Goal: Task Accomplishment & Management: Manage account settings

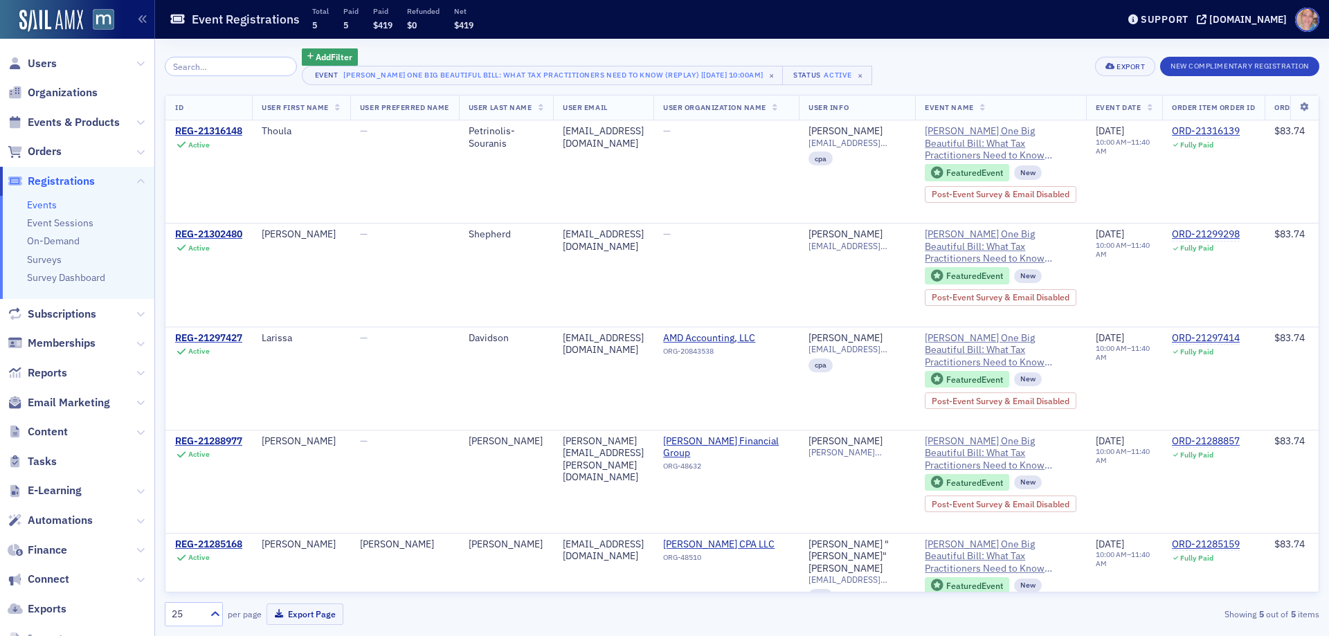
scroll to position [0, 761]
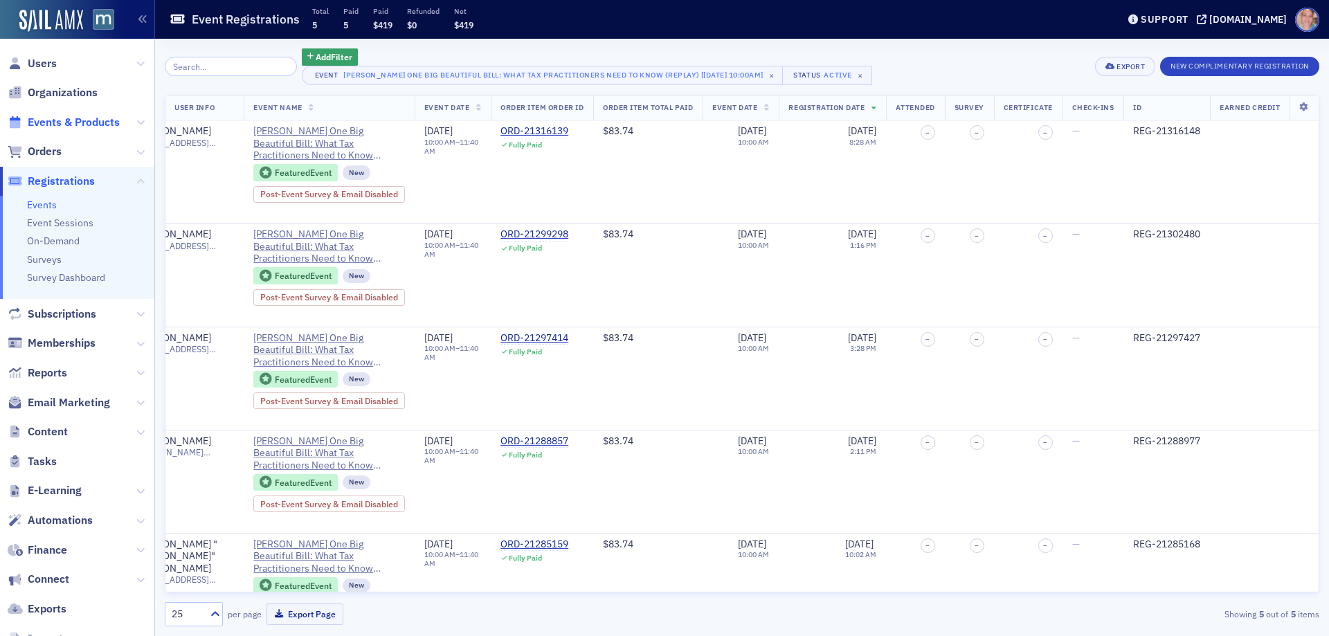
click at [53, 121] on span "Events & Products" at bounding box center [74, 122] width 92 height 15
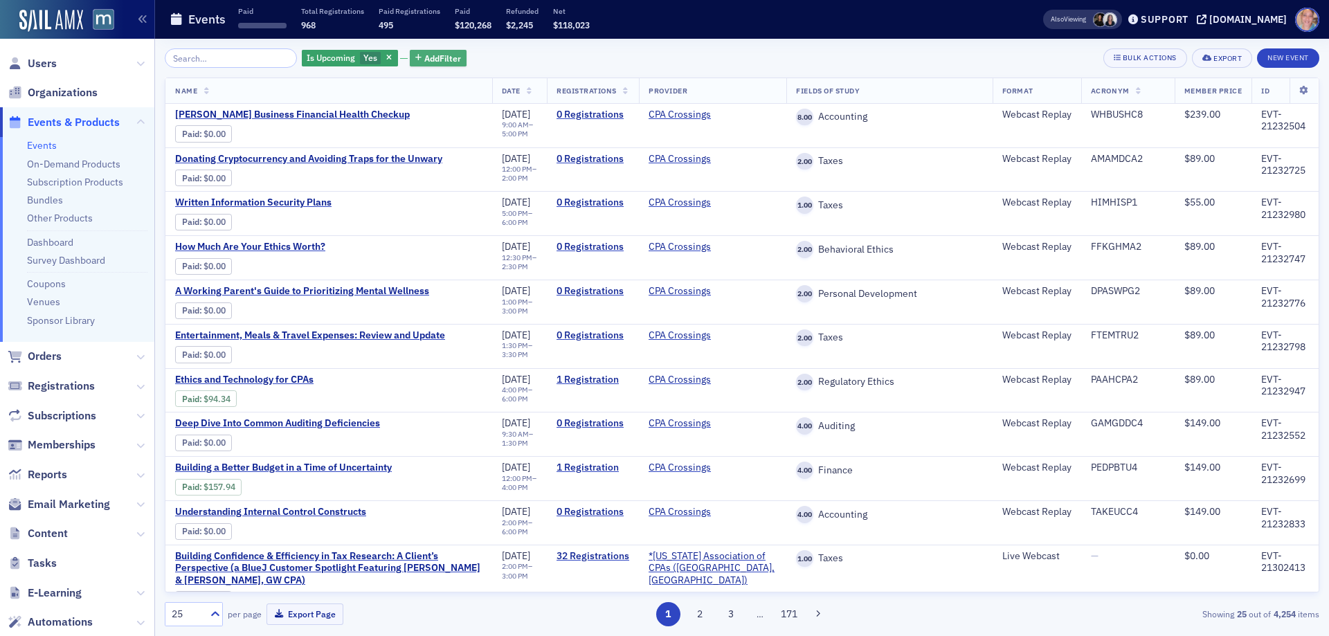
click at [424, 57] on span "Add Filter" at bounding box center [442, 58] width 37 height 12
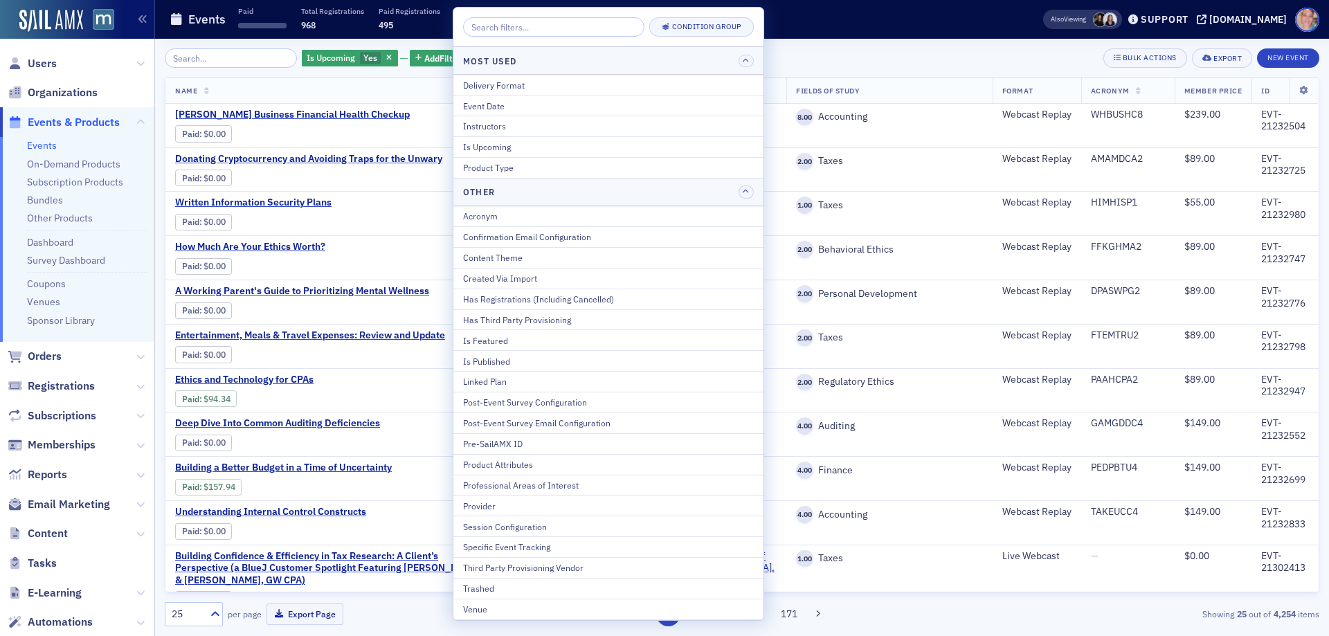
click at [534, 359] on div "Is Published" at bounding box center [608, 361] width 291 height 12
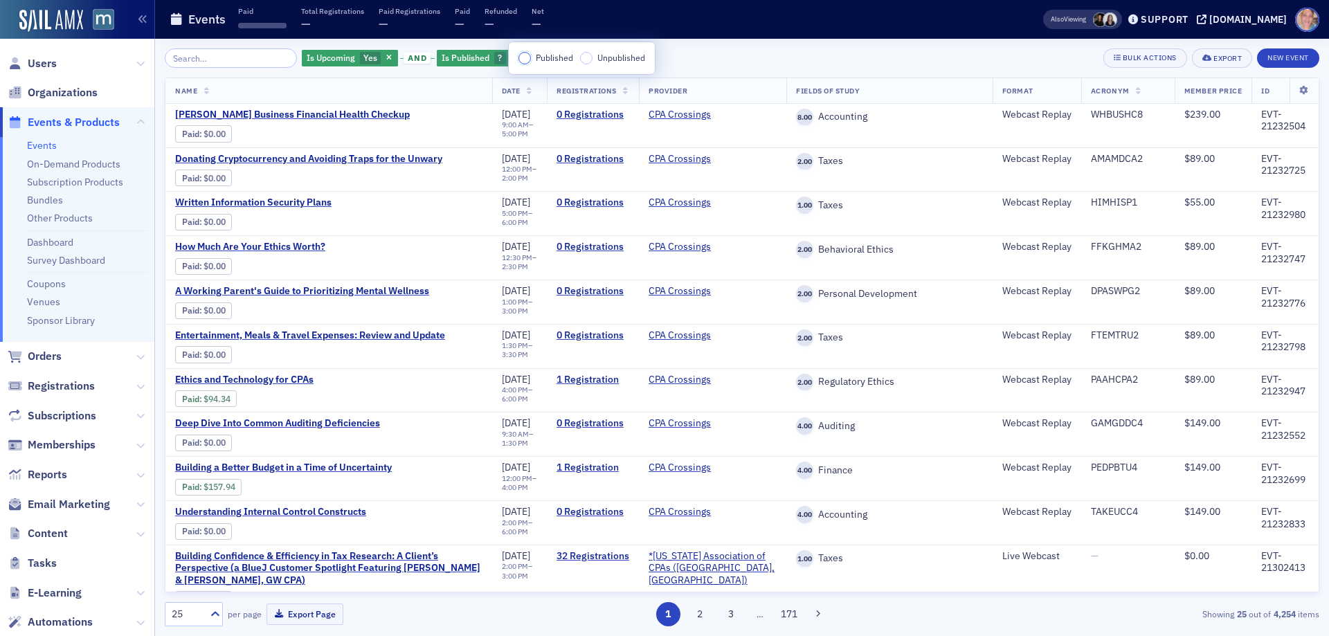
click at [526, 57] on input "Published" at bounding box center [524, 58] width 12 height 12
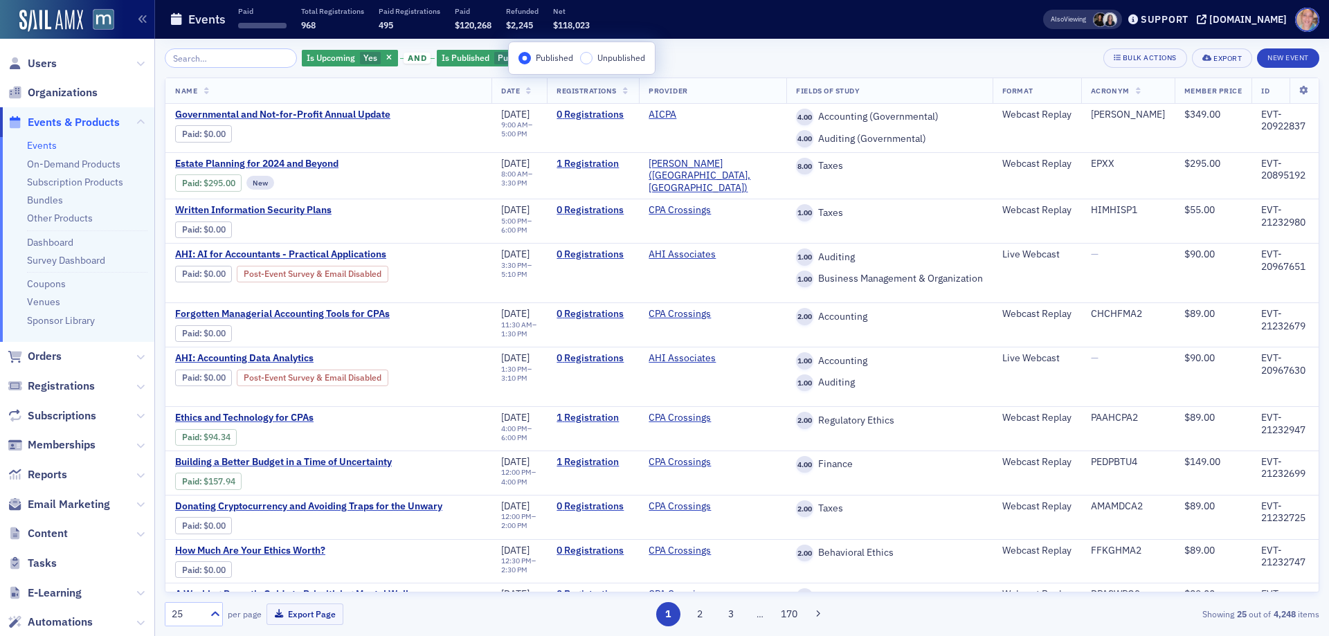
click at [723, 50] on div "Is Upcoming Yes and Is Published Published Add Filter Bulk Actions Export New E…" at bounding box center [742, 57] width 1155 height 19
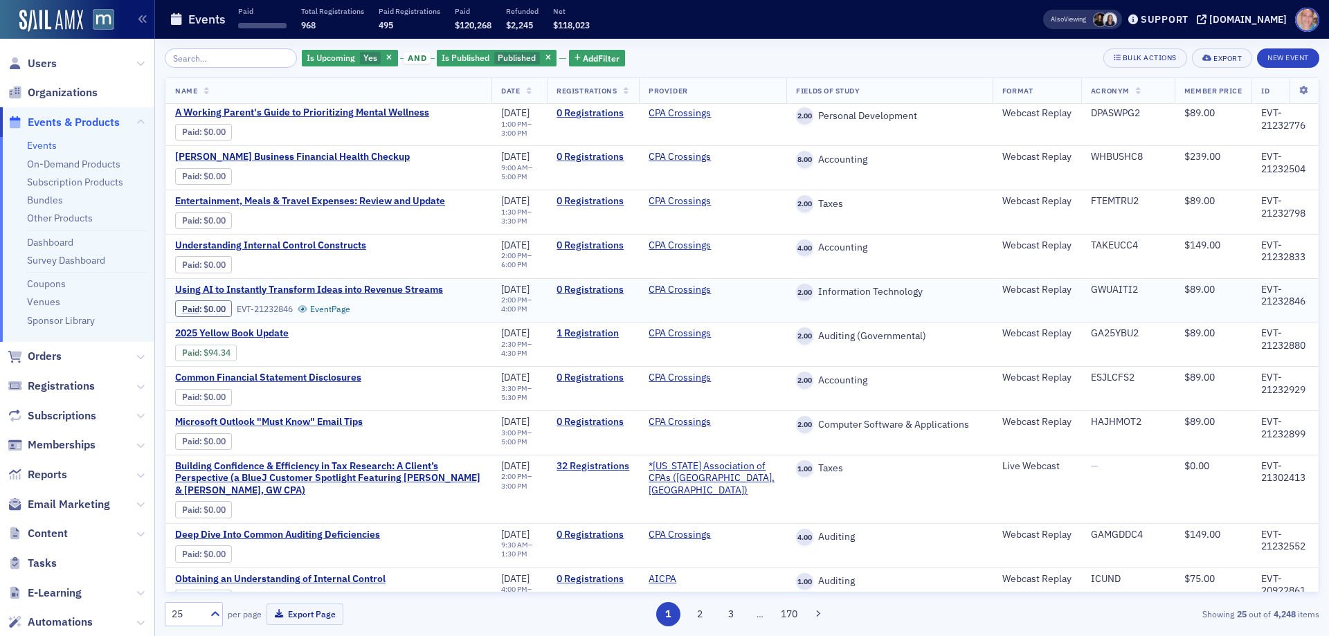
scroll to position [554, 0]
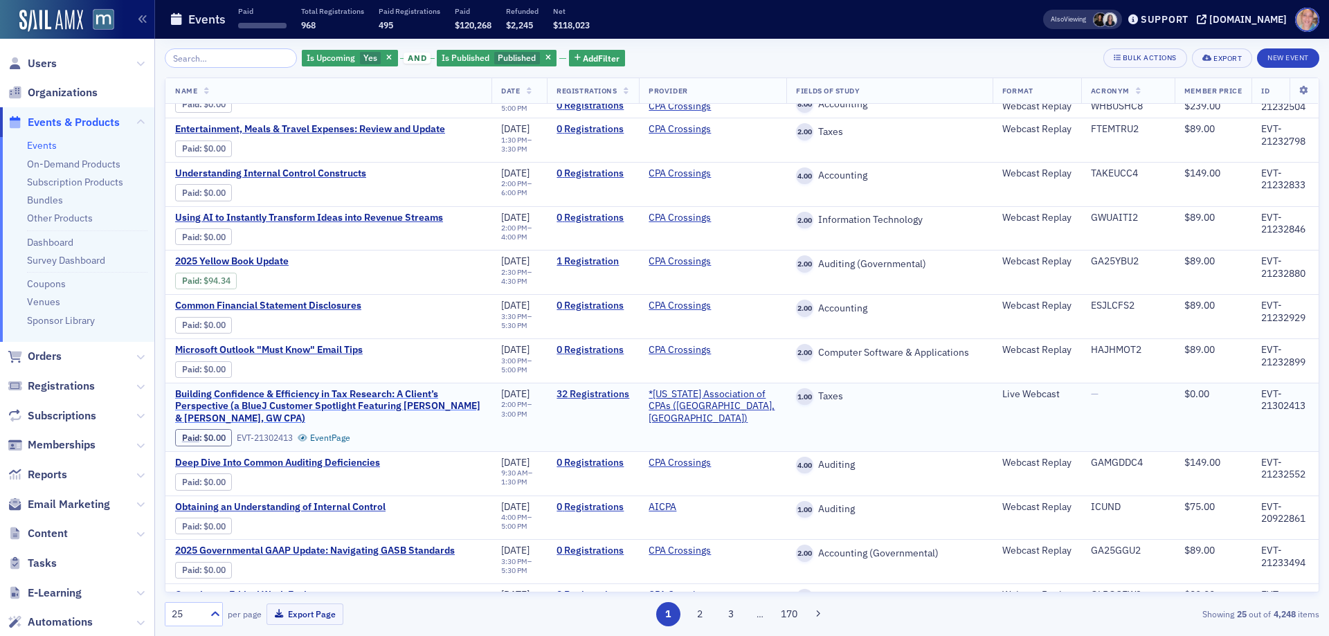
click at [256, 404] on span "Building Confidence & Efficiency in Tax Research: A Client’s Perspective (a Blu…" at bounding box center [328, 406] width 307 height 37
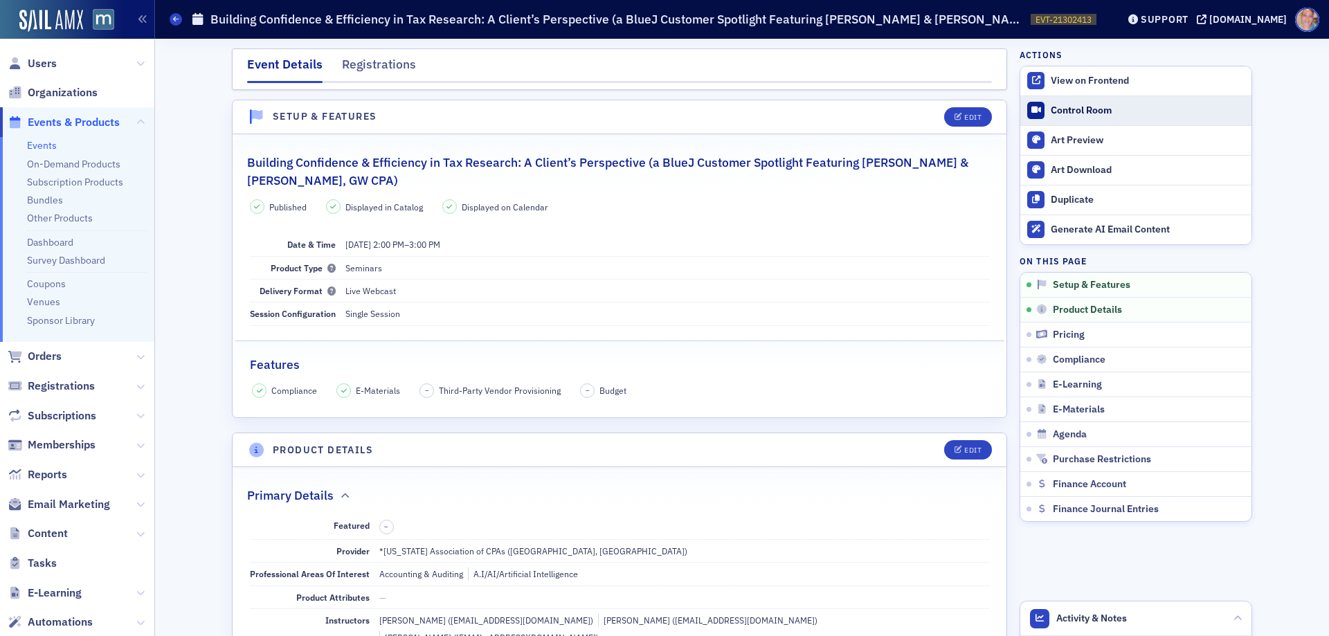
click at [1063, 114] on div "Control Room" at bounding box center [1148, 111] width 194 height 12
click at [354, 67] on div "Registrations" at bounding box center [379, 68] width 74 height 26
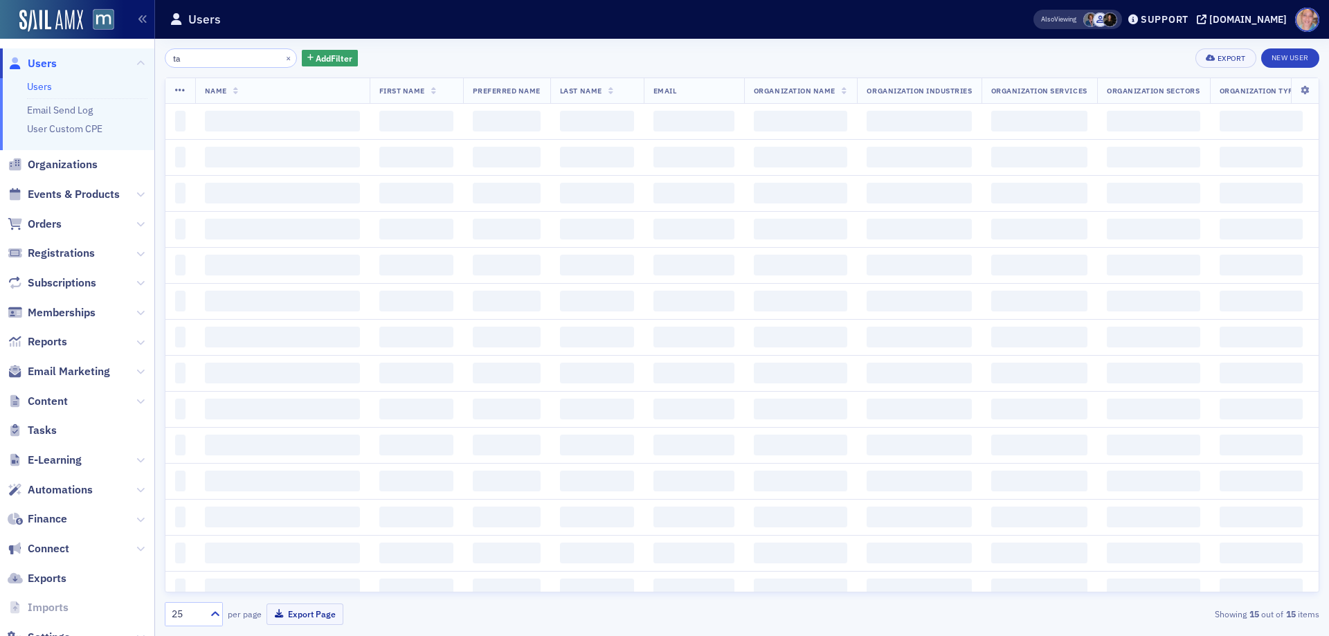
type input "t"
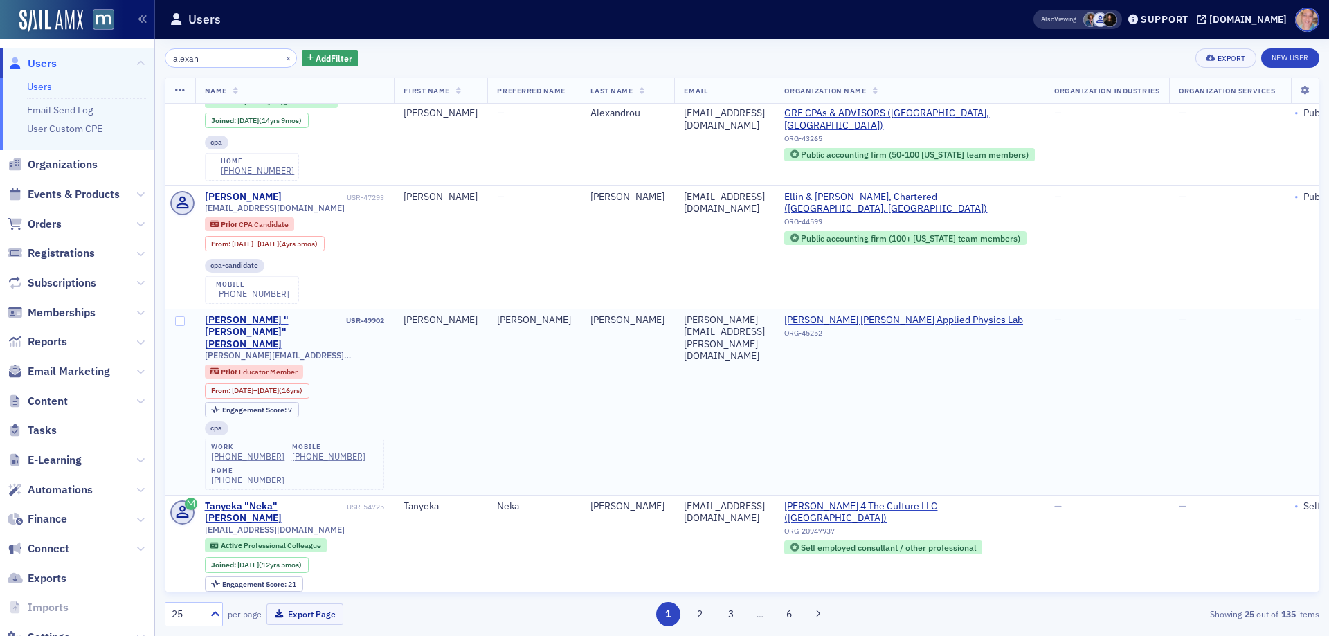
scroll to position [761, 0]
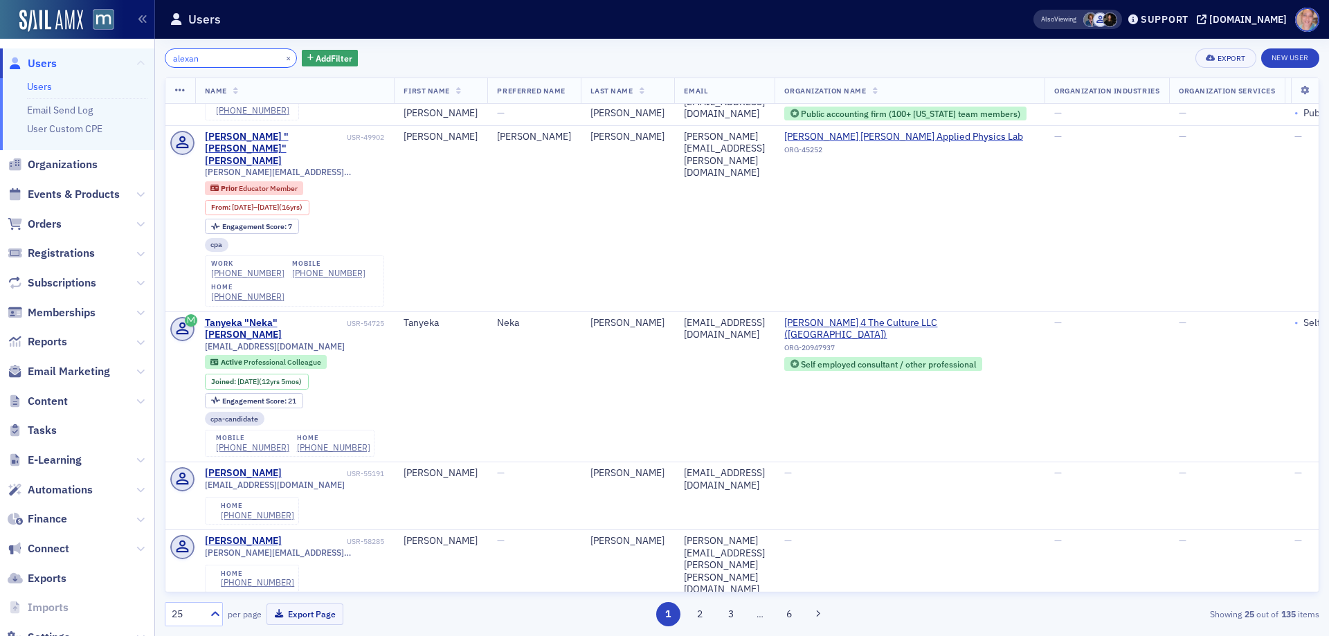
drag, startPoint x: 203, startPoint y: 58, endPoint x: 129, endPoint y: 60, distance: 74.1
click at [131, 60] on div "Users Users Email Send Log User Custom CPE Organizations Events & Products Orde…" at bounding box center [664, 318] width 1329 height 636
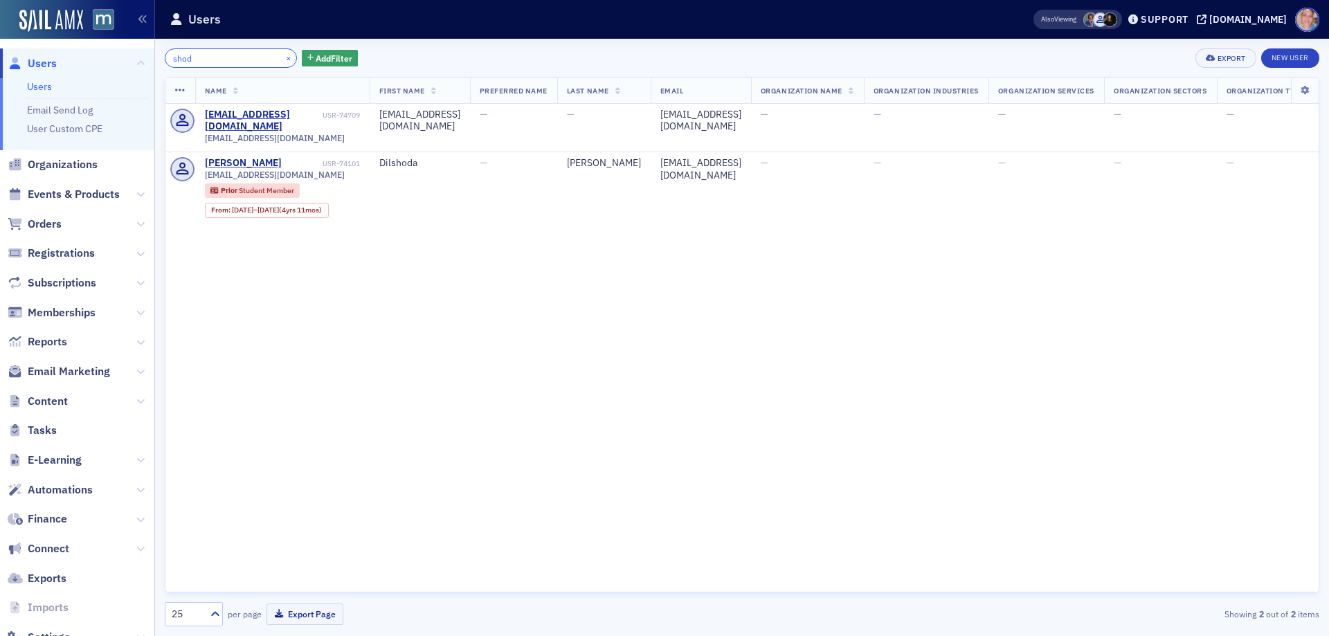
type input "shod"
click at [282, 57] on button "×" at bounding box center [288, 57] width 12 height 12
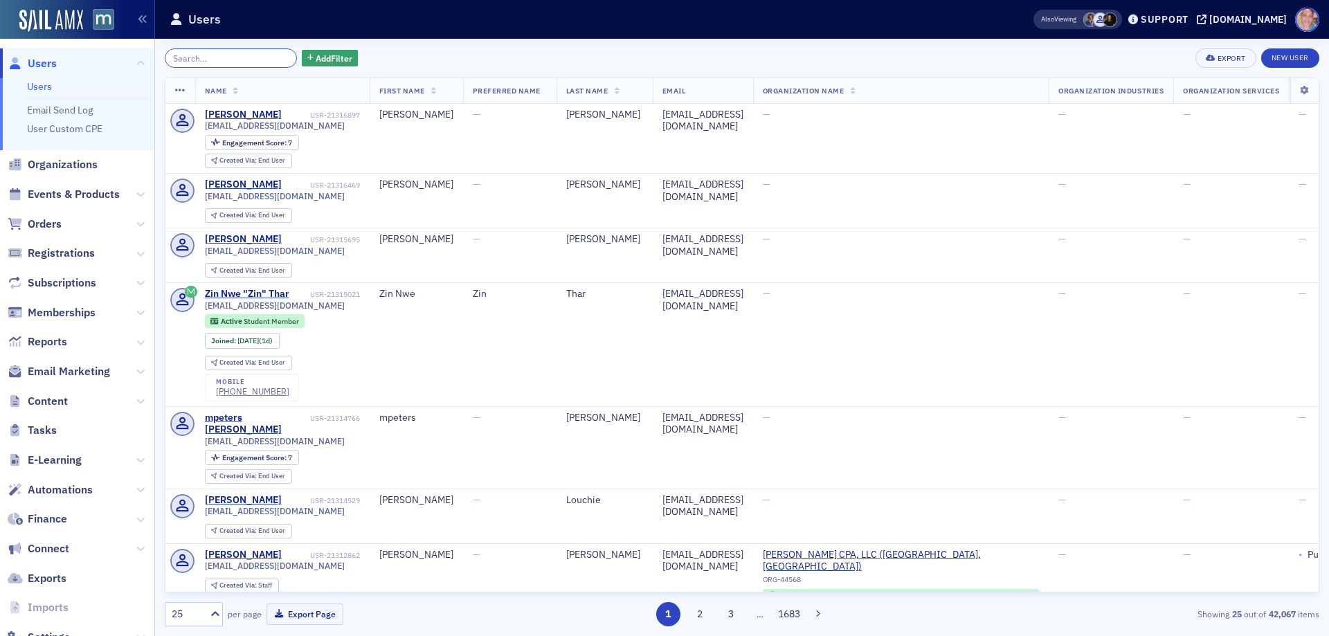
click at [221, 59] on input "search" at bounding box center [231, 57] width 132 height 19
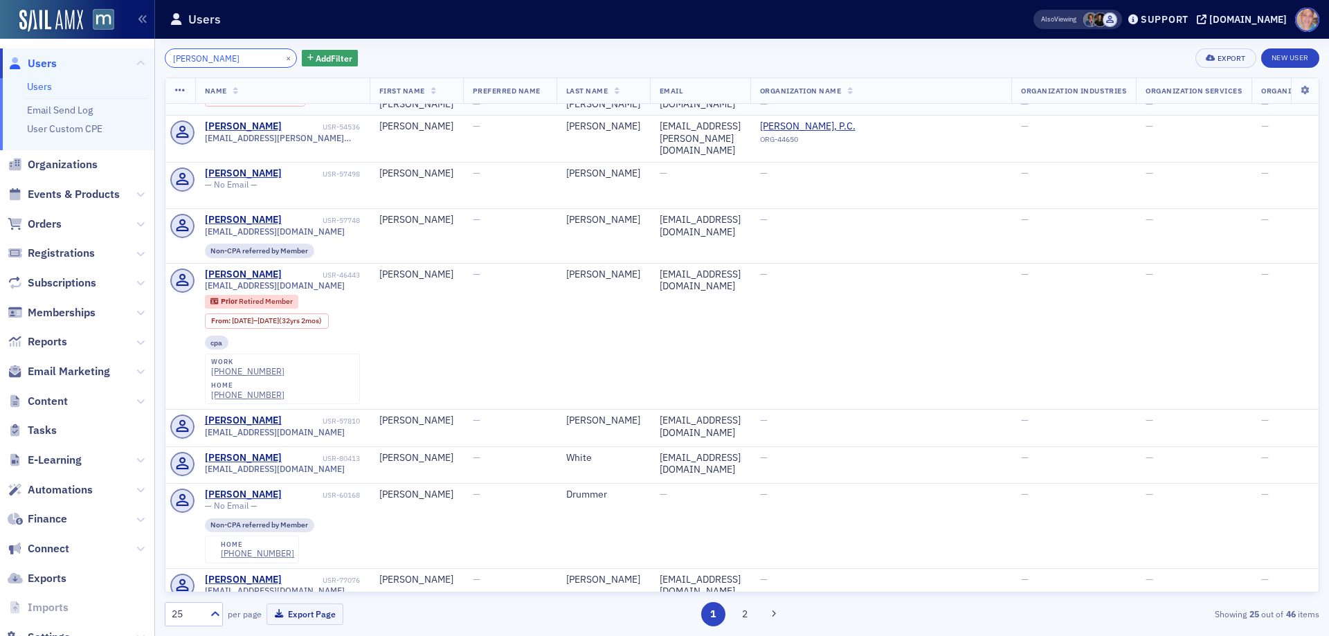
scroll to position [1459, 0]
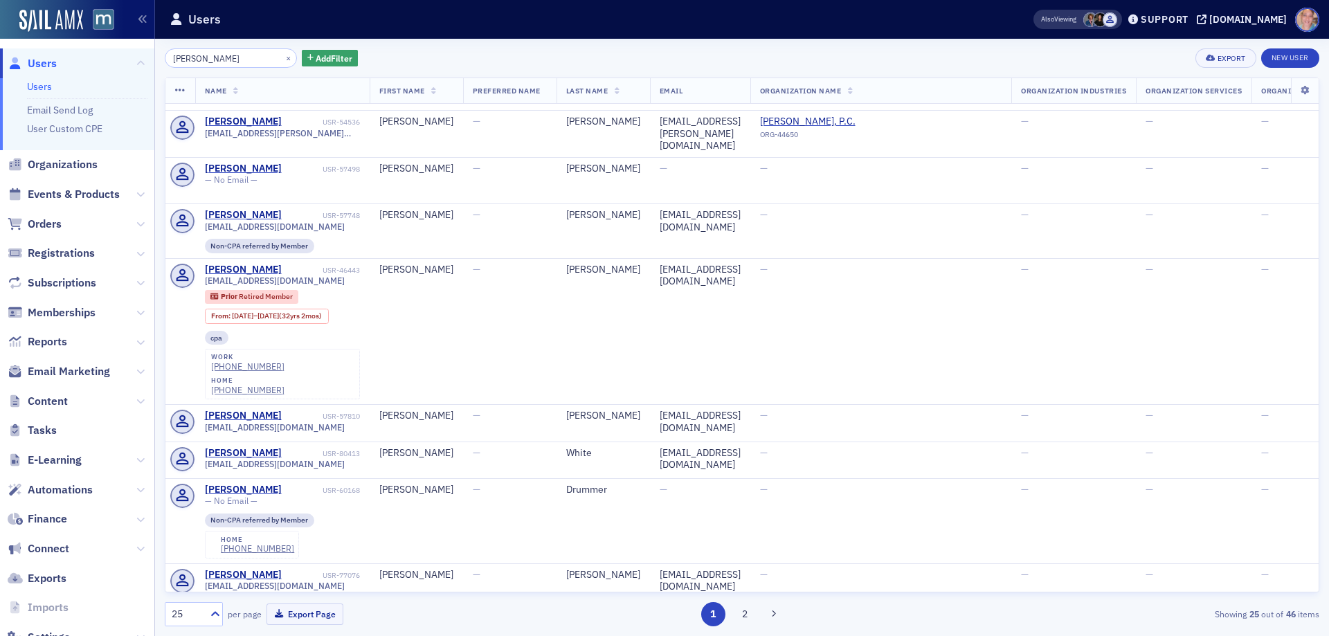
click at [747, 622] on button "2" at bounding box center [744, 614] width 24 height 24
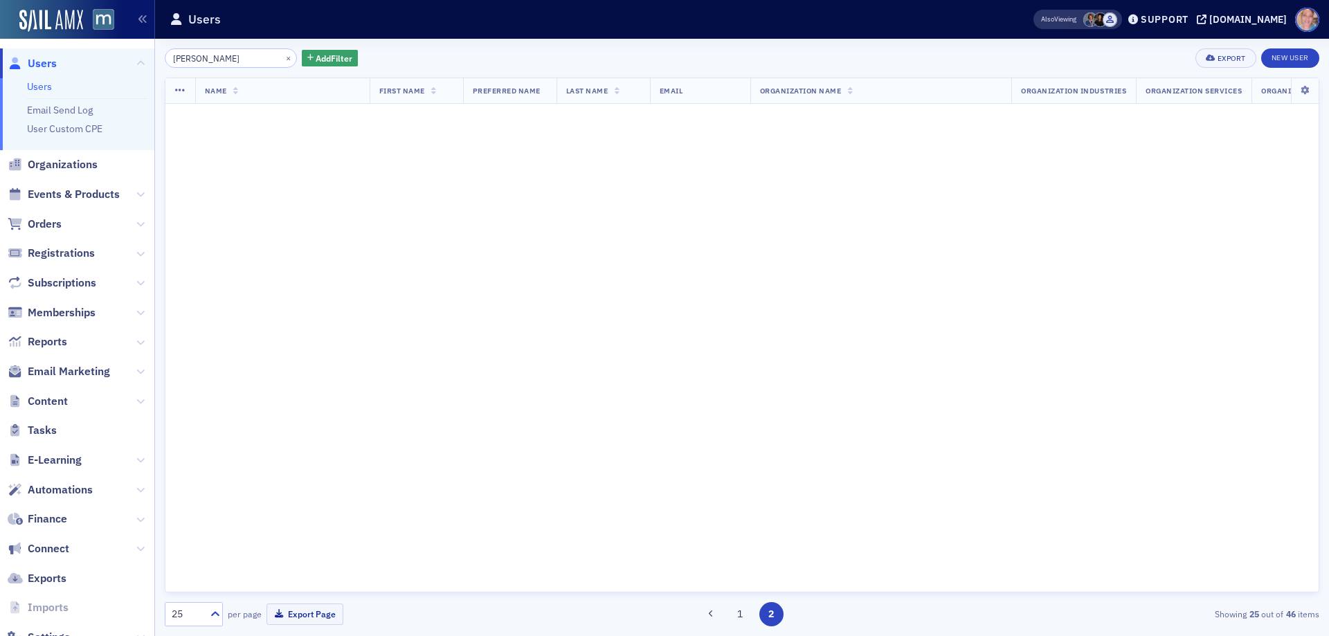
scroll to position [0, 0]
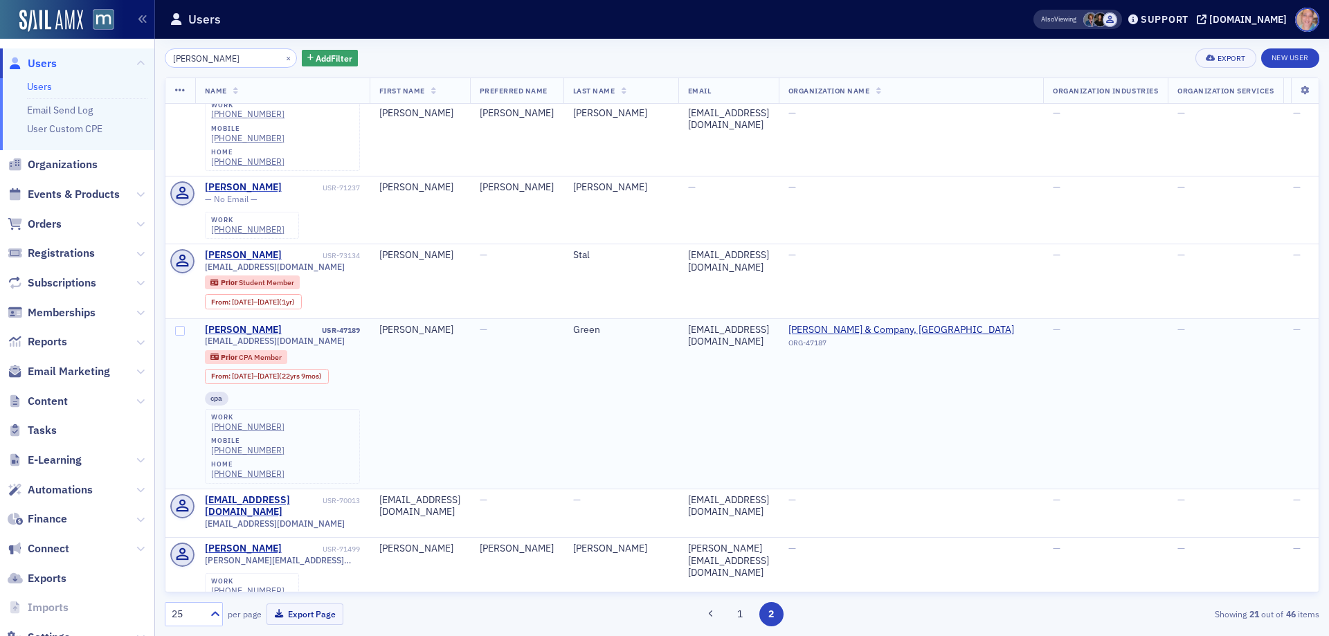
scroll to position [1109, 0]
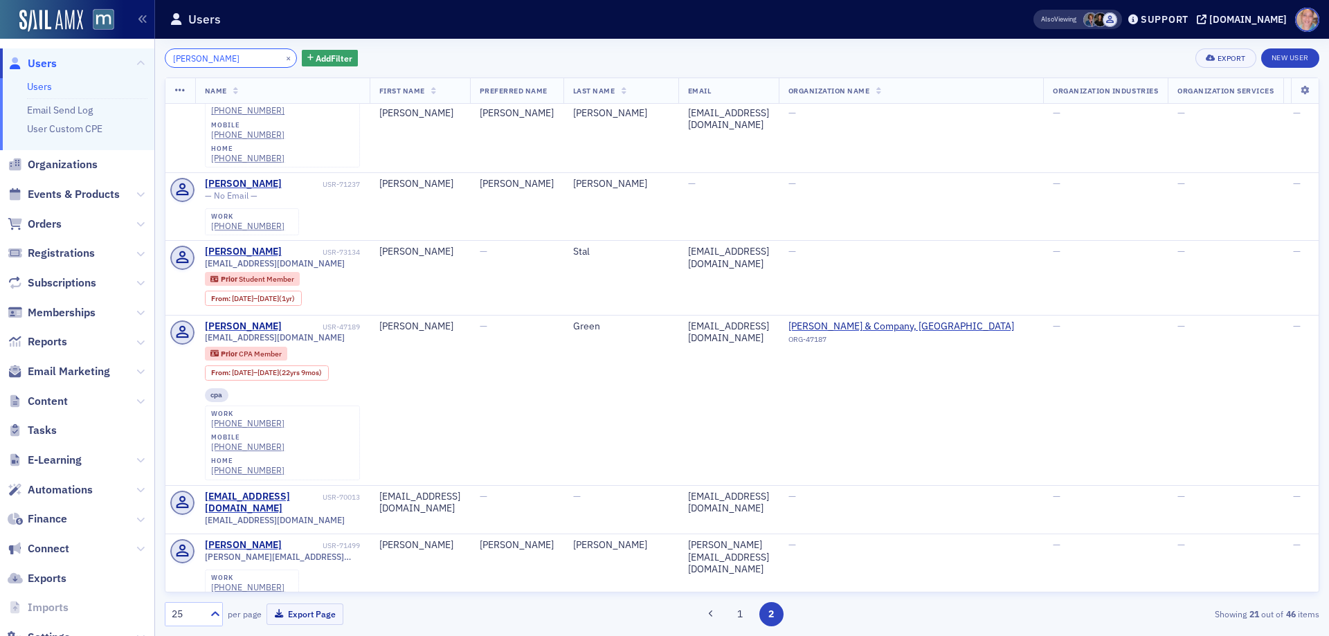
drag, startPoint x: 247, startPoint y: 54, endPoint x: 142, endPoint y: 67, distance: 106.0
click at [143, 67] on div "Users Users Email Send Log User Custom CPE Organizations Events & Products Orde…" at bounding box center [664, 318] width 1329 height 636
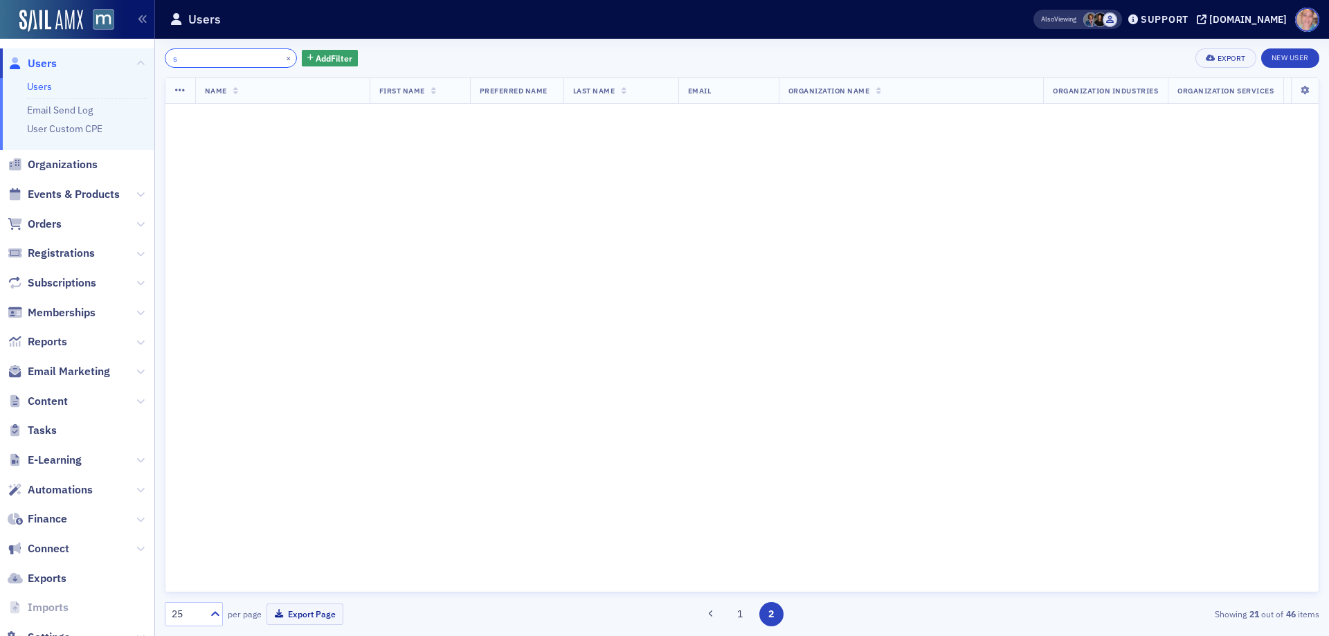
scroll to position [1850, 0]
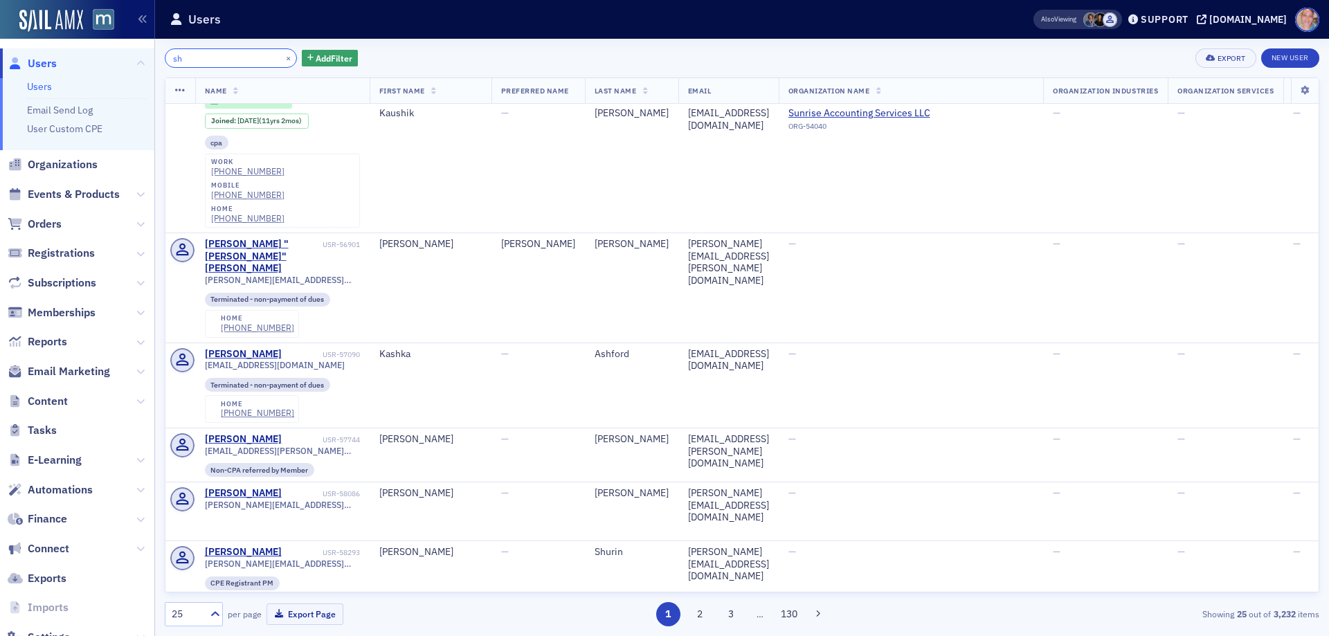
scroll to position [1821, 0]
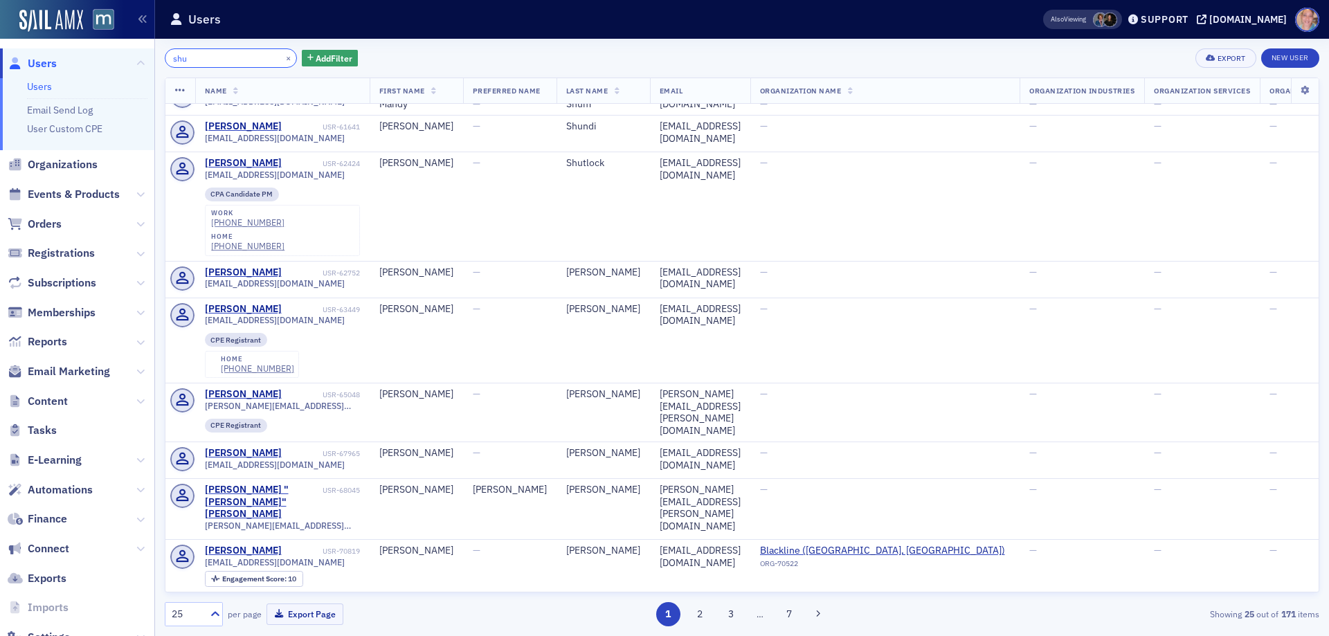
scroll to position [1333, 0]
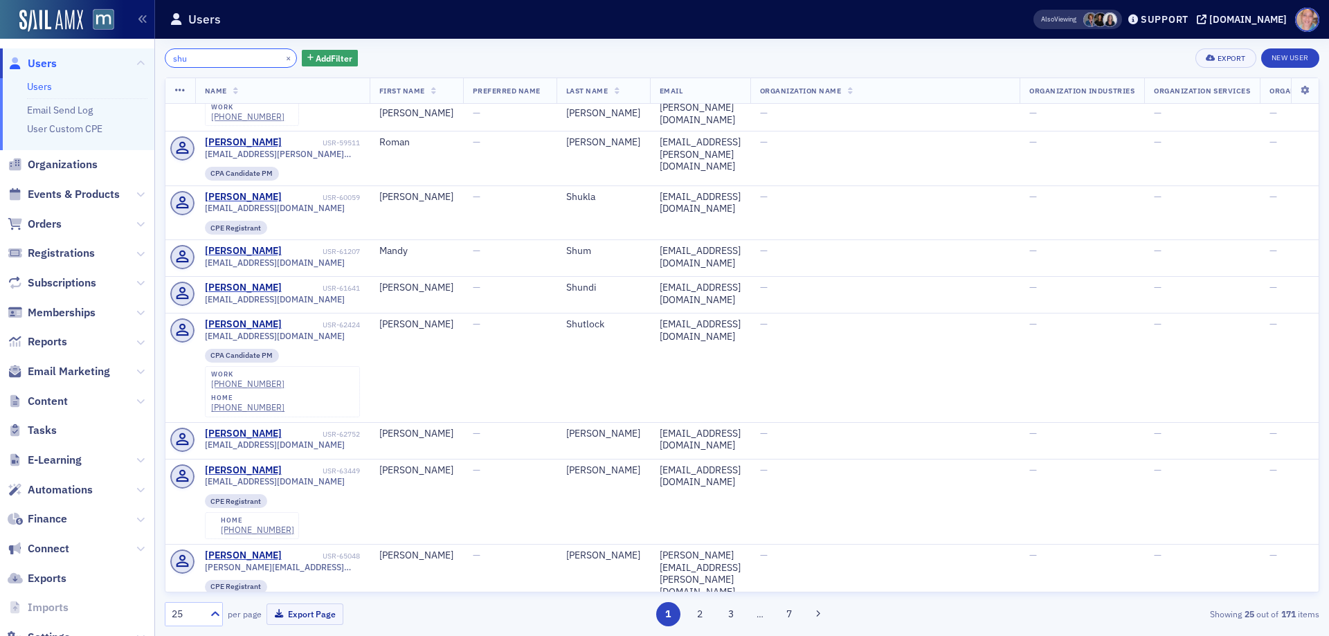
drag, startPoint x: 226, startPoint y: 58, endPoint x: 87, endPoint y: 69, distance: 139.6
click at [96, 66] on div "Users Users Email Send Log User Custom CPE Organizations Events & Products Orde…" at bounding box center [664, 318] width 1329 height 636
paste input "Jhudovitz"
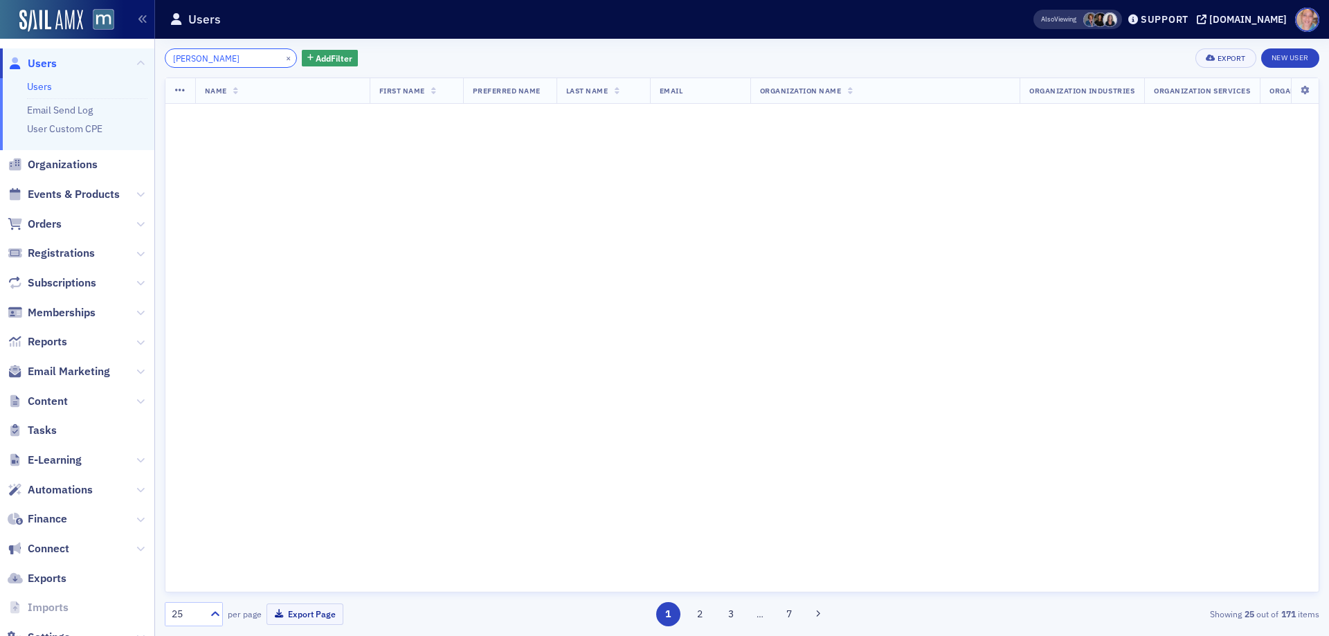
scroll to position [1850, 0]
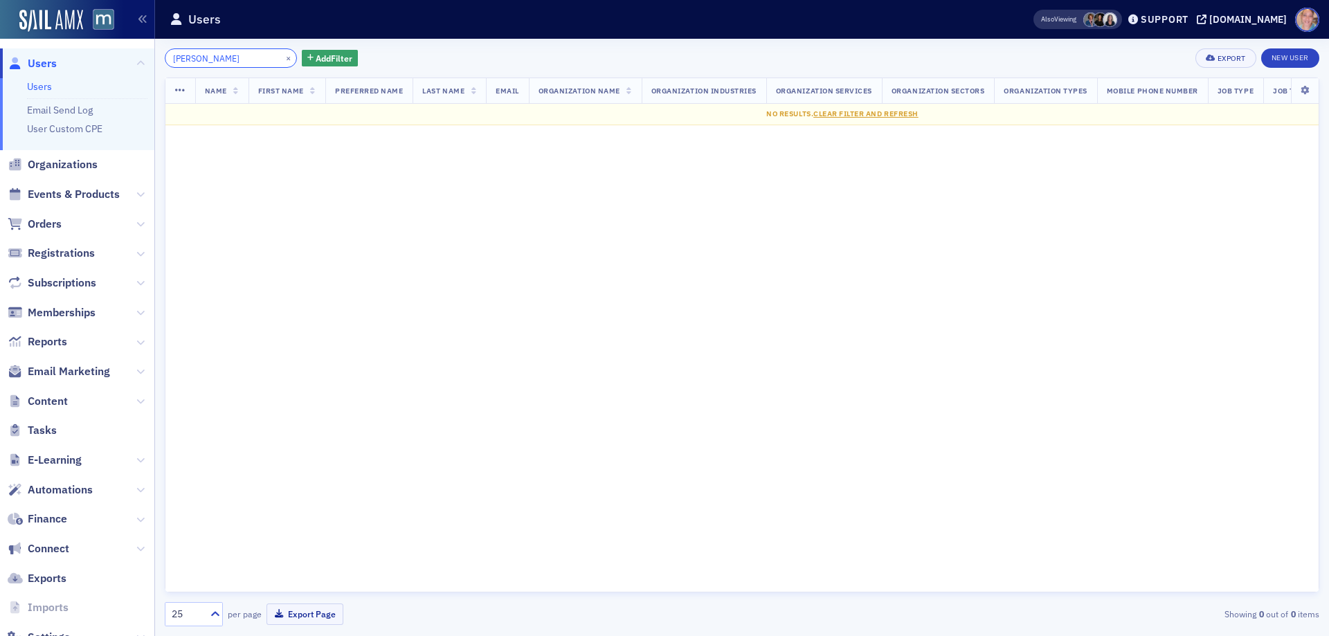
type input "Jhudovitz"
click at [73, 192] on span "Events & Products" at bounding box center [74, 194] width 92 height 15
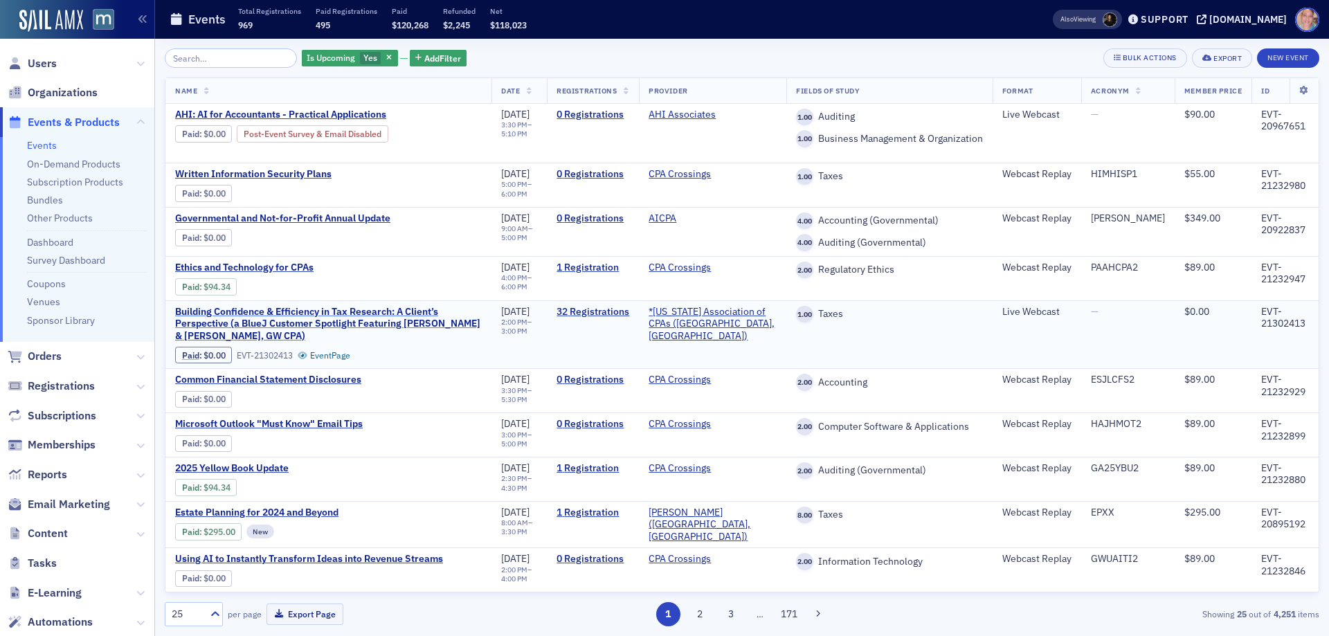
click at [279, 316] on span "Building Confidence & Efficiency in Tax Research: A Client’s Perspective (a Blu…" at bounding box center [328, 324] width 307 height 37
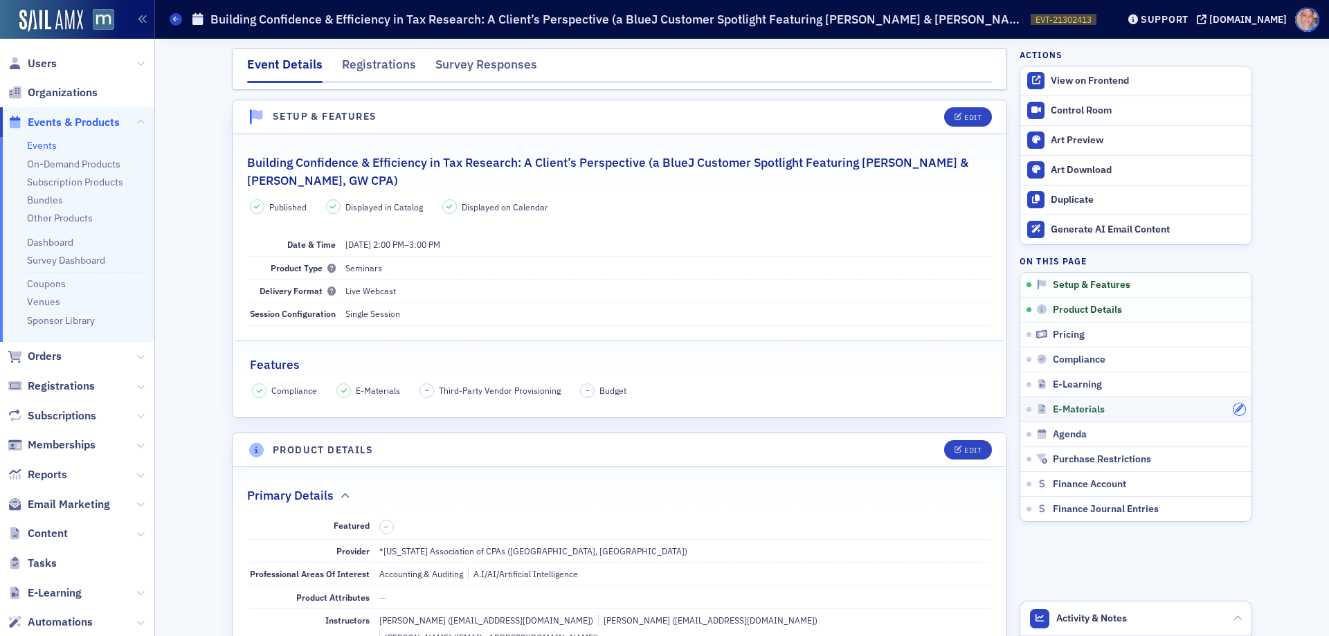
click at [1236, 406] on icon "button" at bounding box center [1239, 409] width 8 height 8
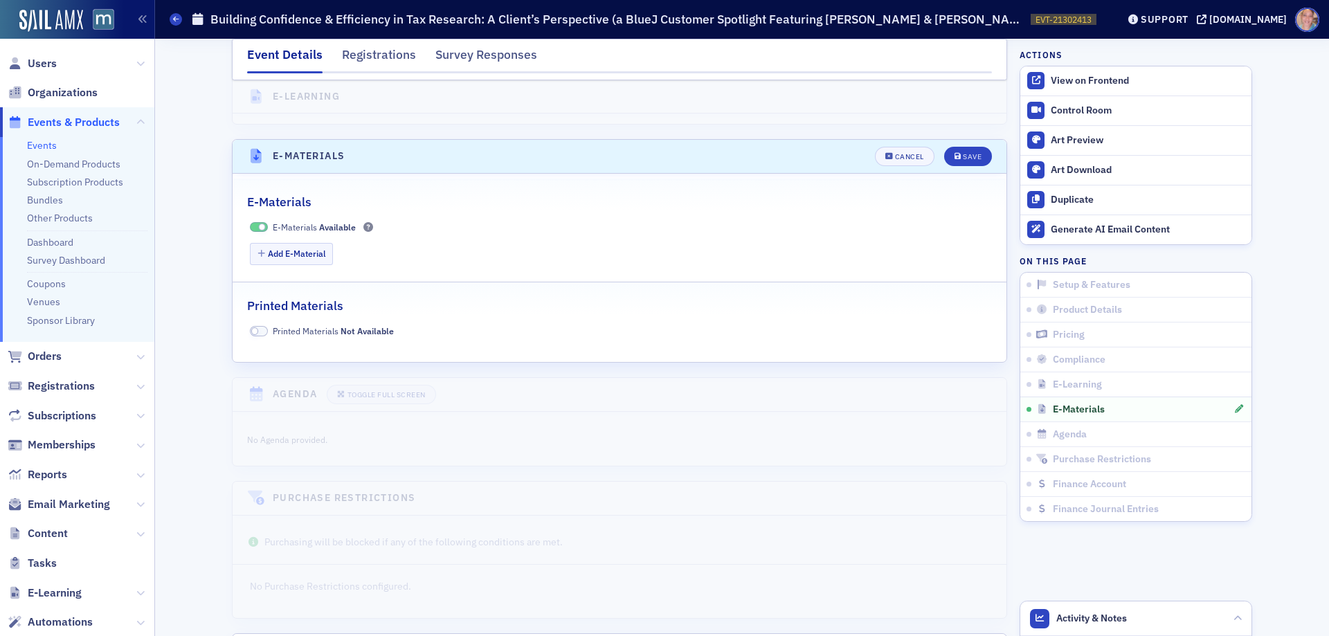
scroll to position [2027, 0]
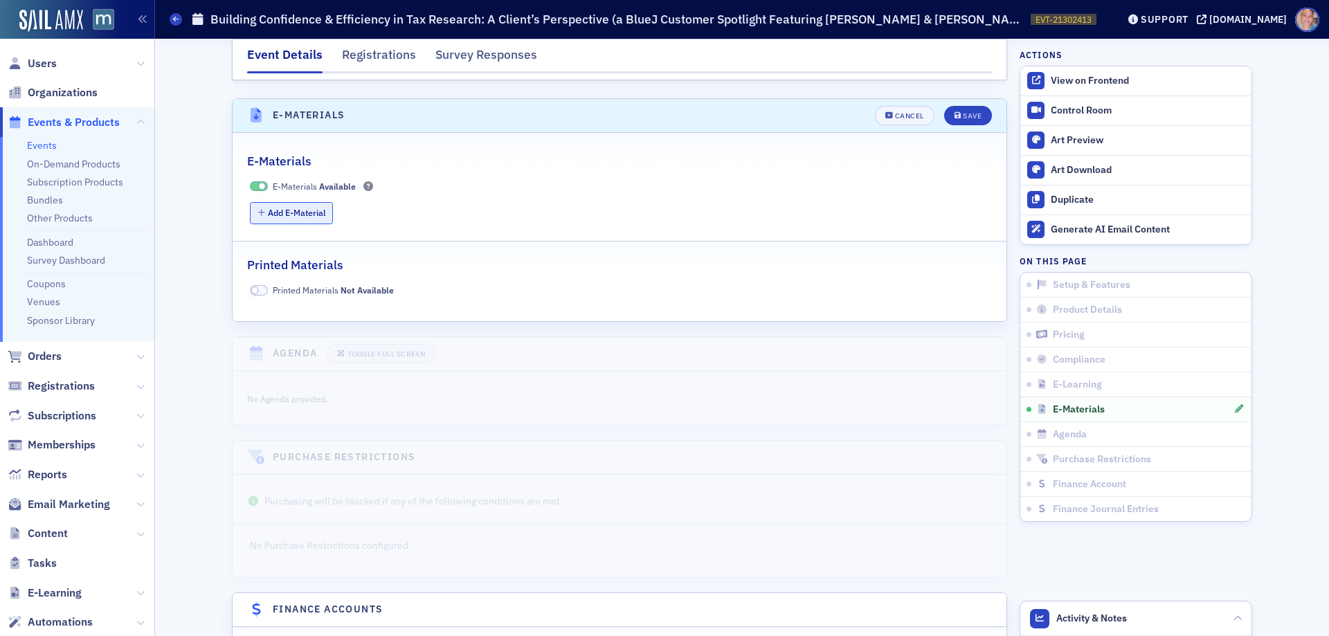
click at [284, 202] on button "Add E-Material" at bounding box center [292, 212] width 84 height 21
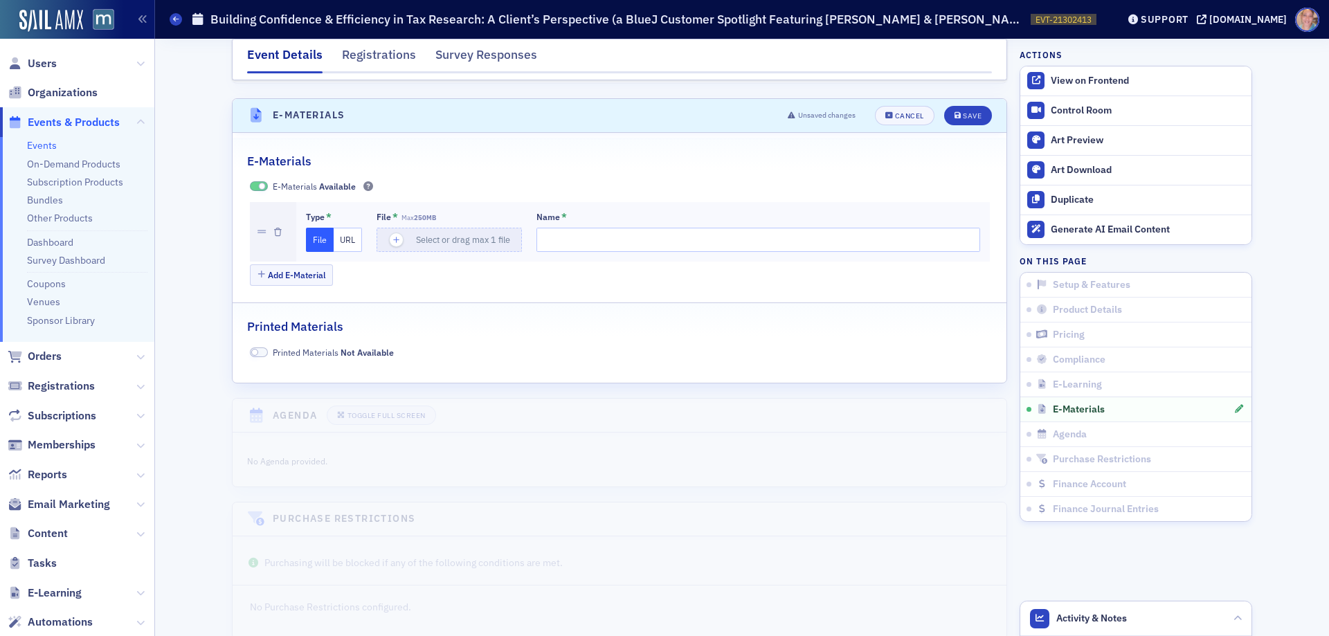
click at [347, 228] on button "URL" at bounding box center [348, 240] width 28 height 24
click at [552, 228] on input "Name *" at bounding box center [761, 240] width 440 height 24
type input "B"
type input "Presentation Materials"
click at [404, 228] on input "url" at bounding box center [452, 240] width 150 height 24
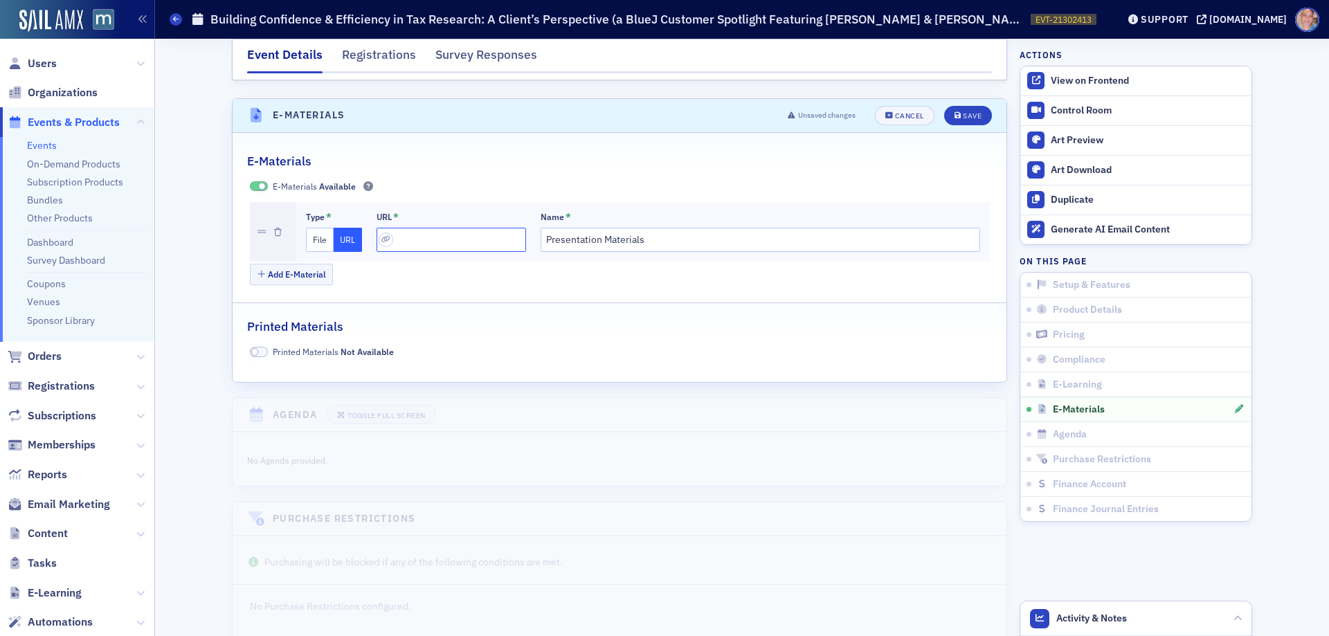
paste input "https://drive.google.com/file/d/1RMlSEgYyIeaKONN5qrrjrzfFIRyMEFAC/view?usp=driv…"
type input "https://drive.google.com/file/d/1RMlSEgYyIeaKONN5qrrjrzfFIRyMEFAC/view?usp=driv…"
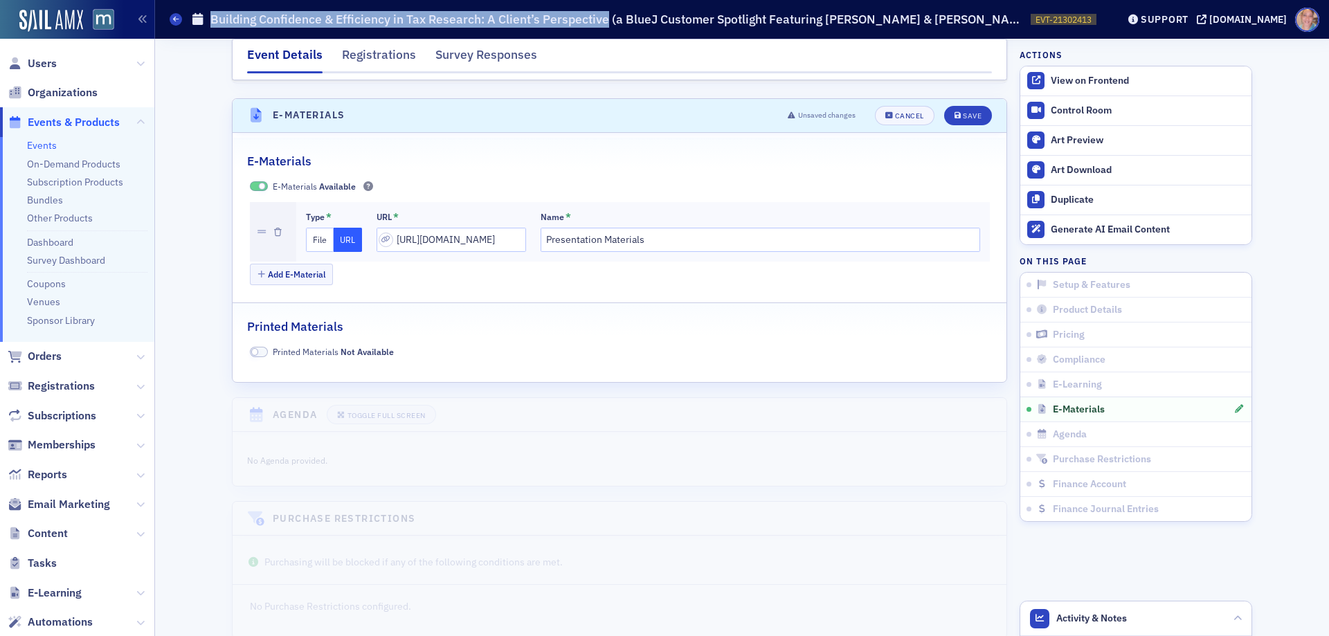
drag, startPoint x: 236, startPoint y: 20, endPoint x: 606, endPoint y: 25, distance: 369.7
click at [606, 25] on h1 "Building Confidence & Efficiency in Tax Research: A Client’s Perspective (a Blu…" at bounding box center [616, 19] width 813 height 17
copy h1 "Building Confidence & Efficiency in Tax Research: A Client’s Perspective"
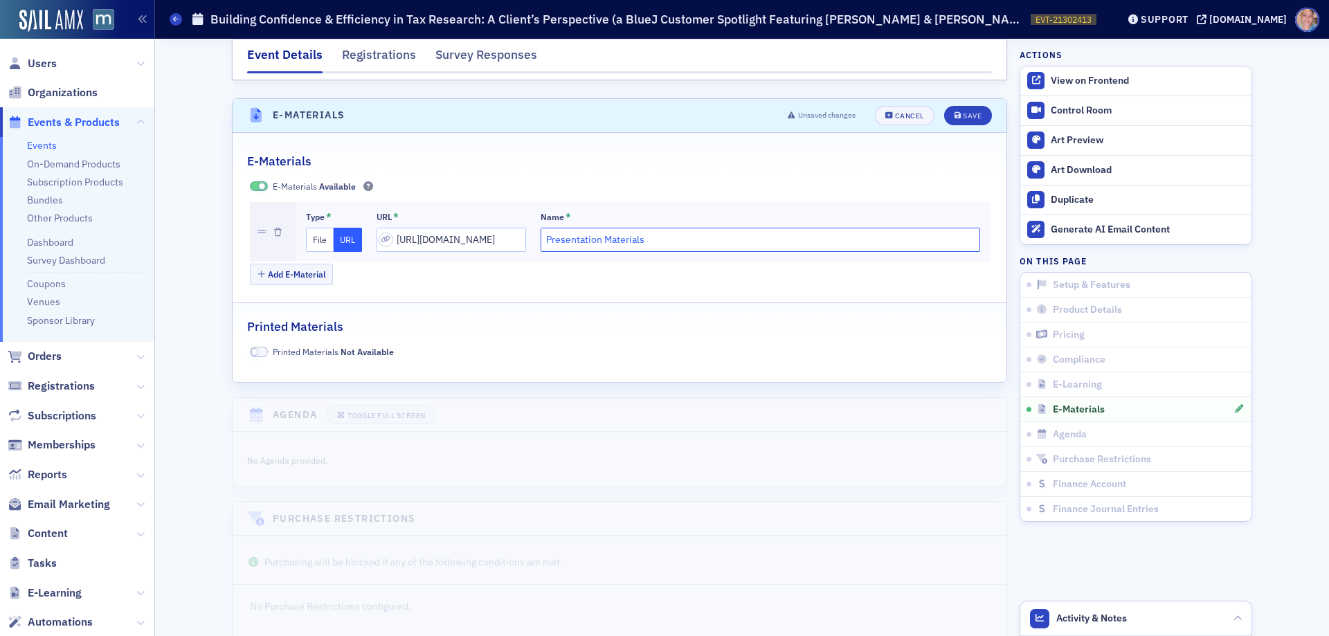
click at [631, 228] on input "Presentation Materials" at bounding box center [761, 240] width 440 height 24
paste input "Building Confidence & Efficiency in Tax Research: A Client’s Perspective"
type input "Presentation Materials - Building Confidence & Efficiency in Tax Research: A Cl…"
click at [959, 106] on button "Save" at bounding box center [968, 115] width 48 height 19
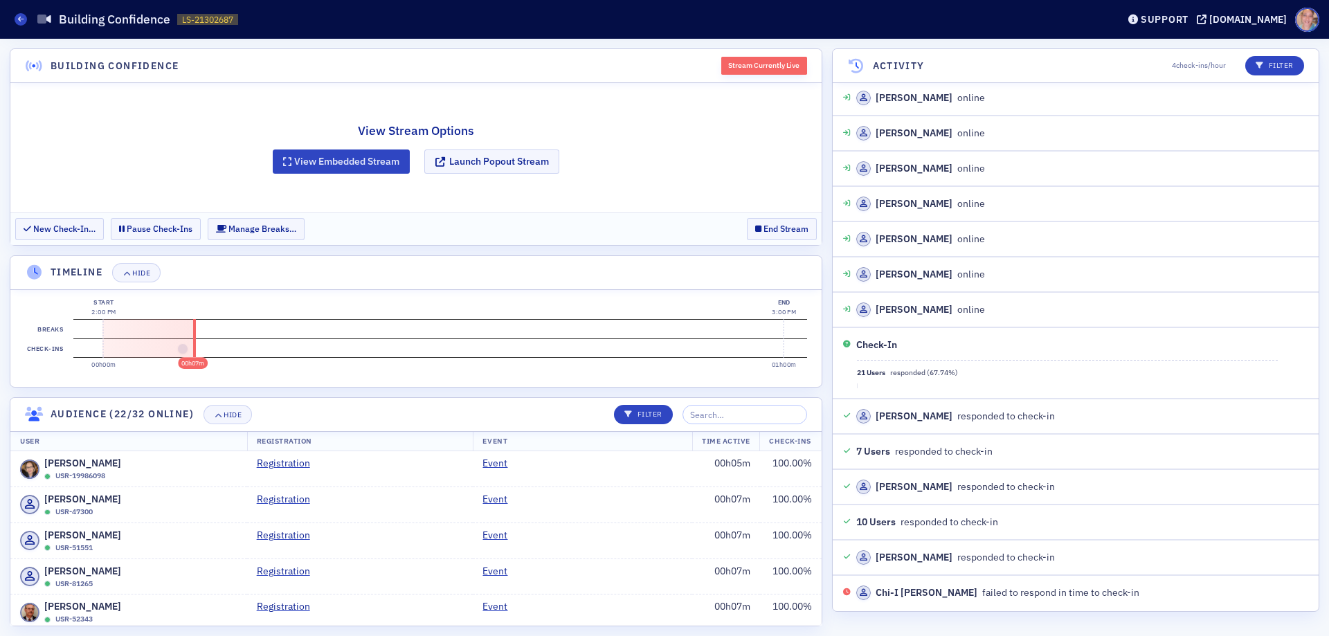
scroll to position [2226, 0]
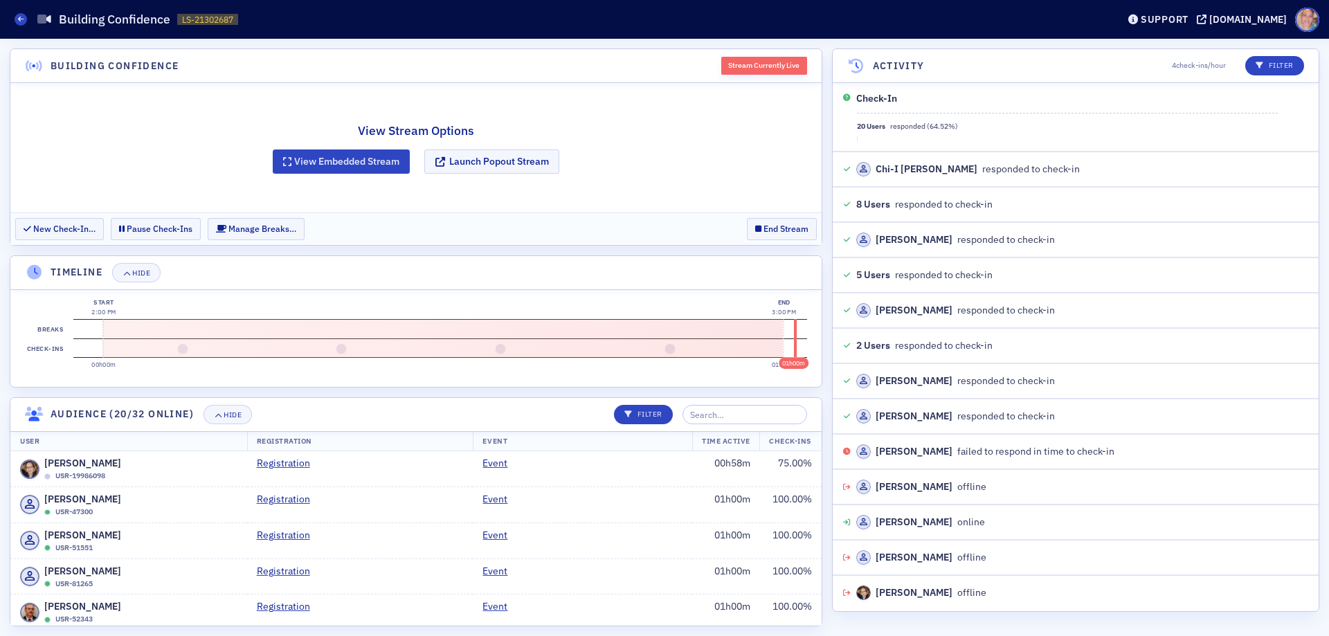
scroll to position [3499, 0]
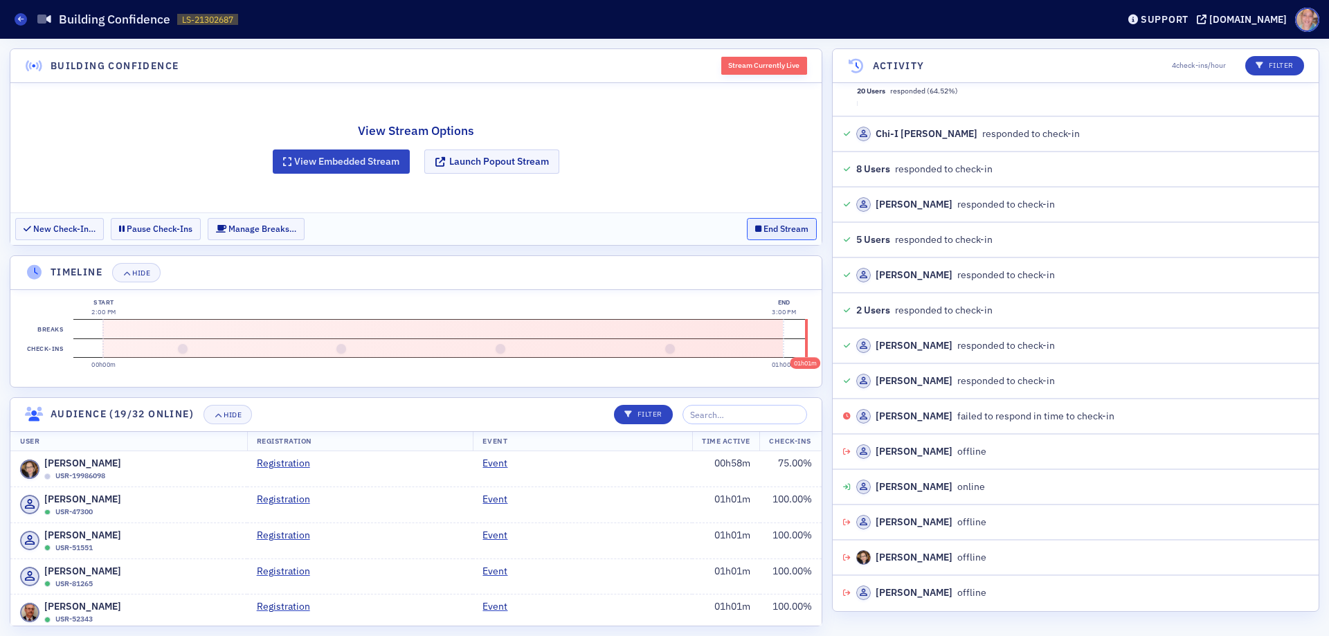
click at [789, 222] on button "End Stream" at bounding box center [782, 228] width 70 height 21
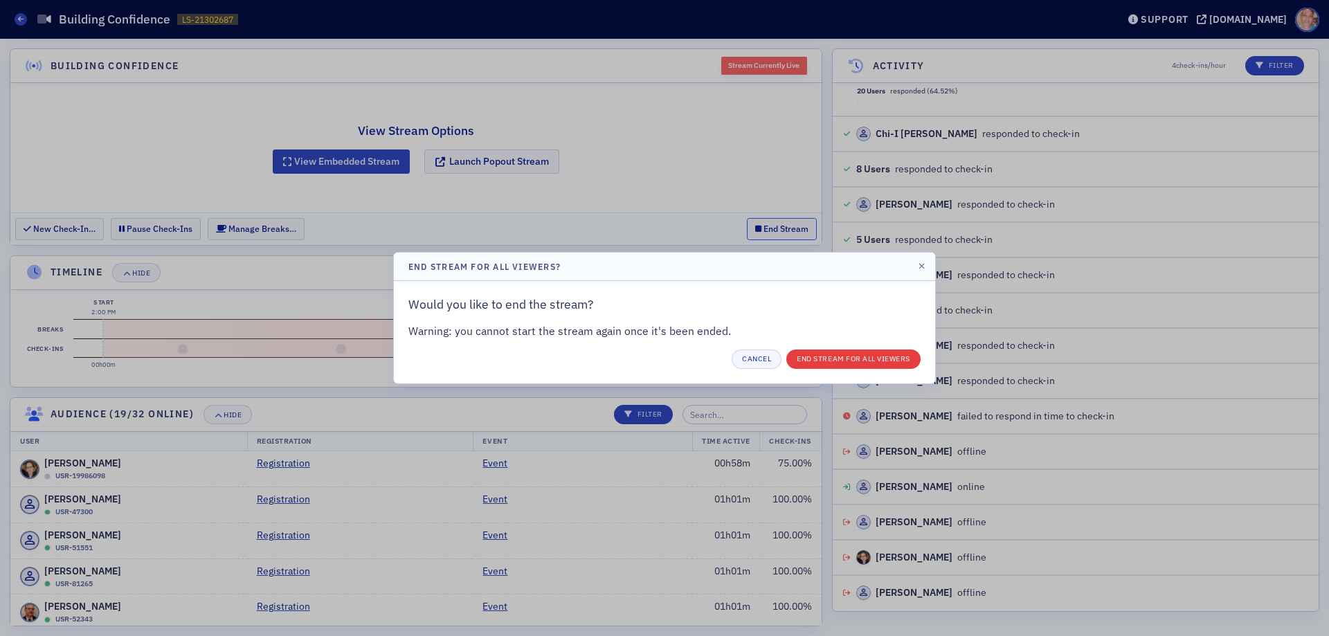
scroll to position [3534, 0]
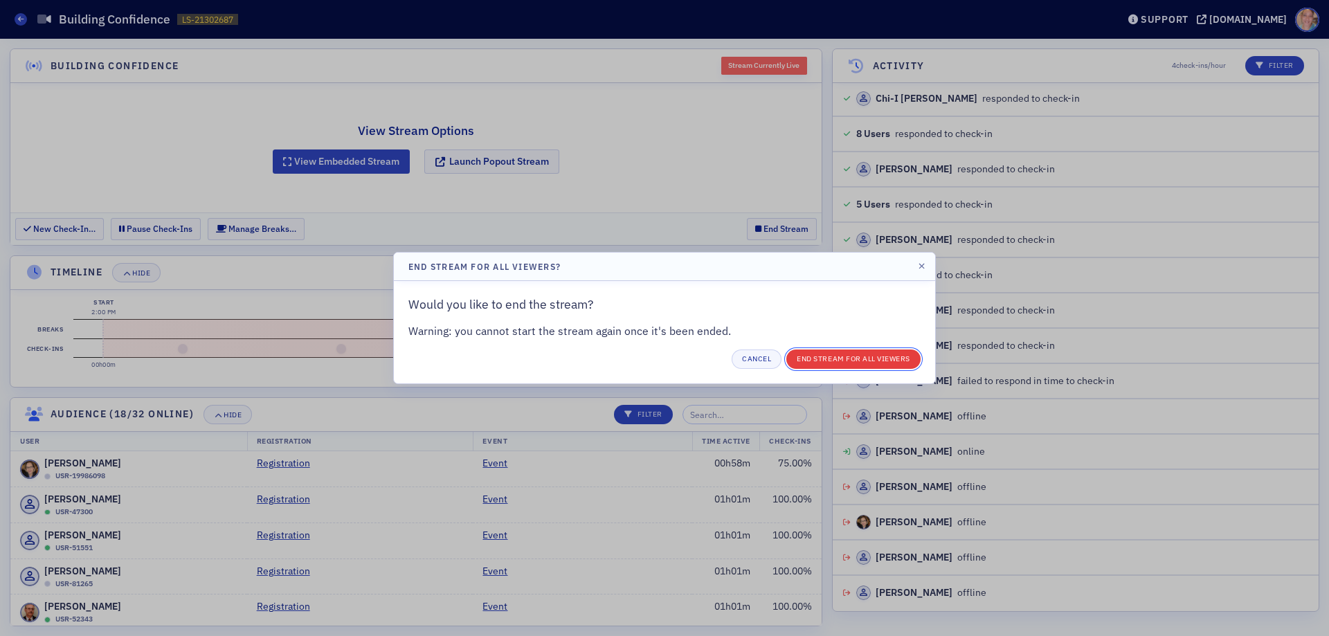
click at [865, 358] on button "End Stream for all Viewers" at bounding box center [853, 359] width 134 height 19
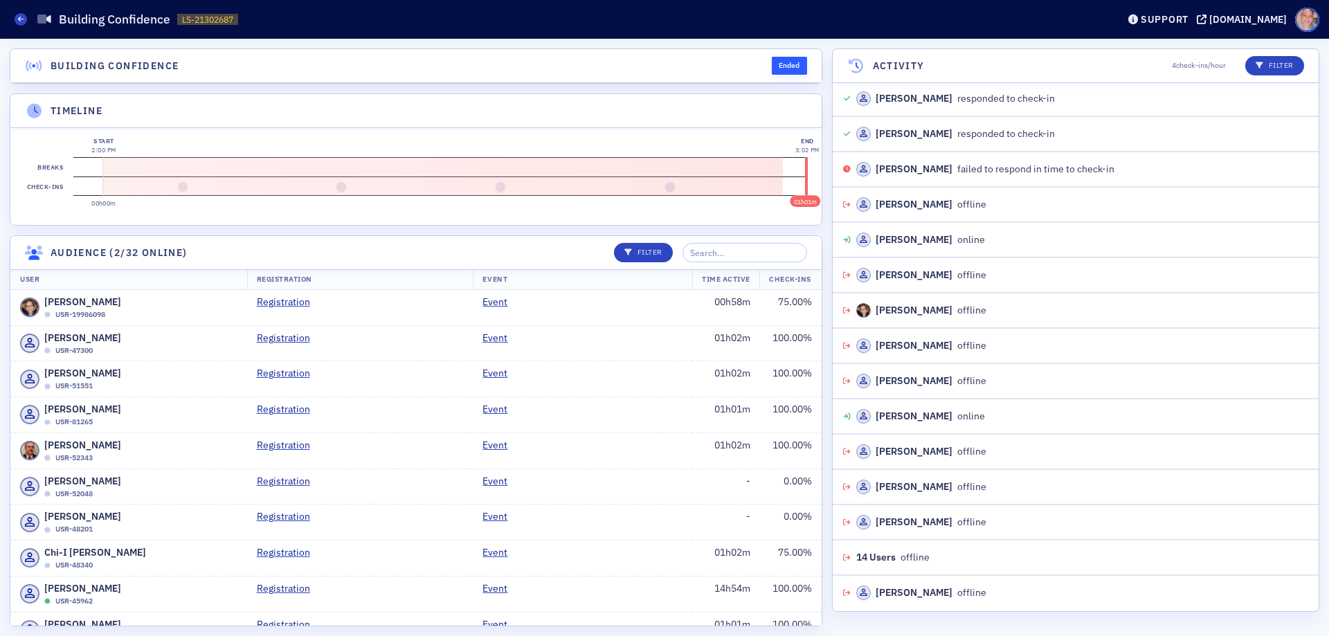
scroll to position [3816, 0]
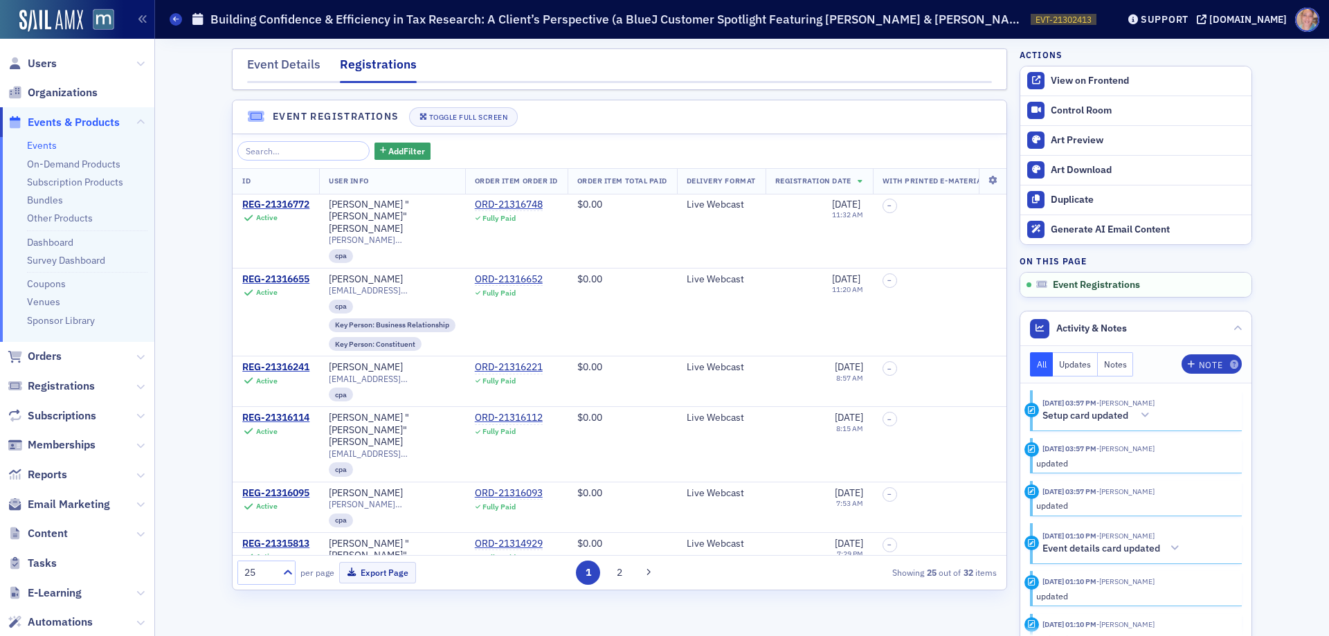
click at [44, 145] on link "Events" at bounding box center [42, 145] width 30 height 12
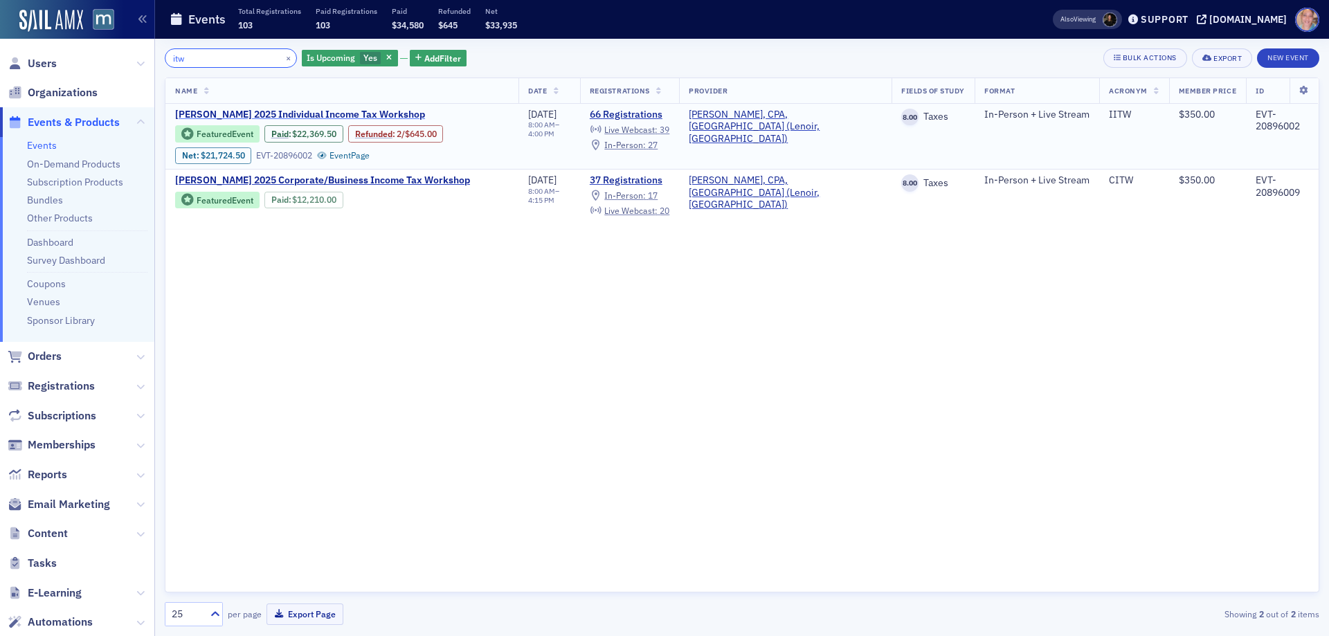
type input "itw"
click at [270, 116] on span "[PERSON_NAME] 2025 Individual Income Tax Workshop" at bounding box center [300, 115] width 250 height 12
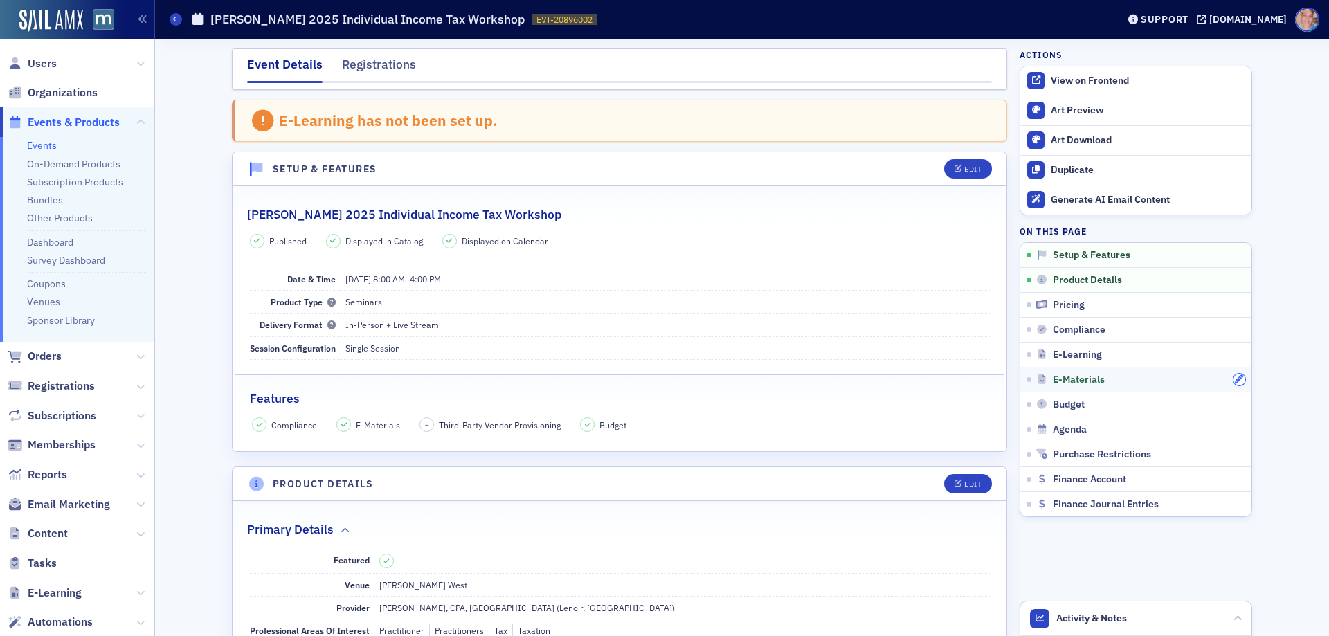
click at [1237, 379] on icon "button" at bounding box center [1239, 379] width 8 height 8
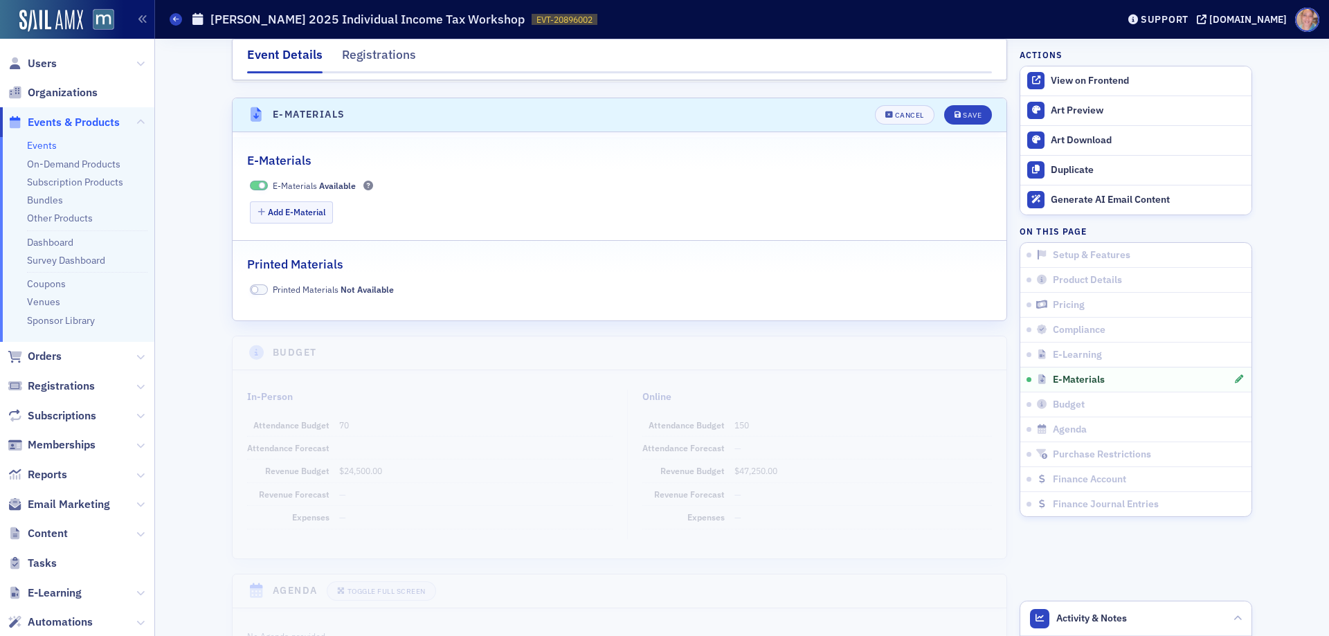
scroll to position [2180, 0]
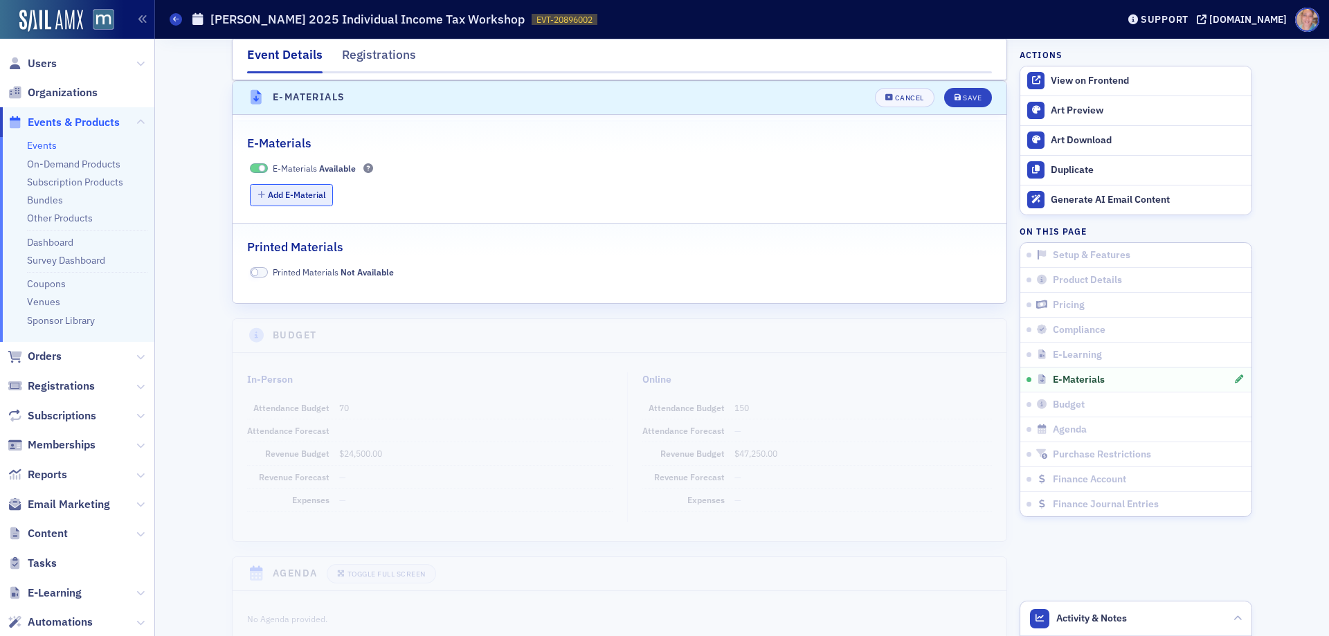
click at [291, 191] on button "Add E-Material" at bounding box center [292, 194] width 84 height 21
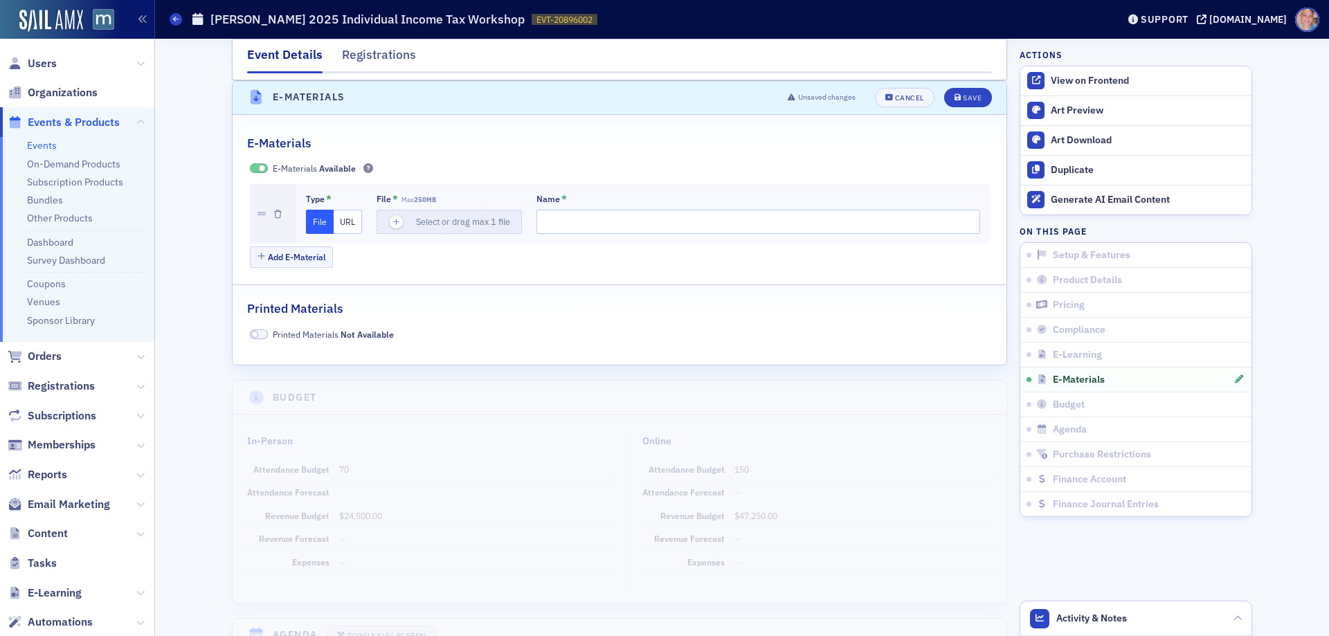
click at [344, 213] on button "URL" at bounding box center [348, 222] width 28 height 24
click at [408, 220] on input "url" at bounding box center [452, 222] width 150 height 24
paste input "https://forms.gle/VMRvmaudbycSzdrb8"
type input "https://forms.gle/VMRvmaudbycSzdrb8"
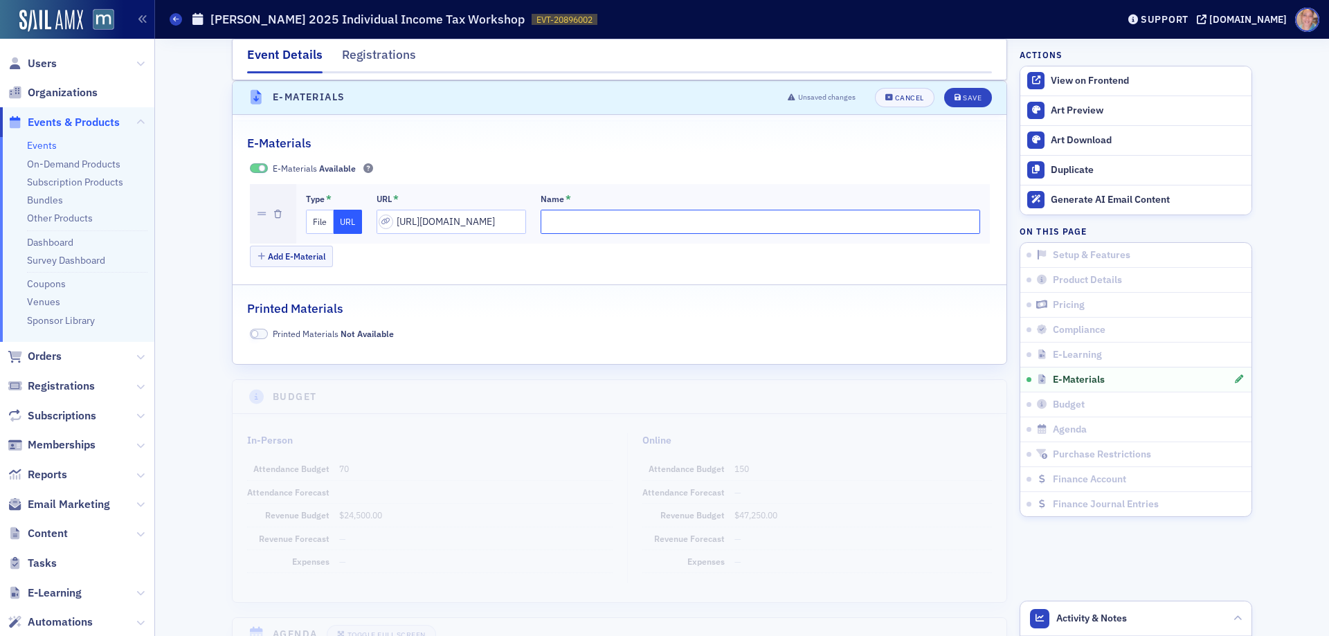
click at [561, 223] on input "Name *" at bounding box center [761, 222] width 440 height 24
type input "Sign in sheet for IRS CE (for Enrolled Agents) and CFP (Certified Financial Pla…"
click at [967, 96] on div "Save" at bounding box center [972, 98] width 19 height 8
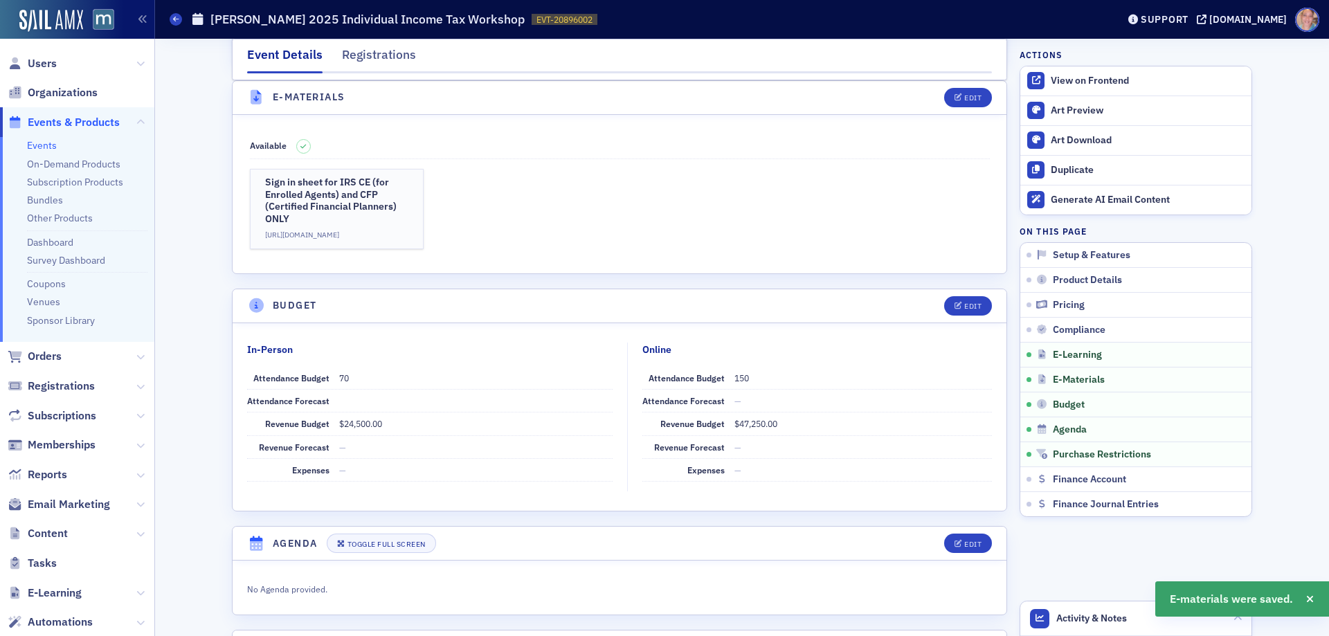
click at [45, 144] on link "Events" at bounding box center [42, 145] width 30 height 12
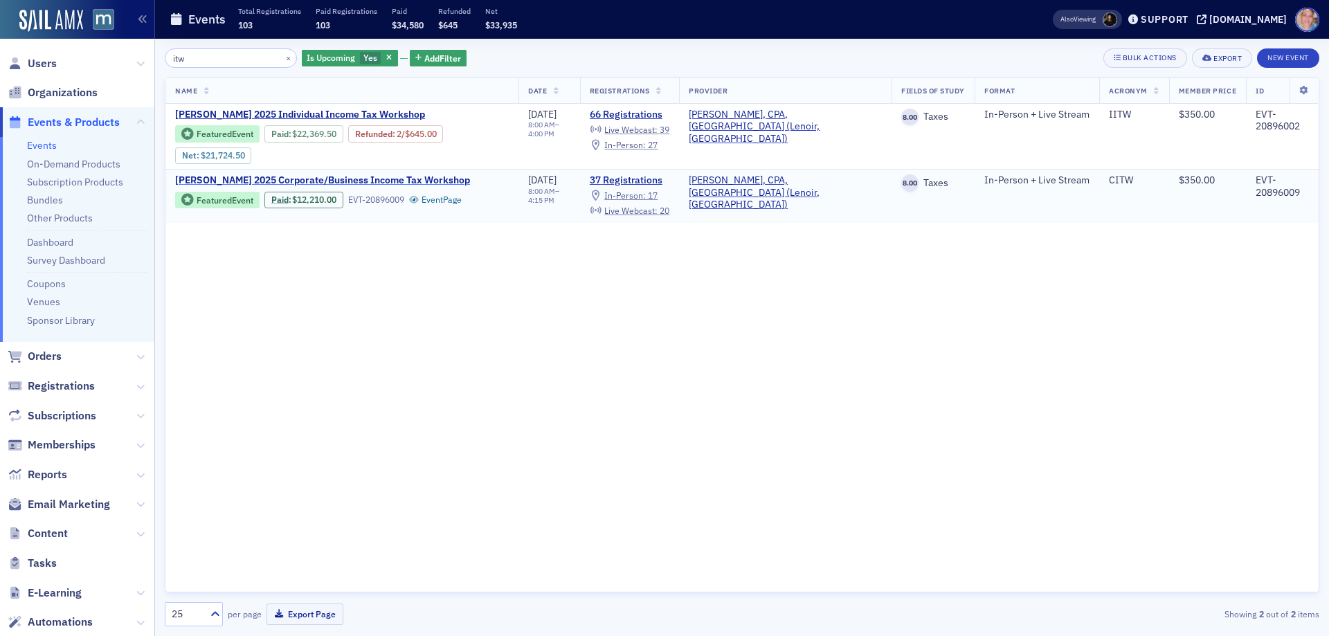
click at [374, 174] on span "[PERSON_NAME] 2025 Corporate/Business Income Tax Workshop" at bounding box center [322, 180] width 295 height 12
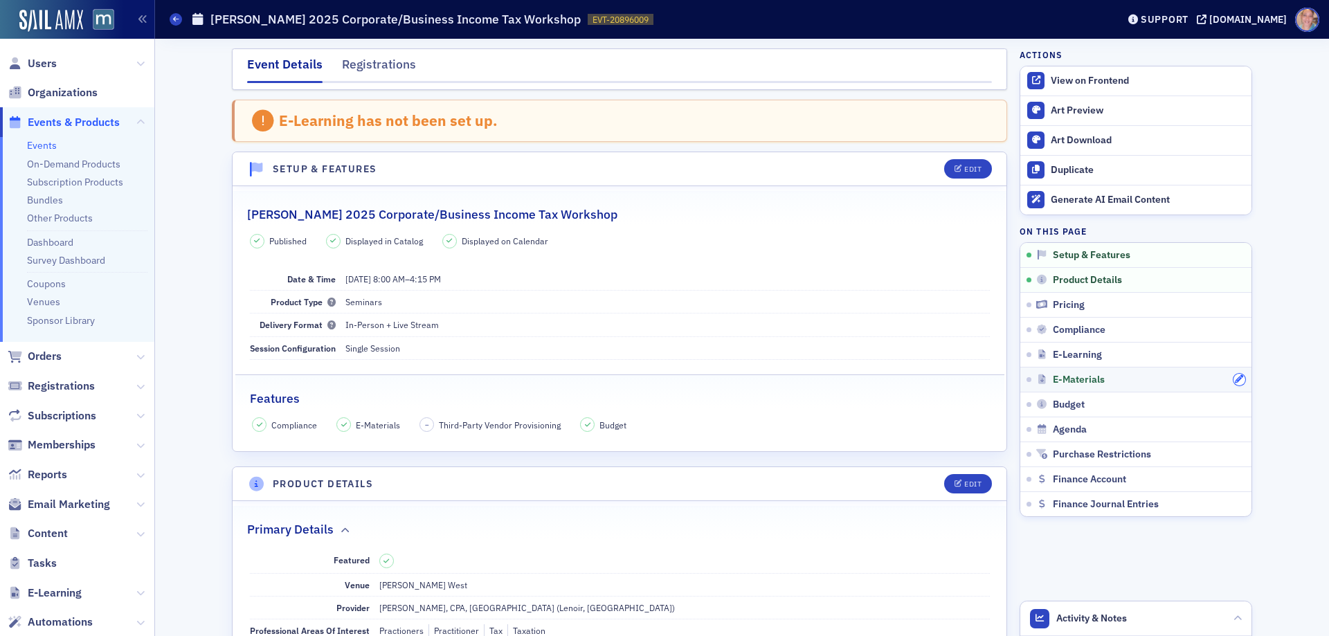
click at [1235, 381] on icon "button" at bounding box center [1239, 379] width 8 height 8
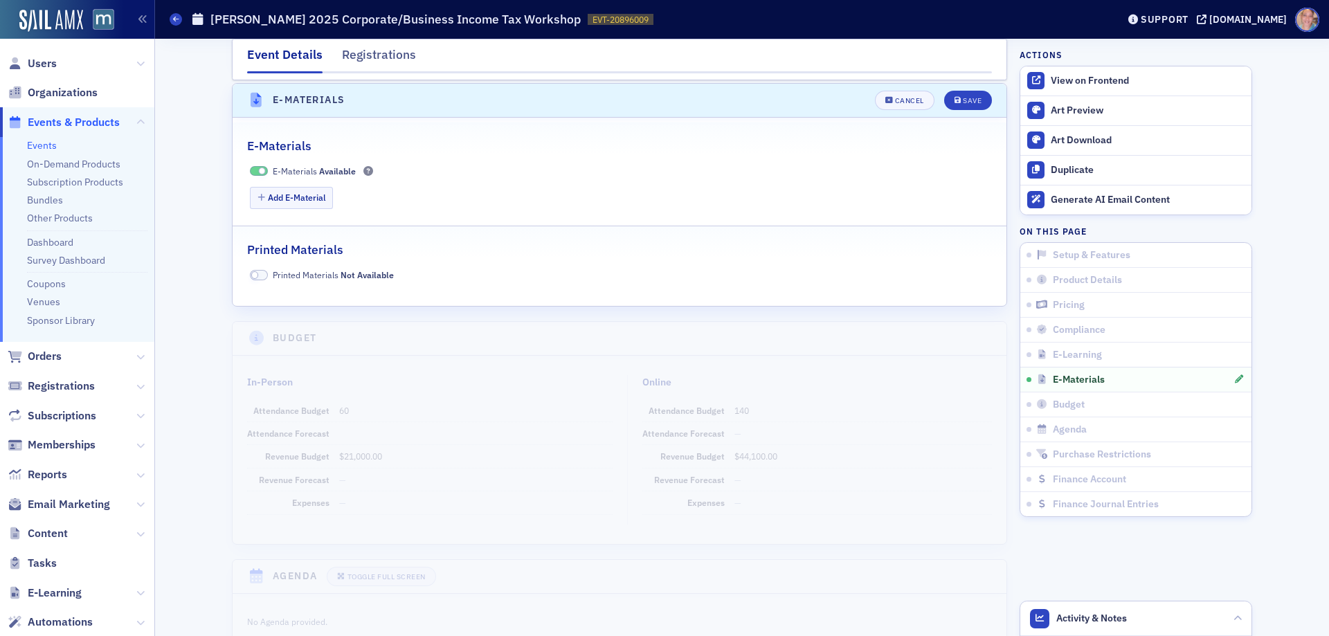
scroll to position [2265, 0]
click at [284, 190] on button "Add E-Material" at bounding box center [292, 194] width 84 height 21
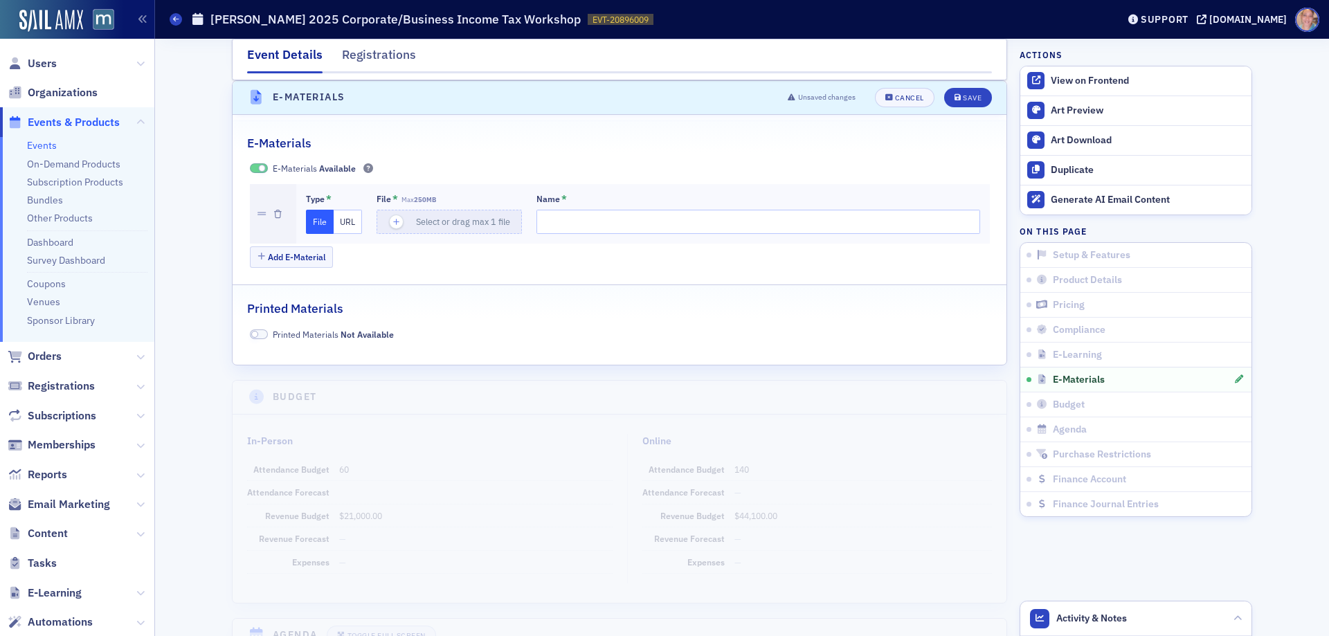
drag, startPoint x: 343, startPoint y: 225, endPoint x: 362, endPoint y: 218, distance: 19.9
click at [344, 225] on button "URL" at bounding box center [348, 222] width 28 height 24
click at [426, 217] on input "url" at bounding box center [452, 222] width 150 height 24
paste input "https://forms.gle/4vRCVgJbr2F7AKNn8"
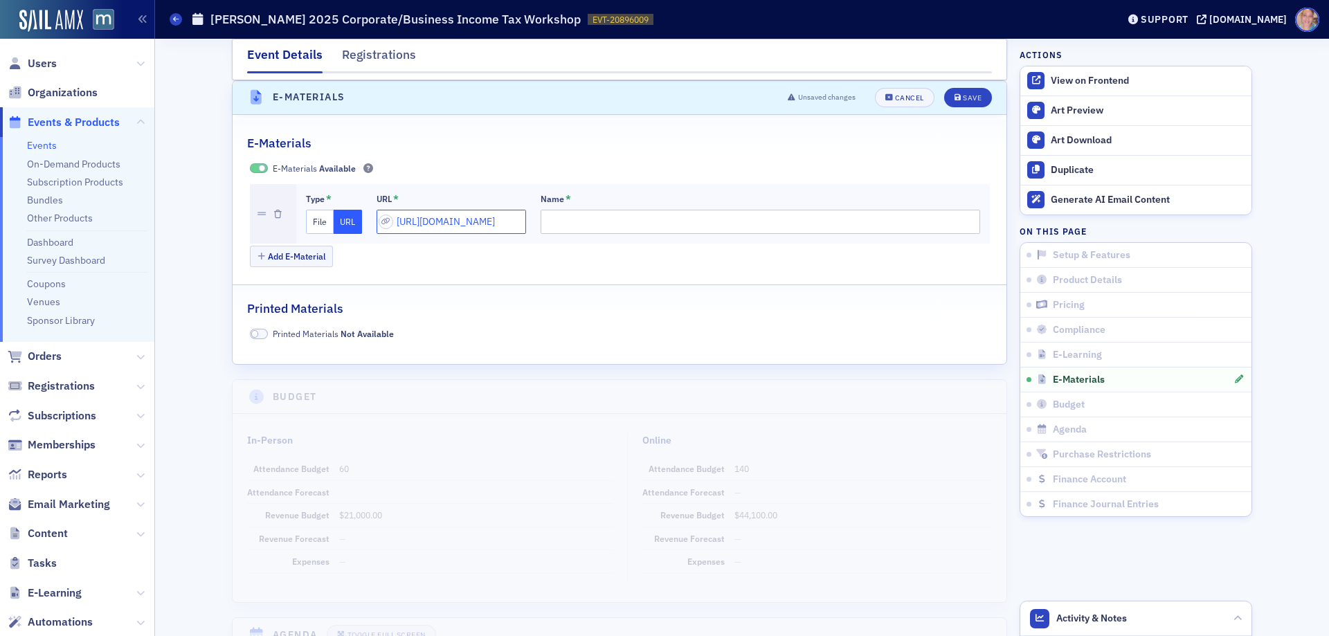
type input "https://forms.gle/4vRCVgJbr2F7AKNn8"
click at [541, 232] on input "Name *" at bounding box center [761, 222] width 440 height 24
paste input "Sign in sheet for IRS CE (for Enrolled Agents) and CFP (Certified Financial Pla…"
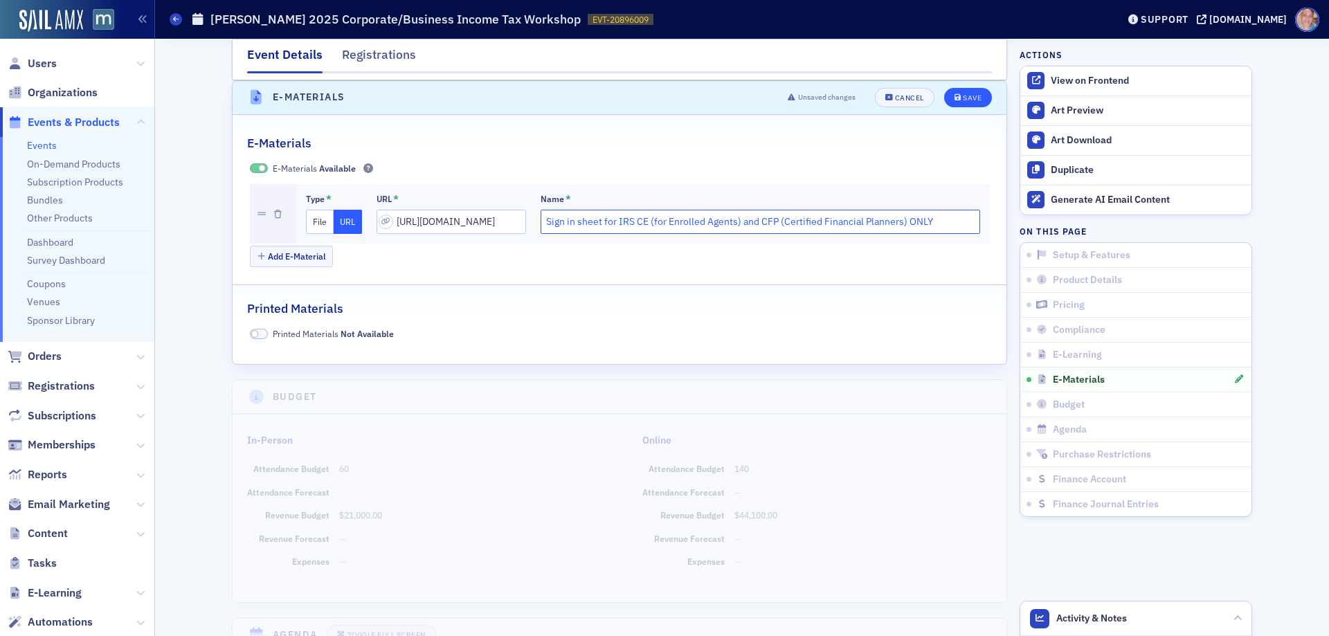
type input "Sign in sheet for IRS CE (for Enrolled Agents) and CFP (Certified Financial Pla…"
click at [963, 94] on div "Save" at bounding box center [972, 98] width 19 height 8
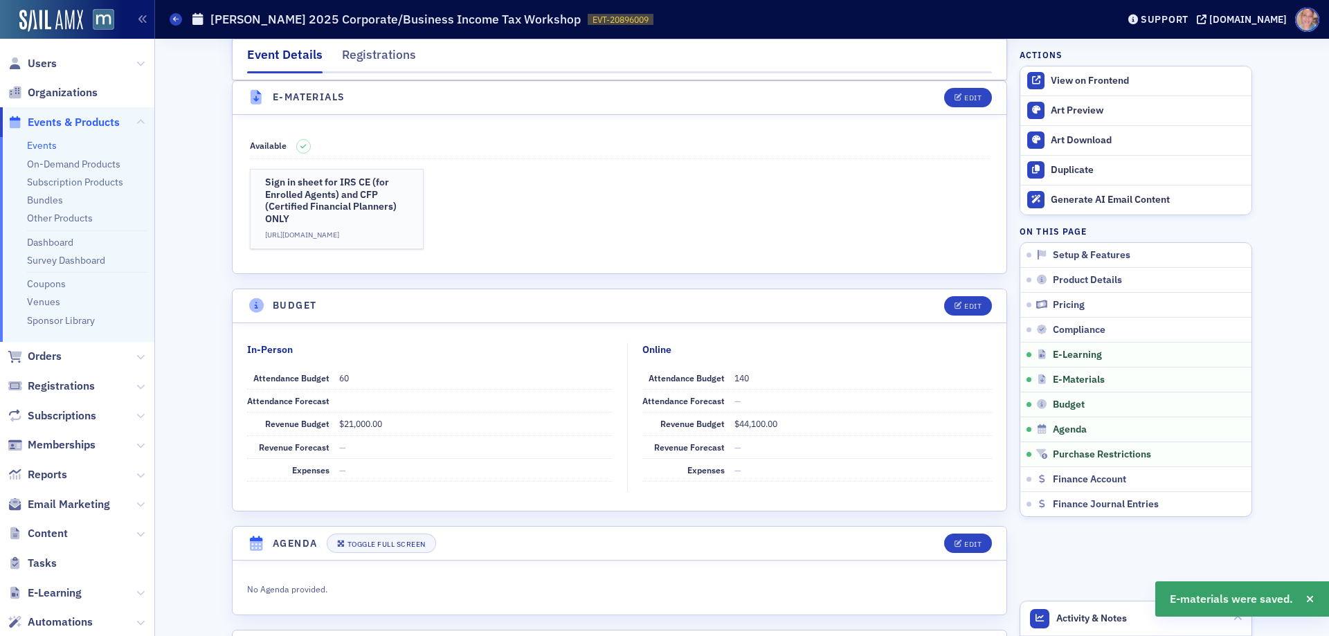
click at [48, 145] on link "Events" at bounding box center [42, 145] width 30 height 12
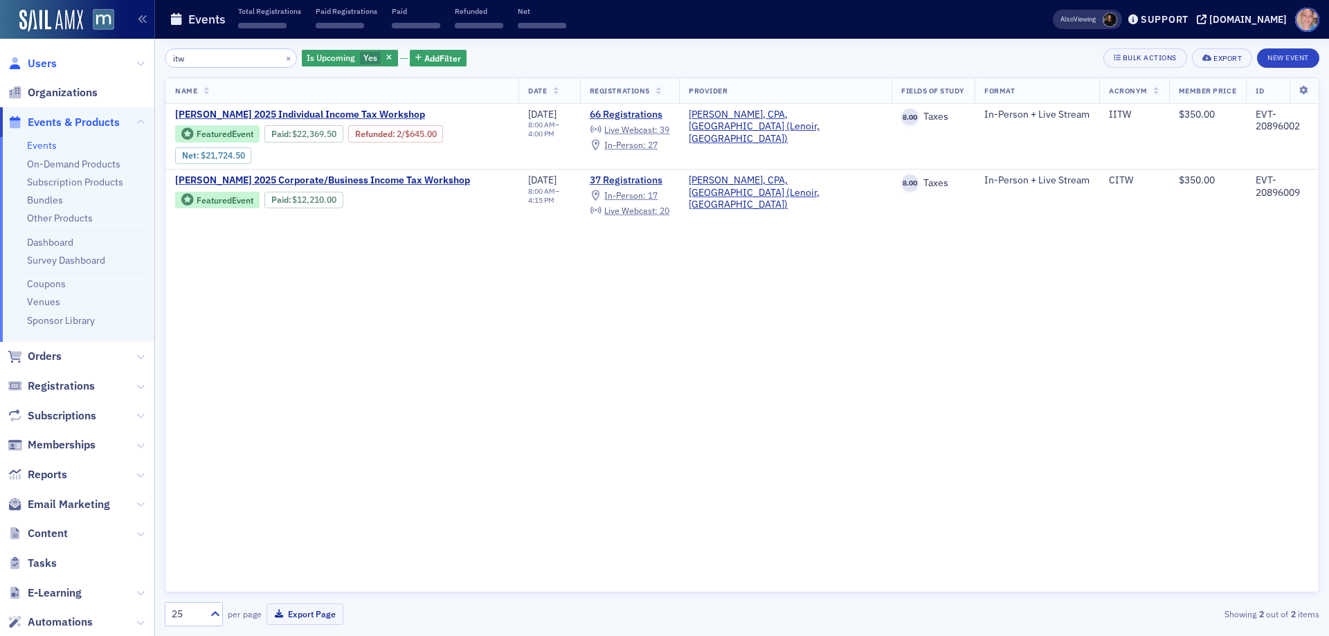
drag, startPoint x: 210, startPoint y: 57, endPoint x: 36, endPoint y: 55, distance: 173.8
click at [36, 55] on div "Users Organizations Events & Products Events On-Demand Products Subscription Pr…" at bounding box center [664, 318] width 1329 height 636
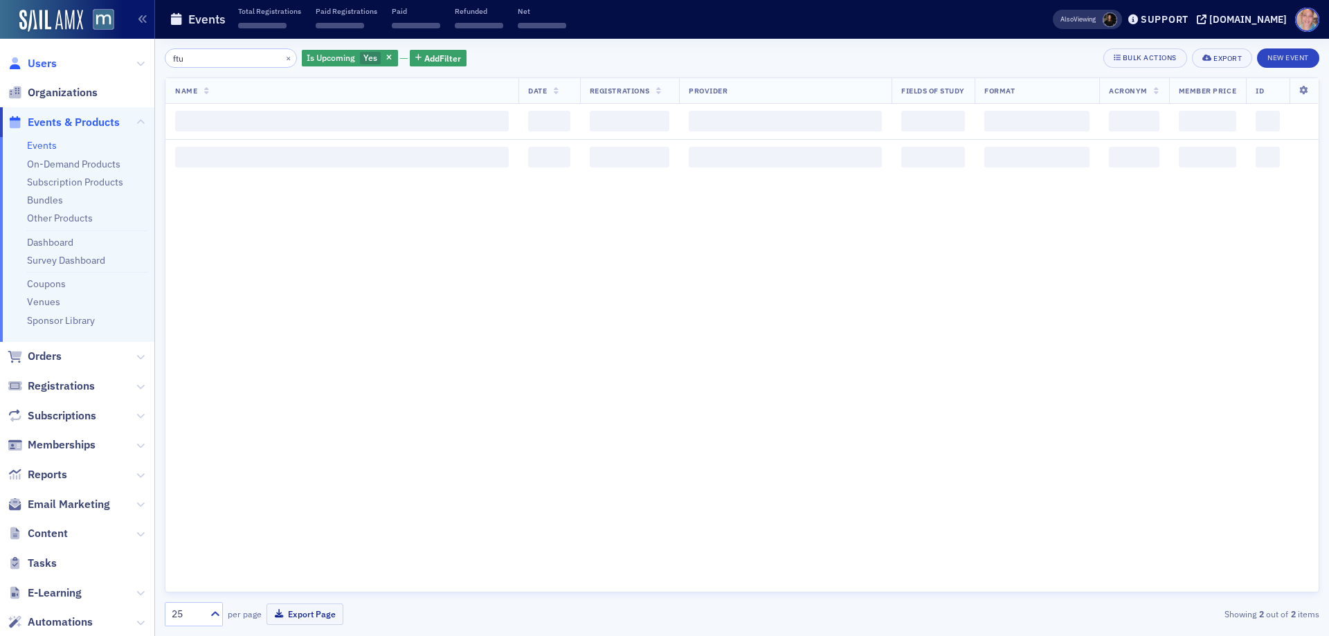
type input "ftu"
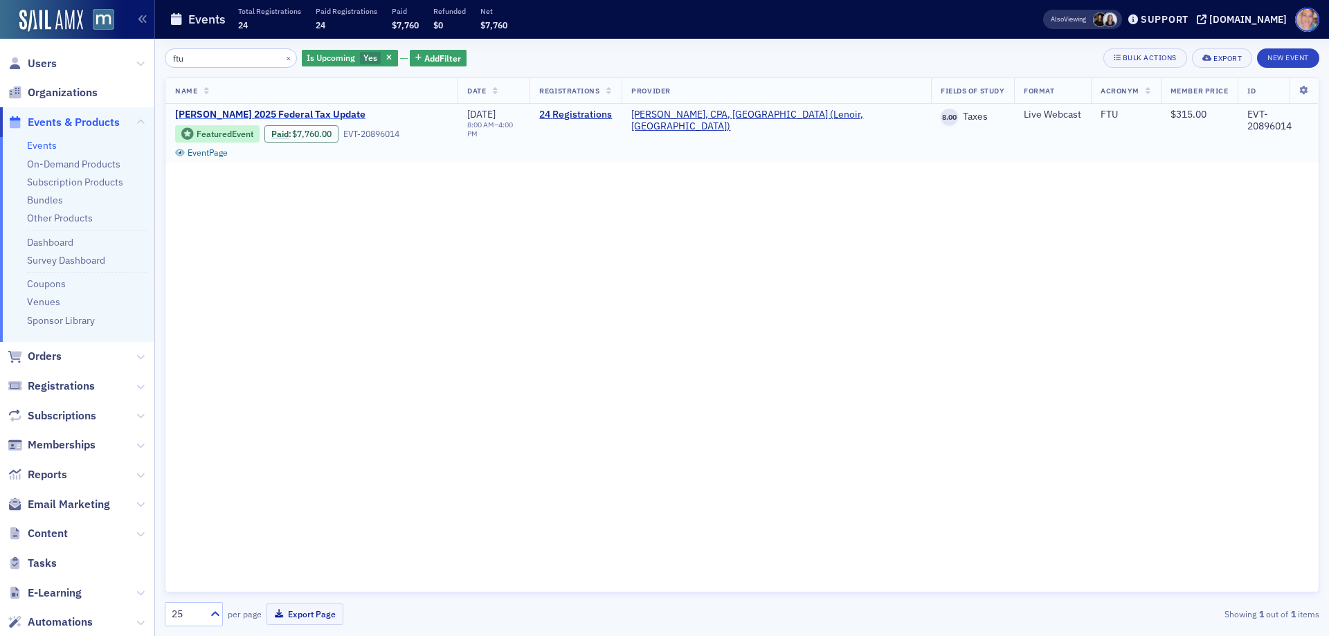
click at [272, 113] on span "Don Farmer’s 2025 Federal Tax Update" at bounding box center [291, 115] width 233 height 12
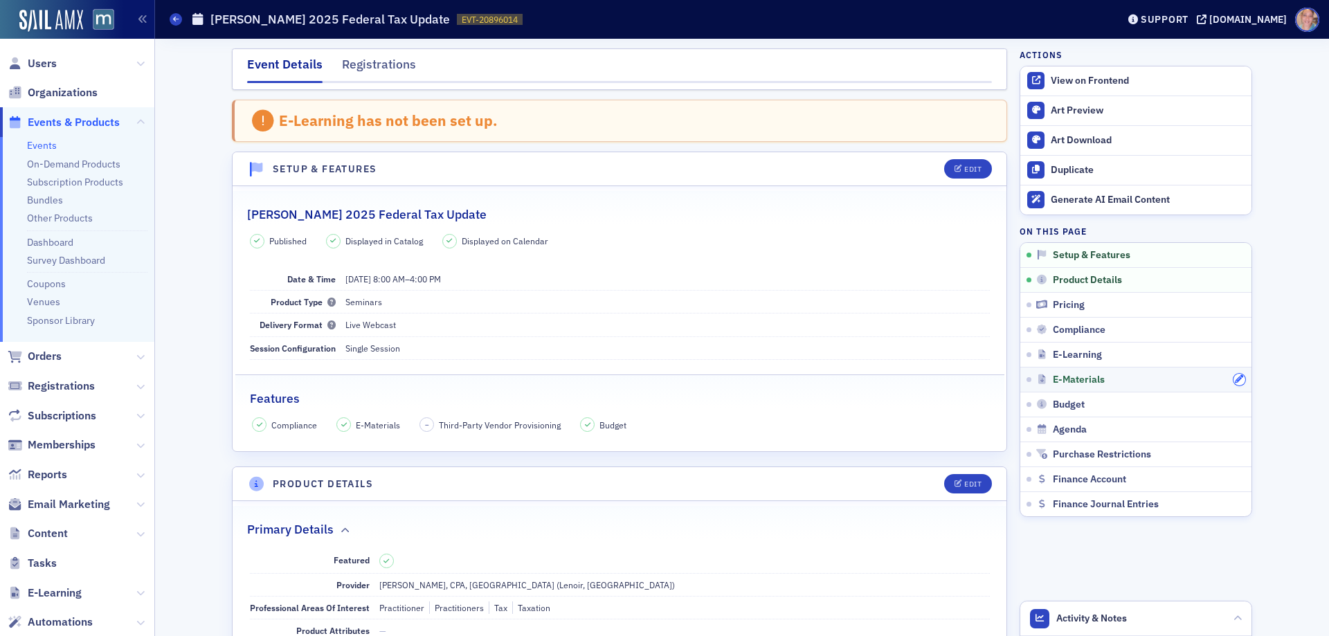
click at [1235, 379] on icon "button" at bounding box center [1239, 379] width 8 height 8
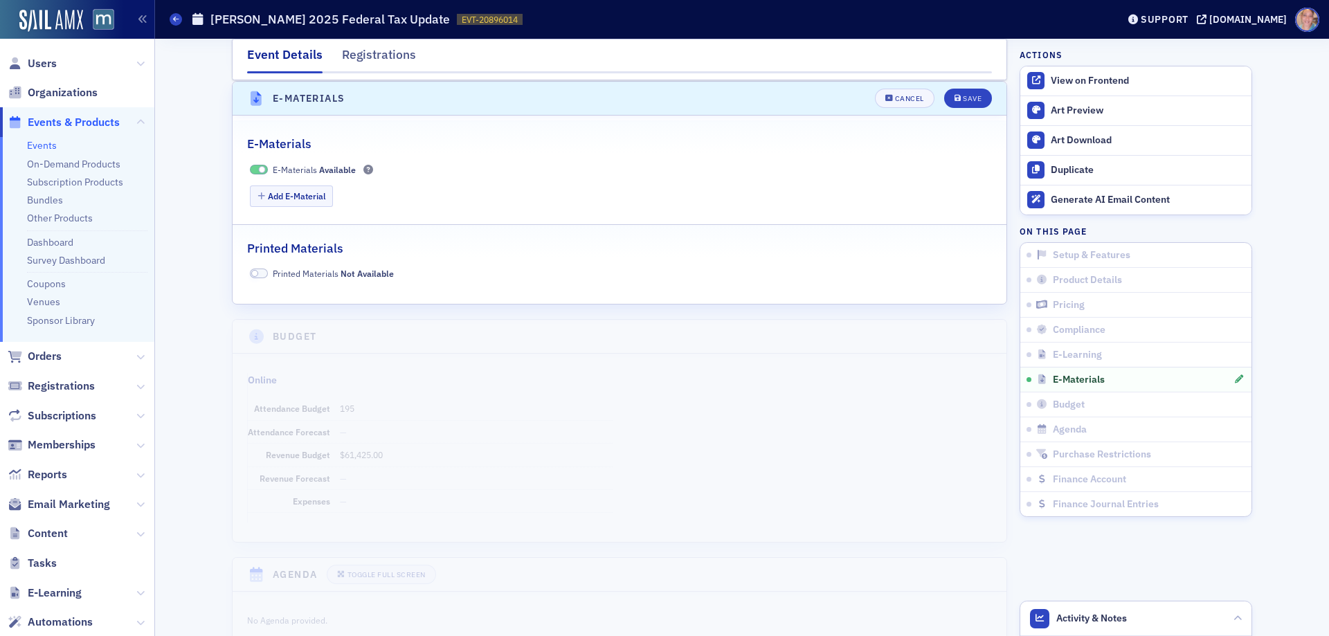
scroll to position [2127, 0]
click at [295, 192] on button "Add E-Material" at bounding box center [292, 195] width 84 height 21
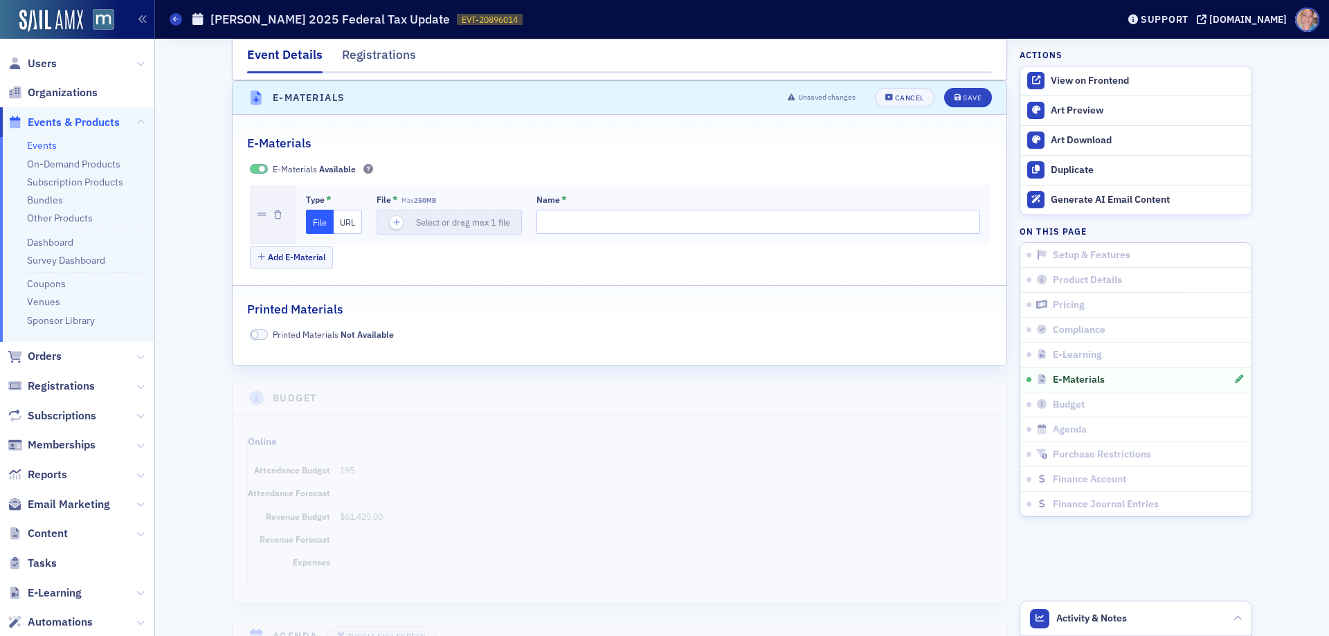
click at [341, 215] on button "URL" at bounding box center [348, 222] width 28 height 24
click at [431, 224] on input "url" at bounding box center [452, 222] width 150 height 24
paste input "https://forms.gle/jatvtMa4Jbsuk6nG9"
type input "https://forms.gle/jatvtMa4Jbsuk6nG9"
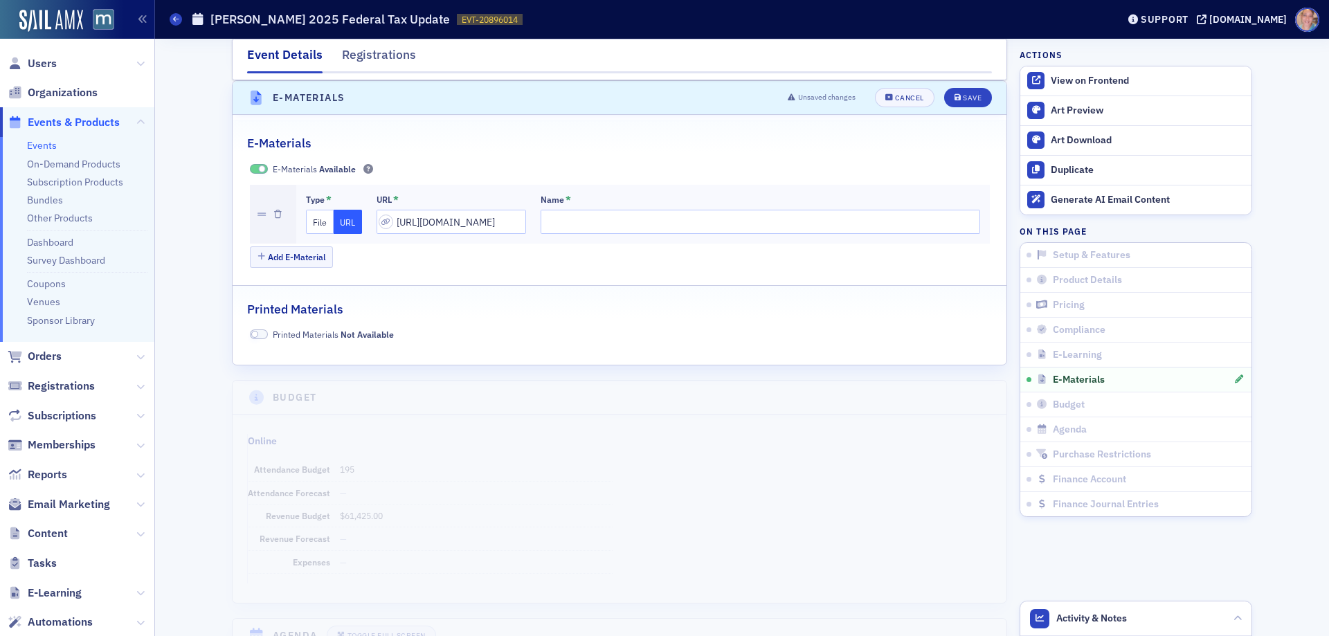
scroll to position [0, 0]
click at [564, 212] on input "Name *" at bounding box center [761, 222] width 440 height 24
paste input "Sign in sheet for IRS CE (for Enrolled Agents) and CFP (Certified Financial Pla…"
type input "Sign in sheet for IRS CE (for Enrolled Agents) and CFP (Certified Financial Pla…"
click at [963, 94] on div "Save" at bounding box center [972, 98] width 19 height 8
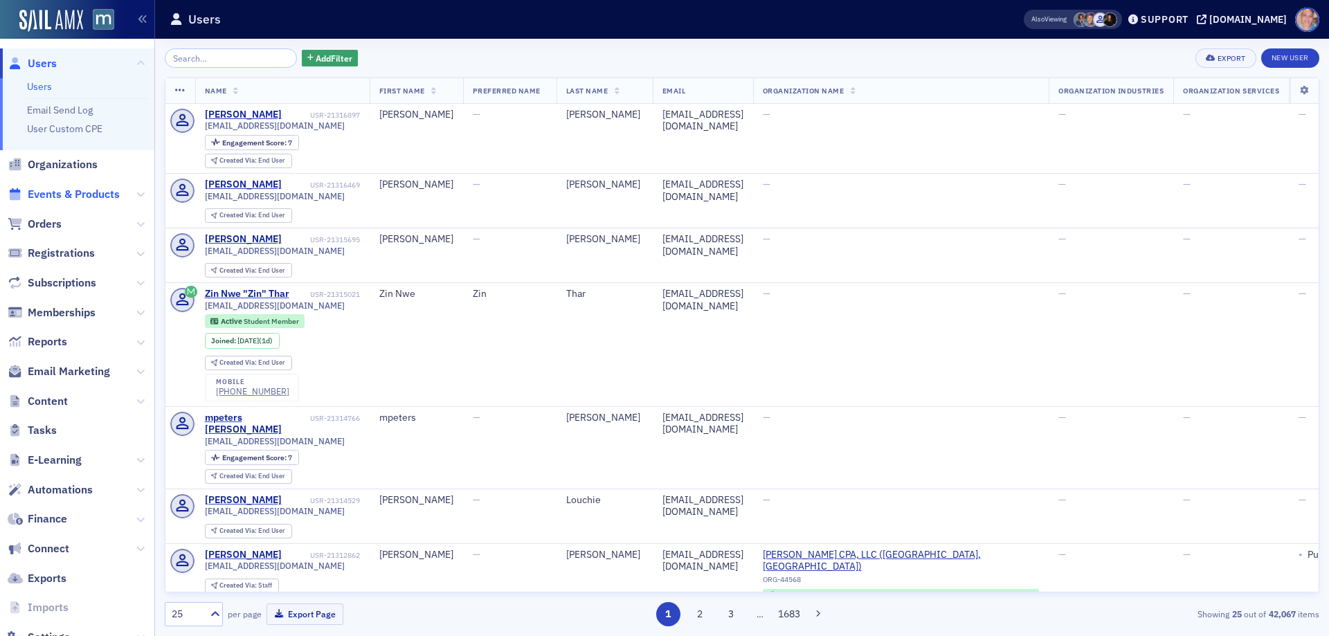
click at [51, 193] on span "Events & Products" at bounding box center [74, 194] width 92 height 15
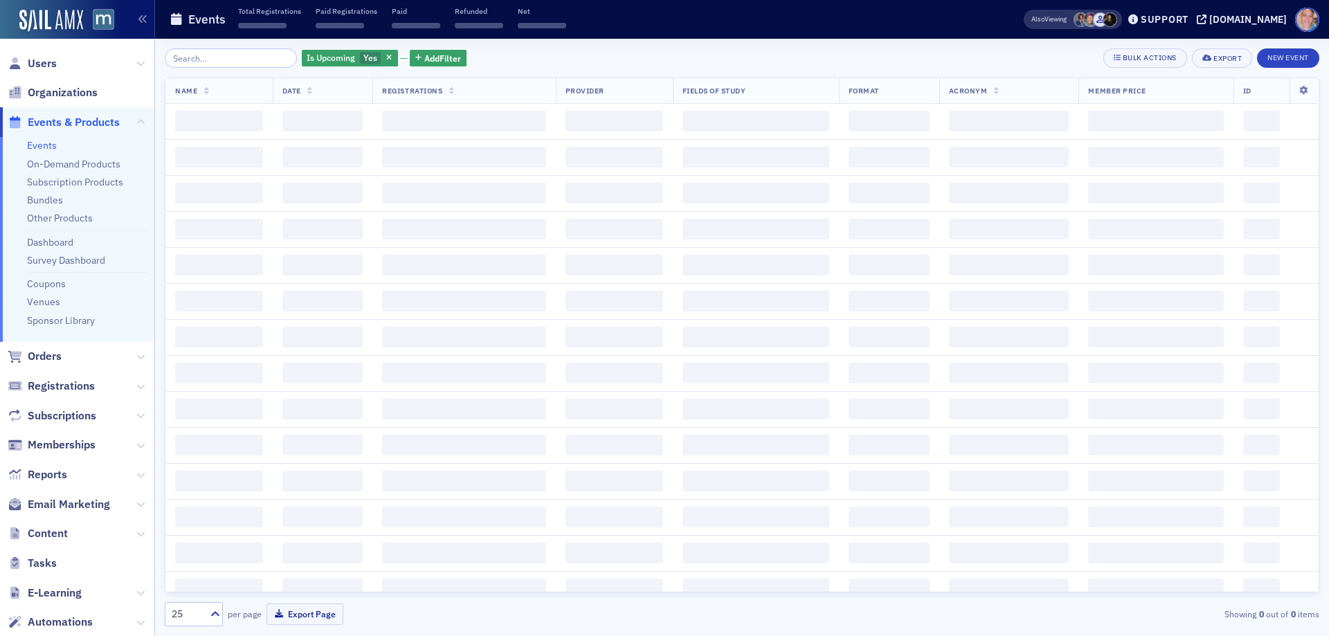
click at [212, 62] on input "search" at bounding box center [231, 57] width 132 height 19
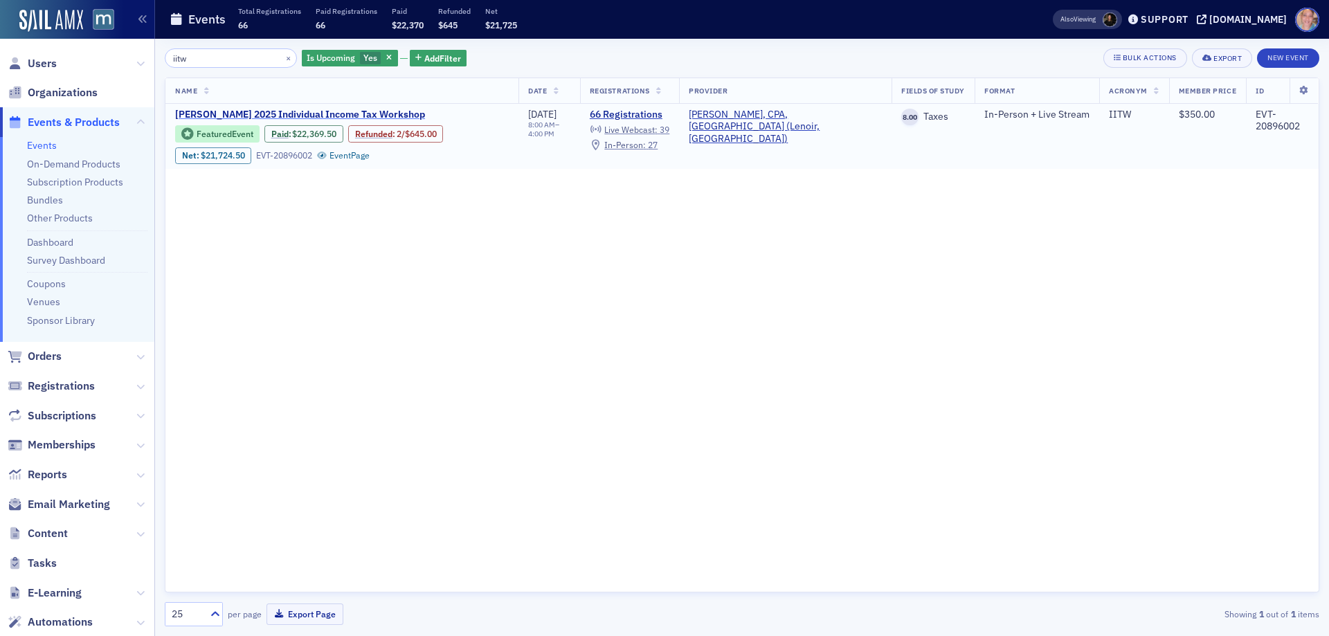
type input "iitw"
click at [305, 112] on span "[PERSON_NAME] 2025 Individual Income Tax Workshop" at bounding box center [300, 115] width 250 height 12
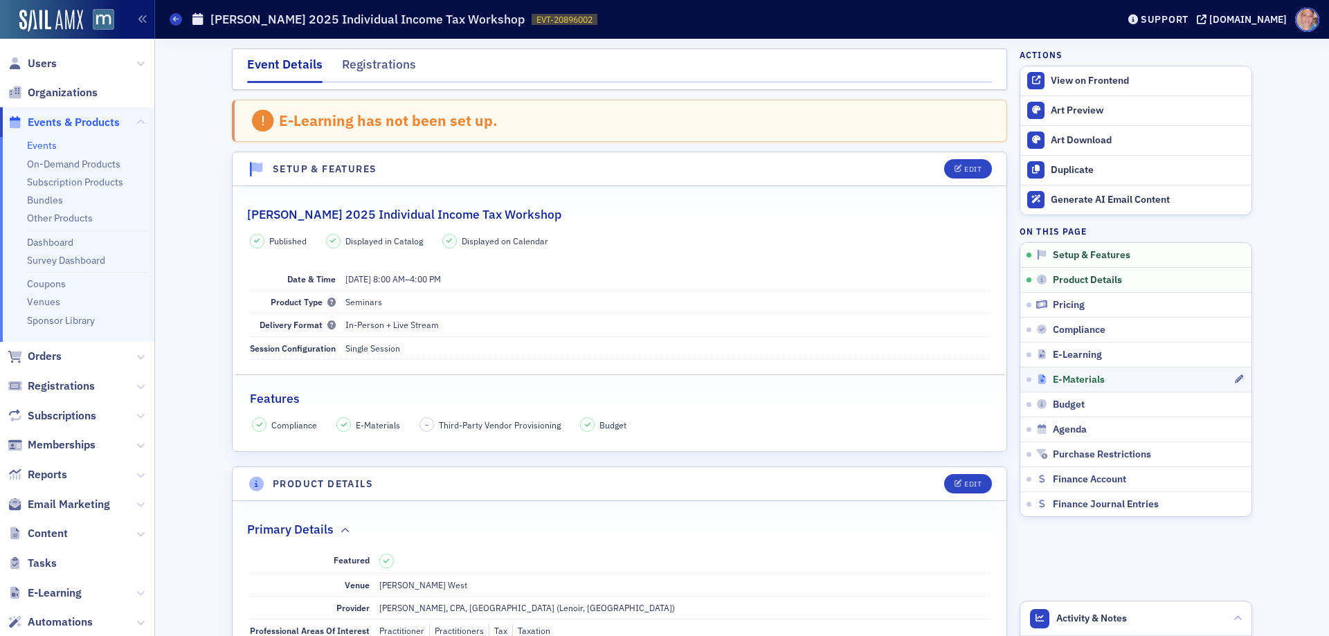
click at [1152, 385] on div "E-Materials" at bounding box center [1134, 380] width 197 height 12
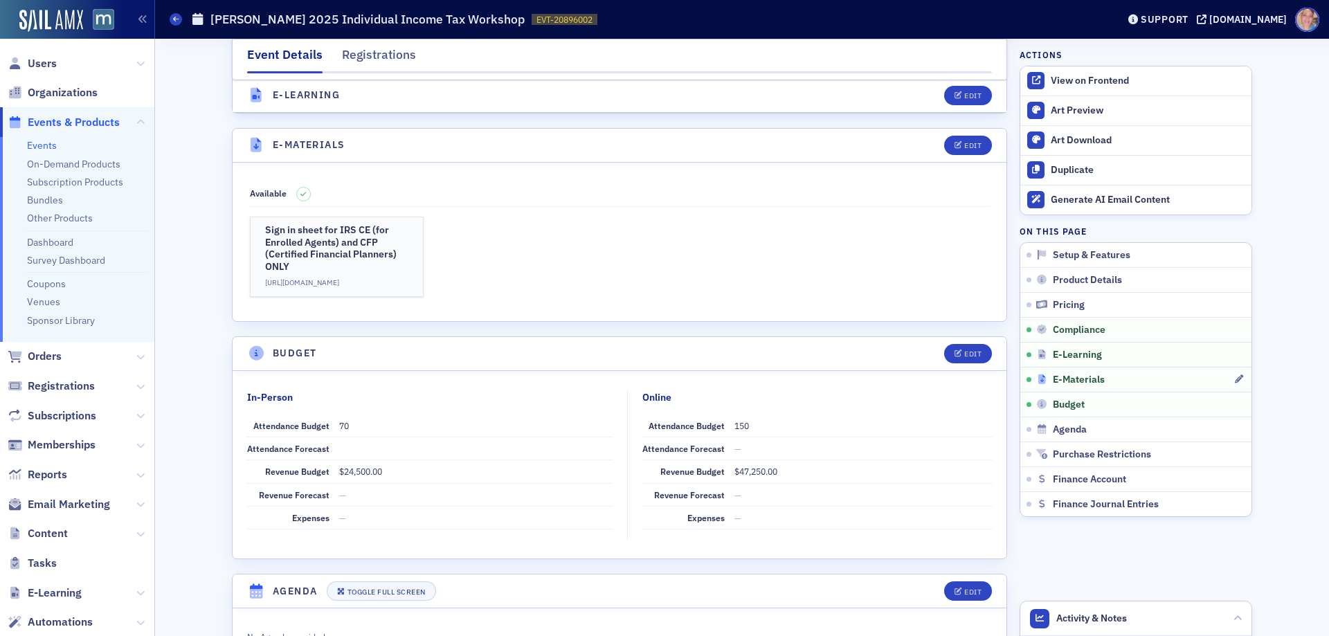
scroll to position [2180, 0]
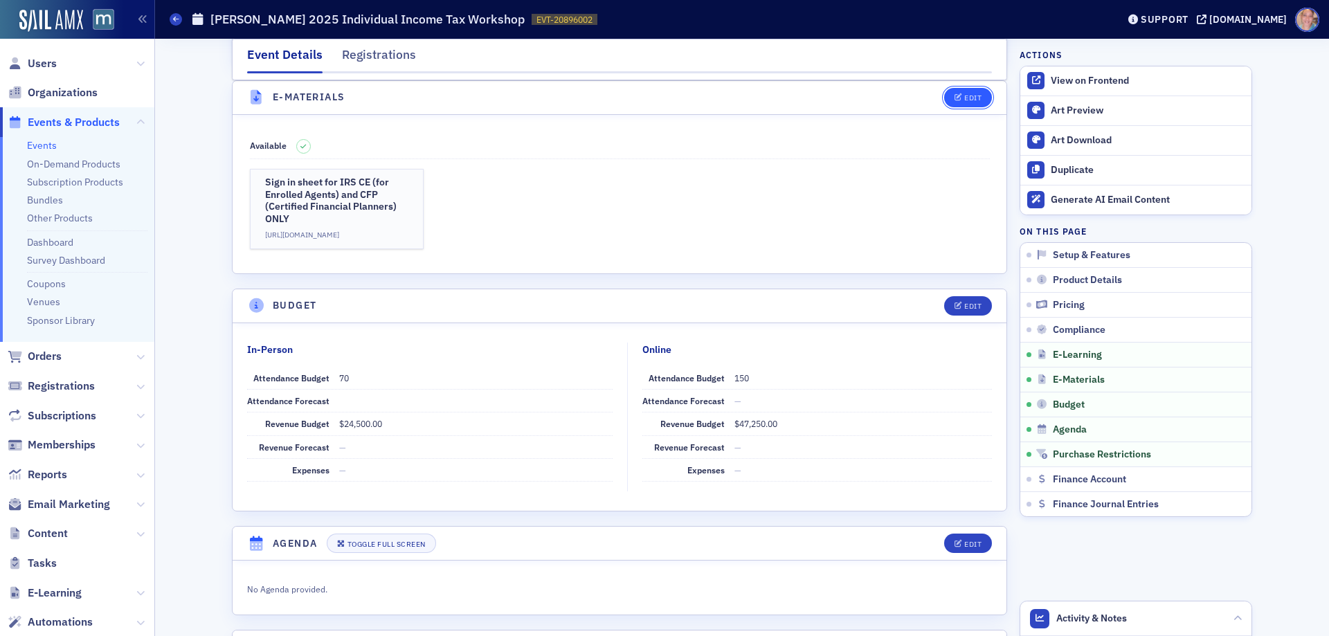
click at [946, 96] on button "Edit" at bounding box center [968, 97] width 48 height 19
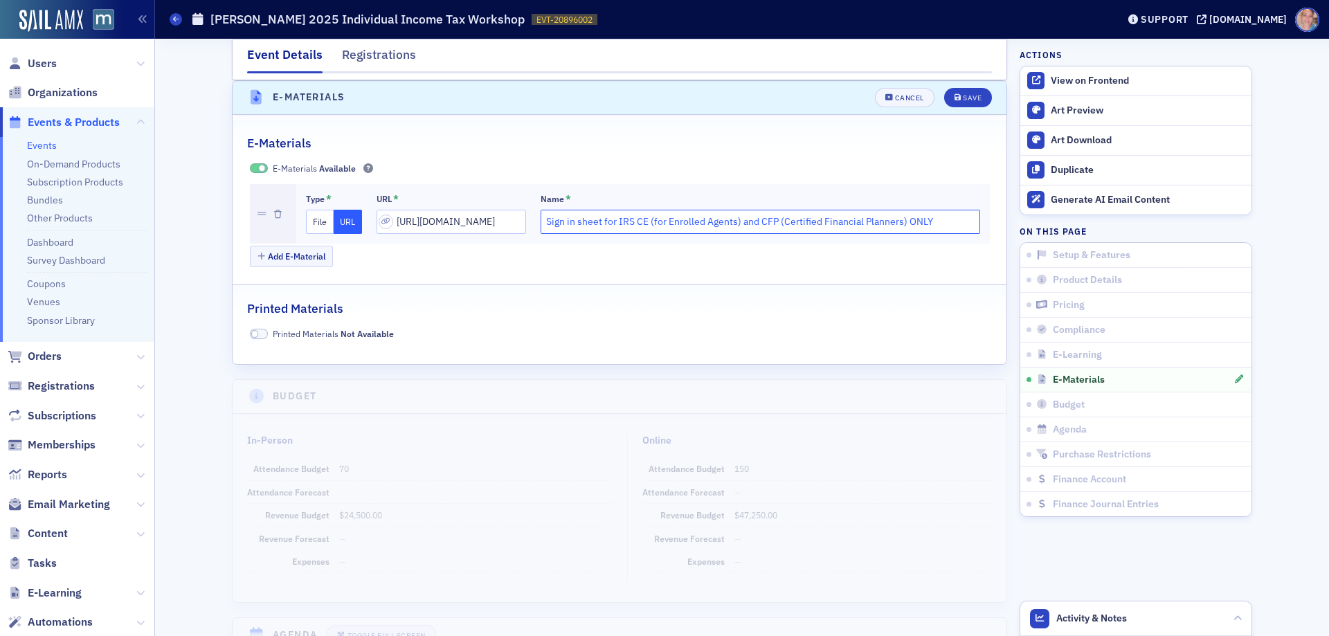
click at [740, 215] on input "Sign in sheet for IRS CE (for Enrolled Agents) and CFP (Certified Financial Pla…" at bounding box center [761, 222] width 440 height 24
click at [966, 98] on div "Save" at bounding box center [972, 98] width 19 height 8
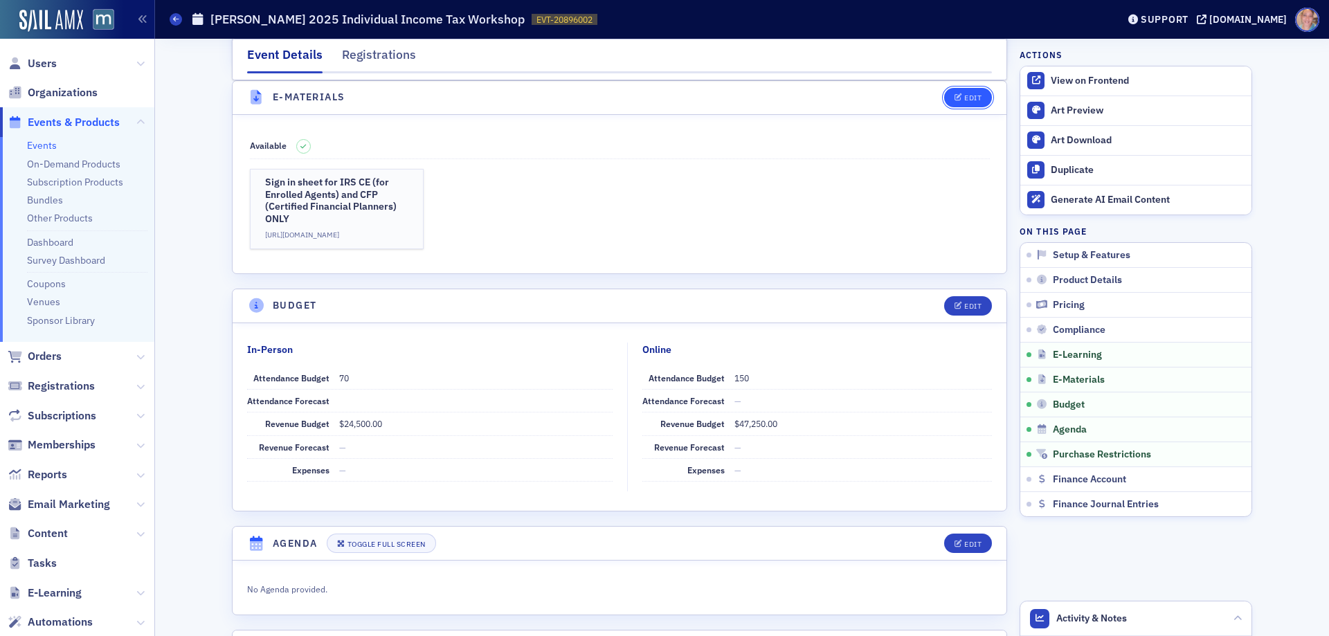
click at [955, 99] on icon "button" at bounding box center [959, 98] width 8 height 8
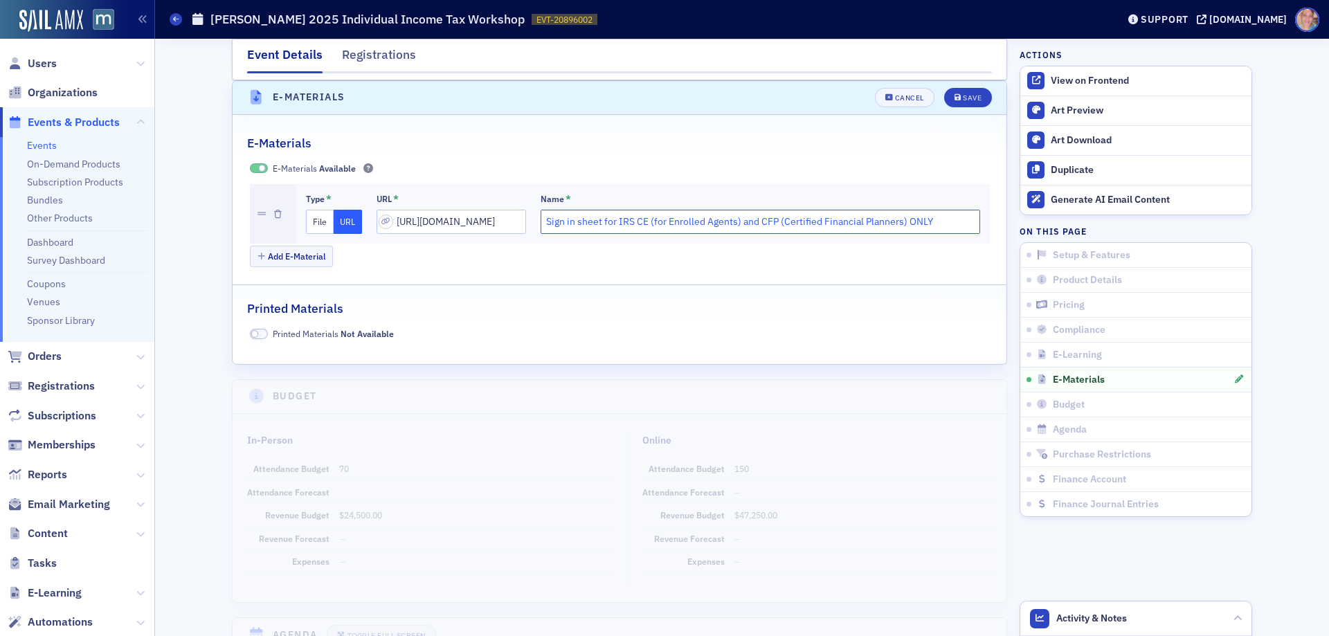
click at [734, 223] on input "Sign in sheet for IRS CE (for Enrolled Agents) and CFP (Certified Financial Pla…" at bounding box center [761, 222] width 440 height 24
click at [734, 222] on input "Sign in sheet for IRS CE (for Enrolled Agents) and CFP (Certified Financial Pla…" at bounding box center [761, 222] width 440 height 24
drag, startPoint x: 962, startPoint y: 93, endPoint x: 971, endPoint y: 98, distance: 10.2
click at [964, 94] on div "Save" at bounding box center [972, 98] width 19 height 8
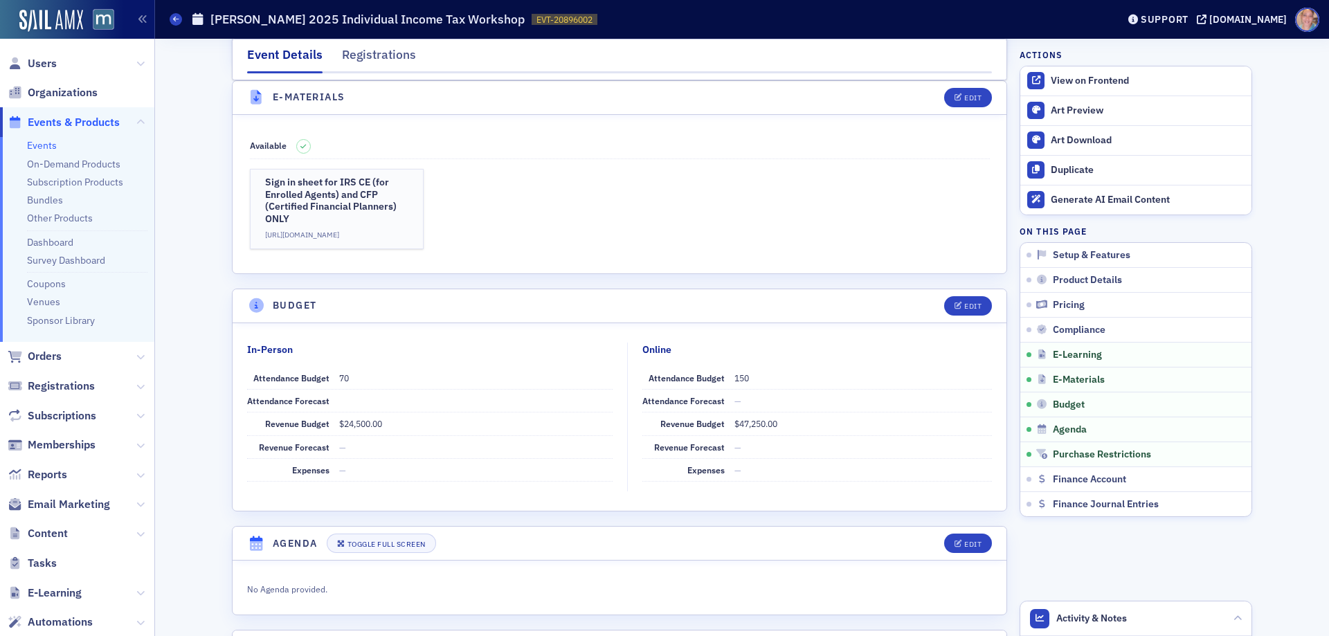
drag, startPoint x: 35, startPoint y: 147, endPoint x: 30, endPoint y: 138, distance: 10.5
click at [35, 147] on link "Events" at bounding box center [42, 145] width 30 height 12
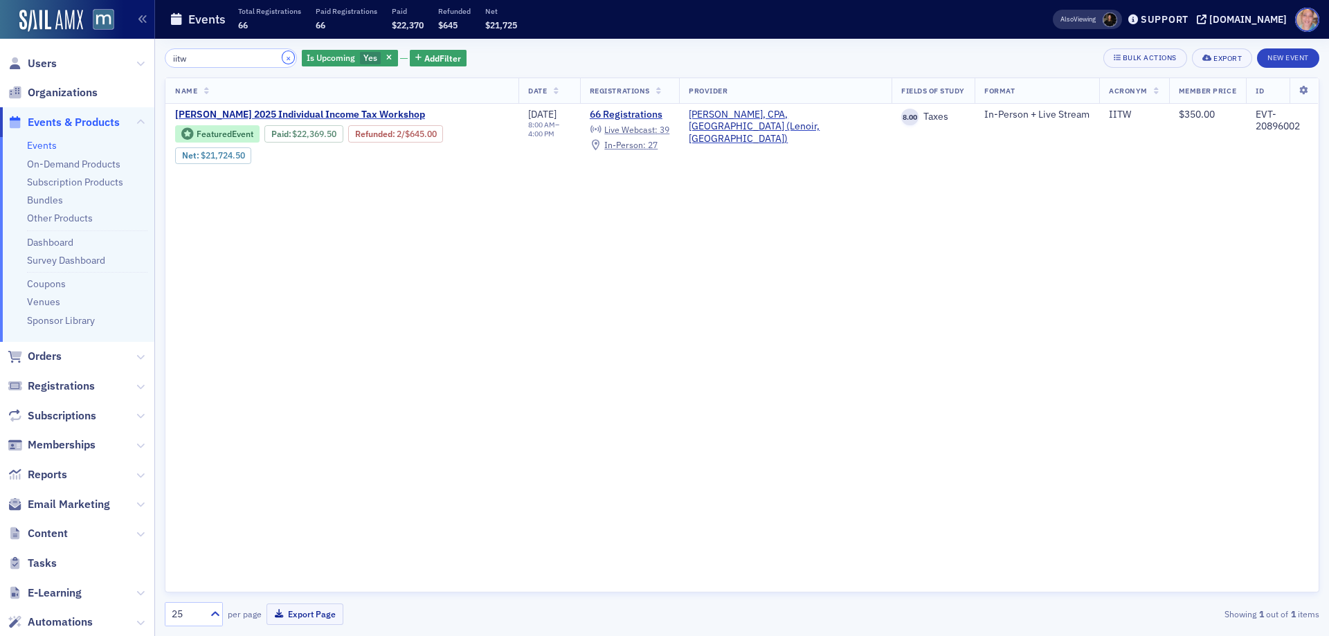
click at [282, 59] on button "×" at bounding box center [288, 57] width 12 height 12
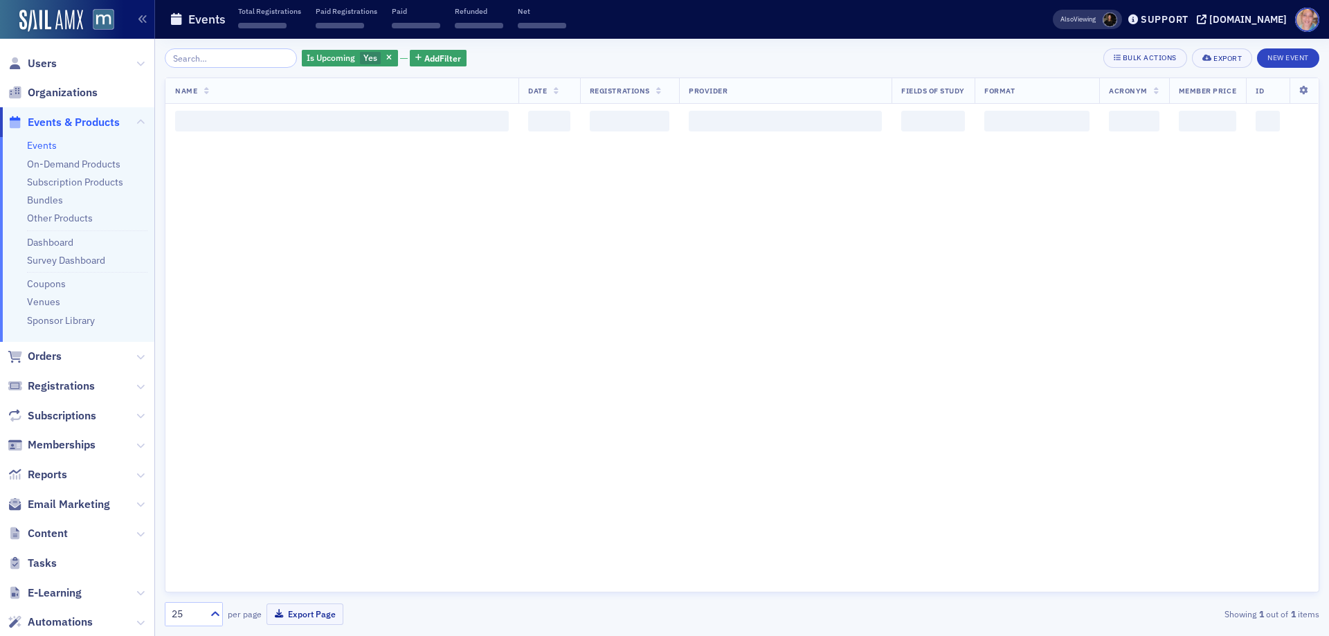
click at [327, 67] on div "Is Upcoming Yes" at bounding box center [350, 57] width 96 height 19
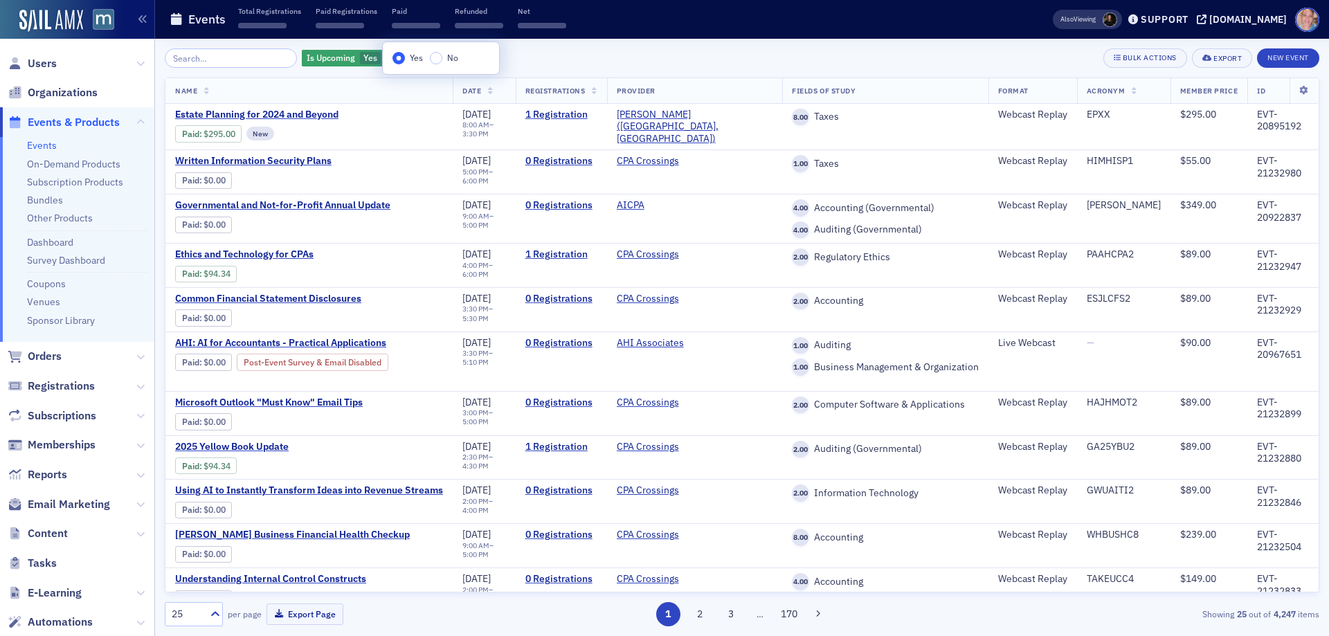
click at [434, 60] on input "No" at bounding box center [436, 58] width 12 height 12
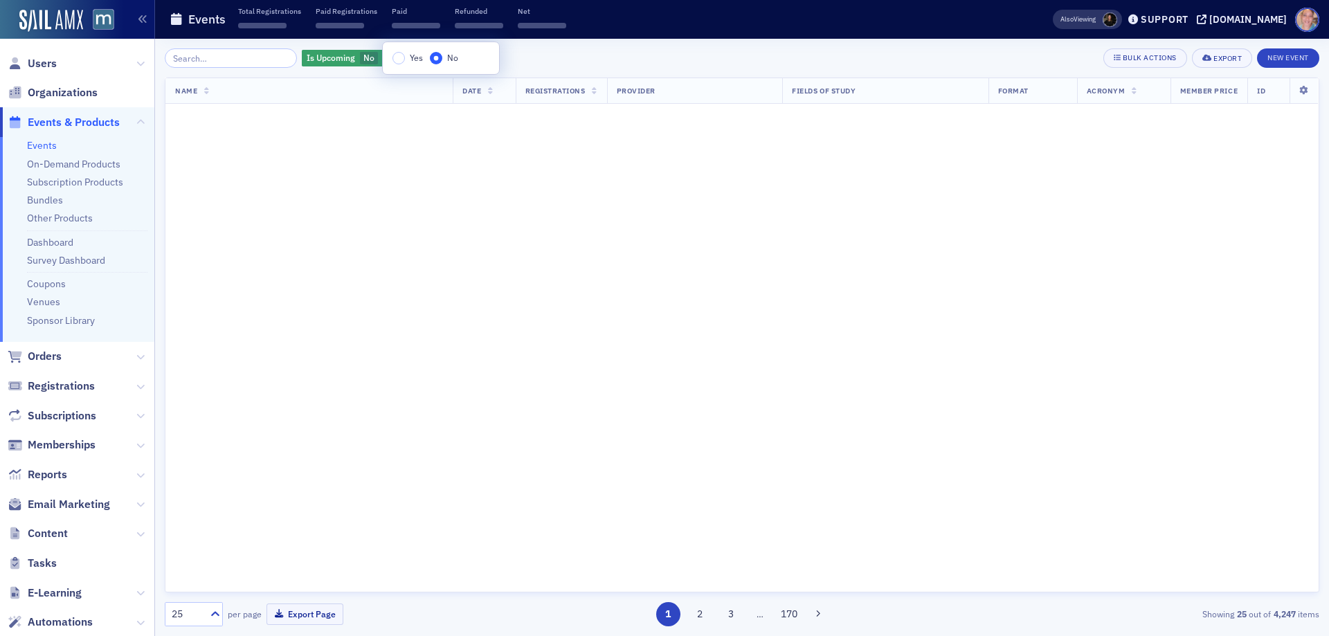
click at [596, 64] on div "Is Upcoming No Add Filter Bulk Actions Export New Event" at bounding box center [742, 57] width 1155 height 19
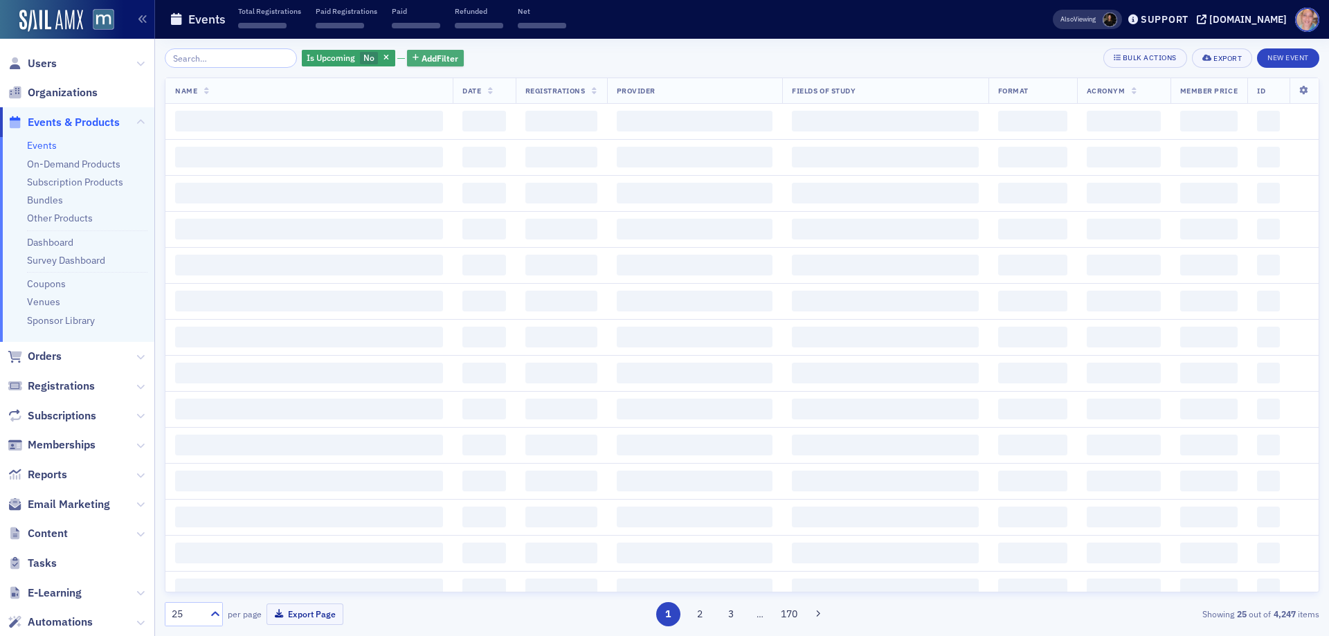
click at [437, 55] on span "Add Filter" at bounding box center [440, 58] width 37 height 12
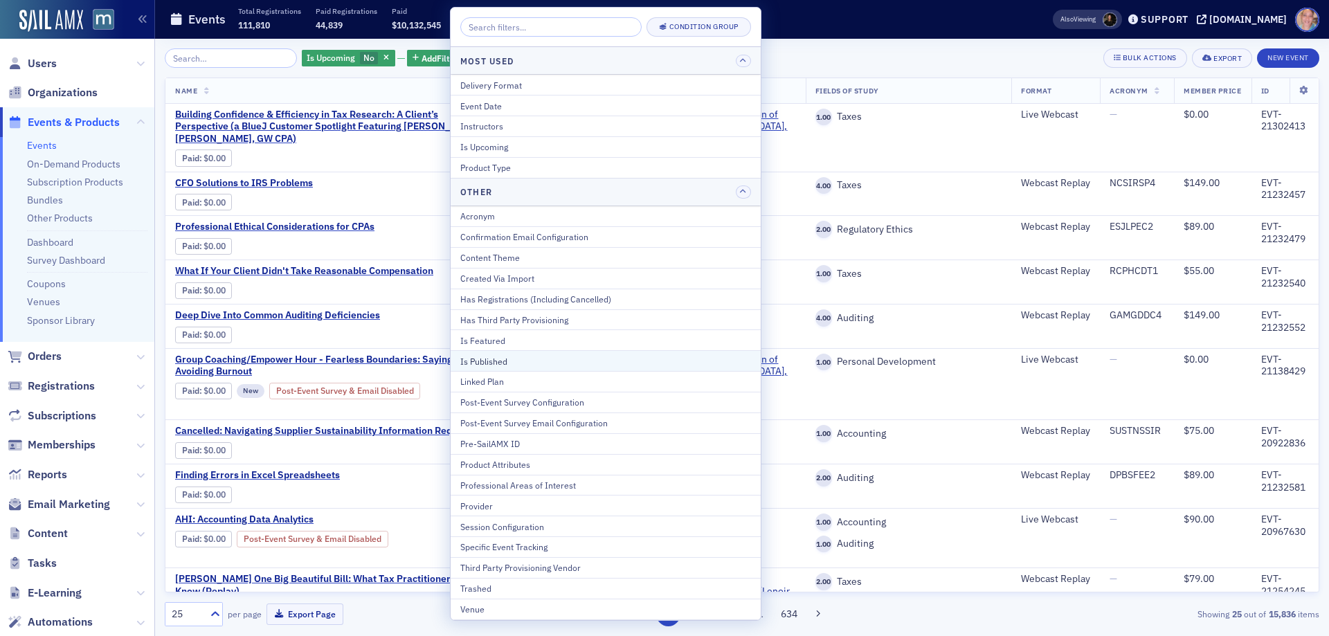
click at [503, 359] on div "Is Published" at bounding box center [605, 361] width 291 height 12
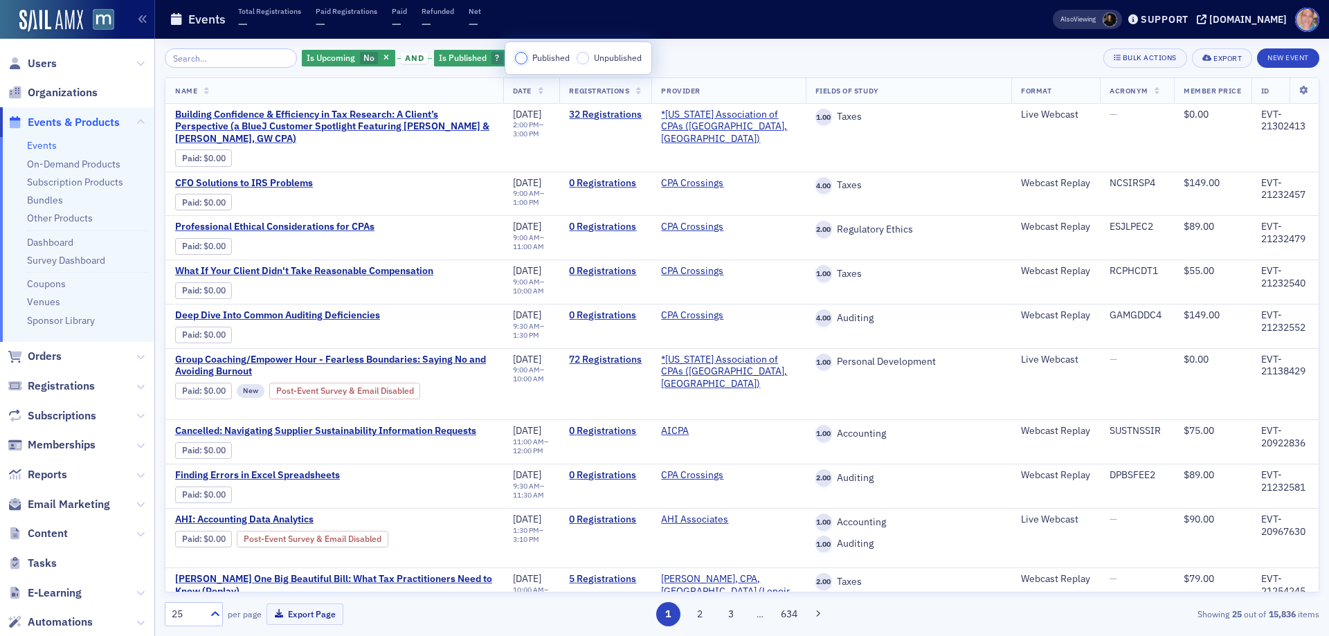
click at [521, 57] on input "Published" at bounding box center [521, 58] width 12 height 12
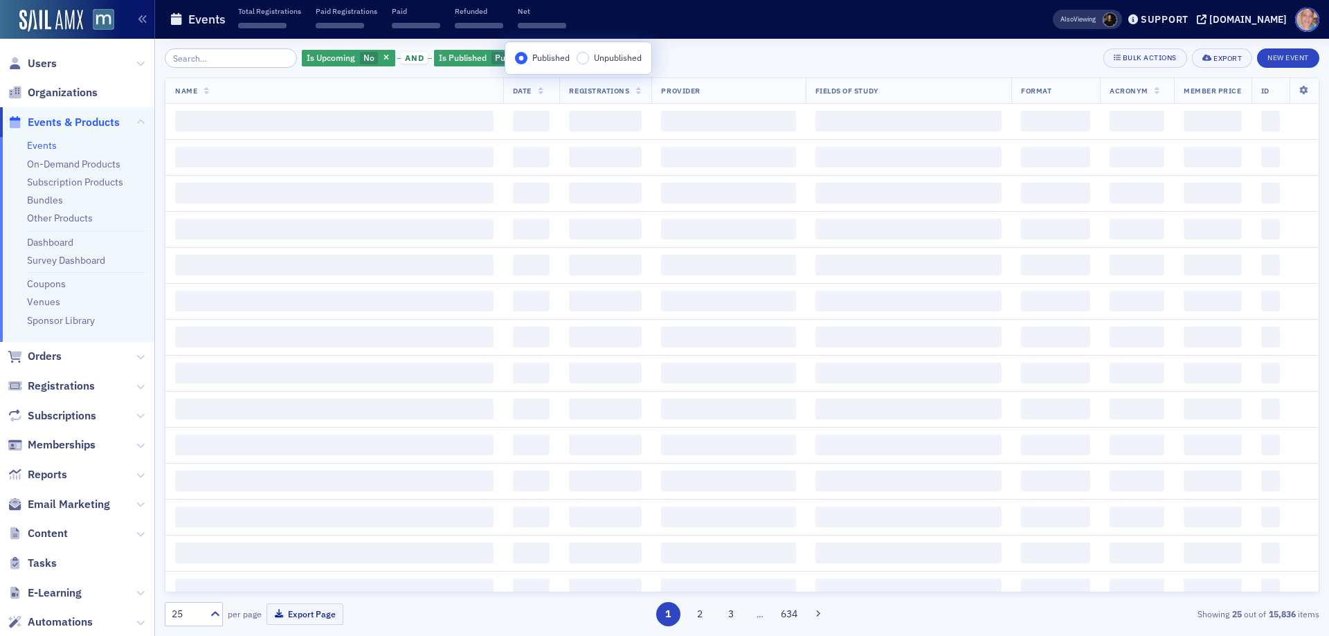
click at [702, 51] on div "Is Upcoming No and Is Published Published Add Filter Bulk Actions Export New Ev…" at bounding box center [742, 57] width 1155 height 19
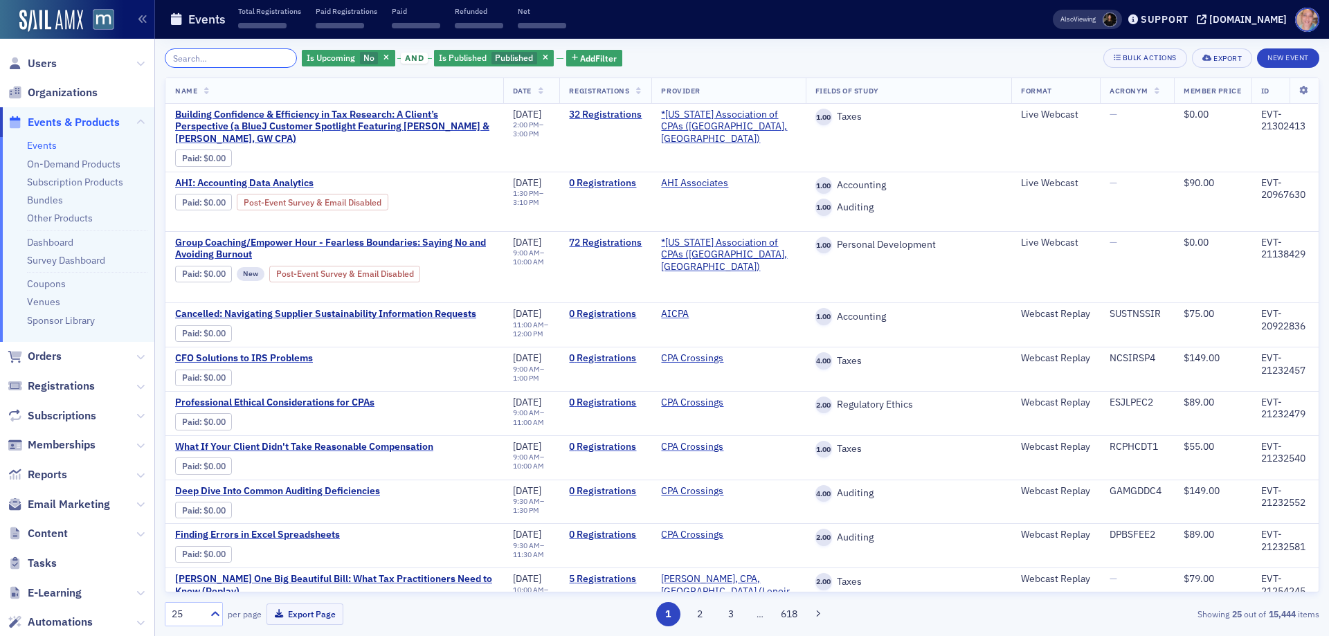
click at [246, 56] on input "search" at bounding box center [231, 57] width 132 height 19
click at [580, 58] on span "Add Filter" at bounding box center [598, 58] width 37 height 12
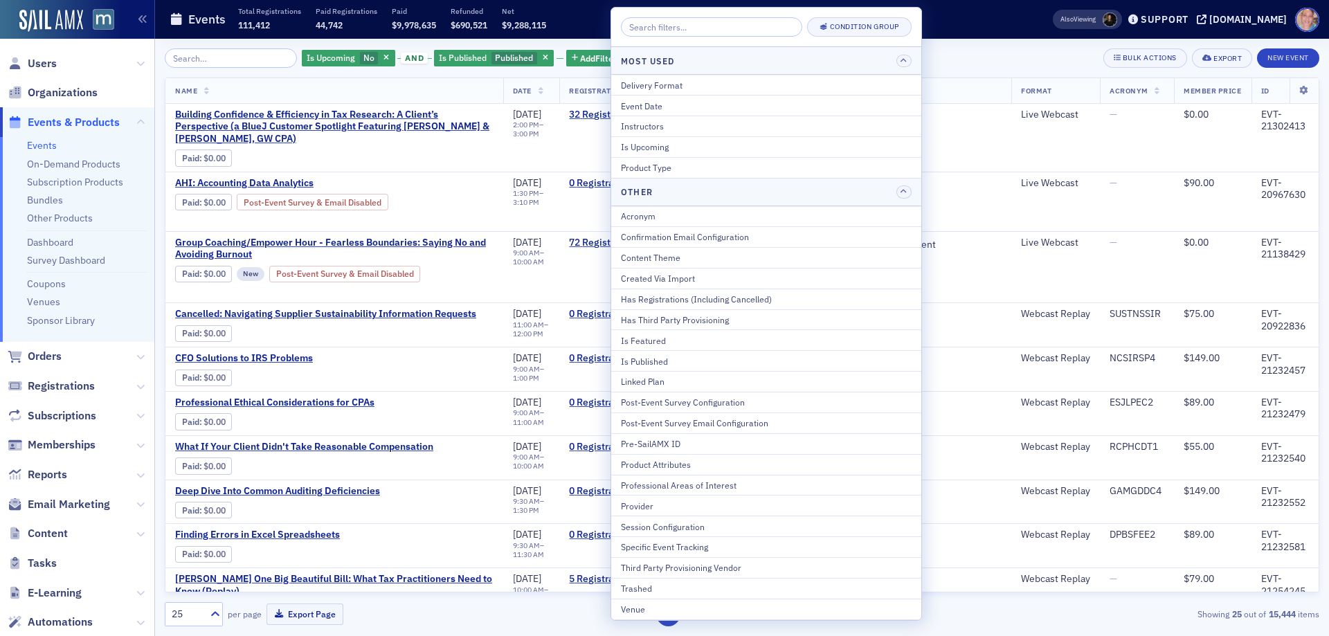
drag, startPoint x: 661, startPoint y: 503, endPoint x: 785, endPoint y: 463, distance: 130.3
click at [661, 504] on div "Provider" at bounding box center [766, 506] width 291 height 12
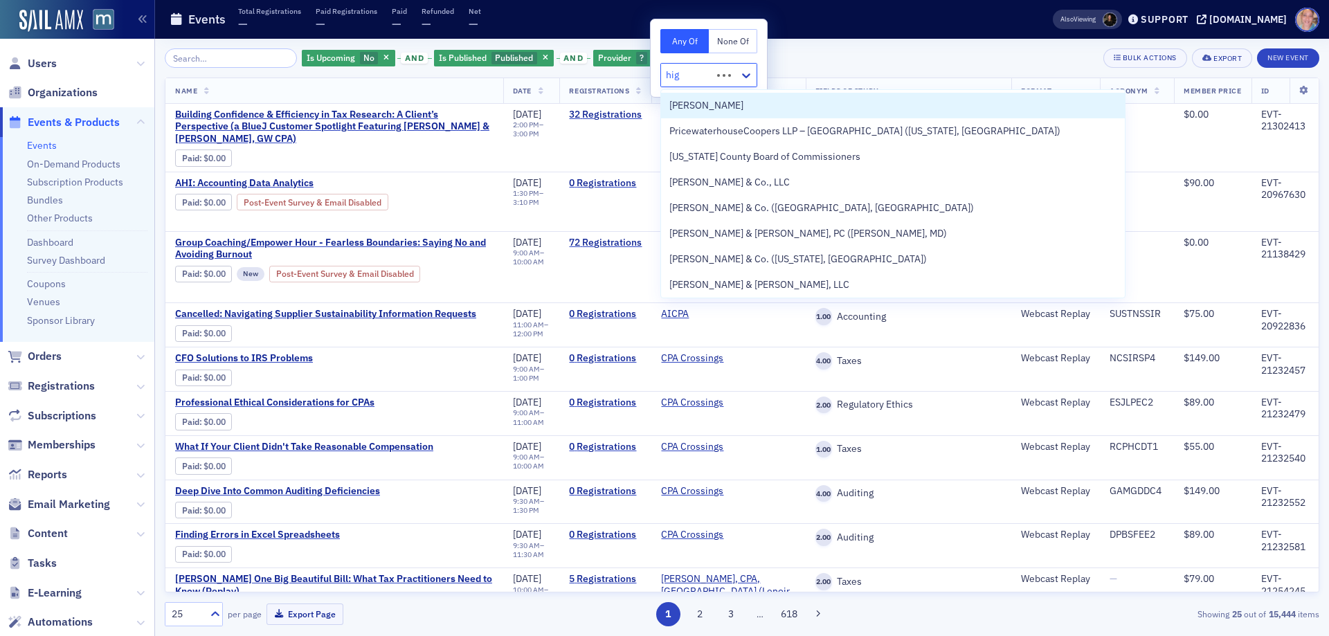
type input "higg"
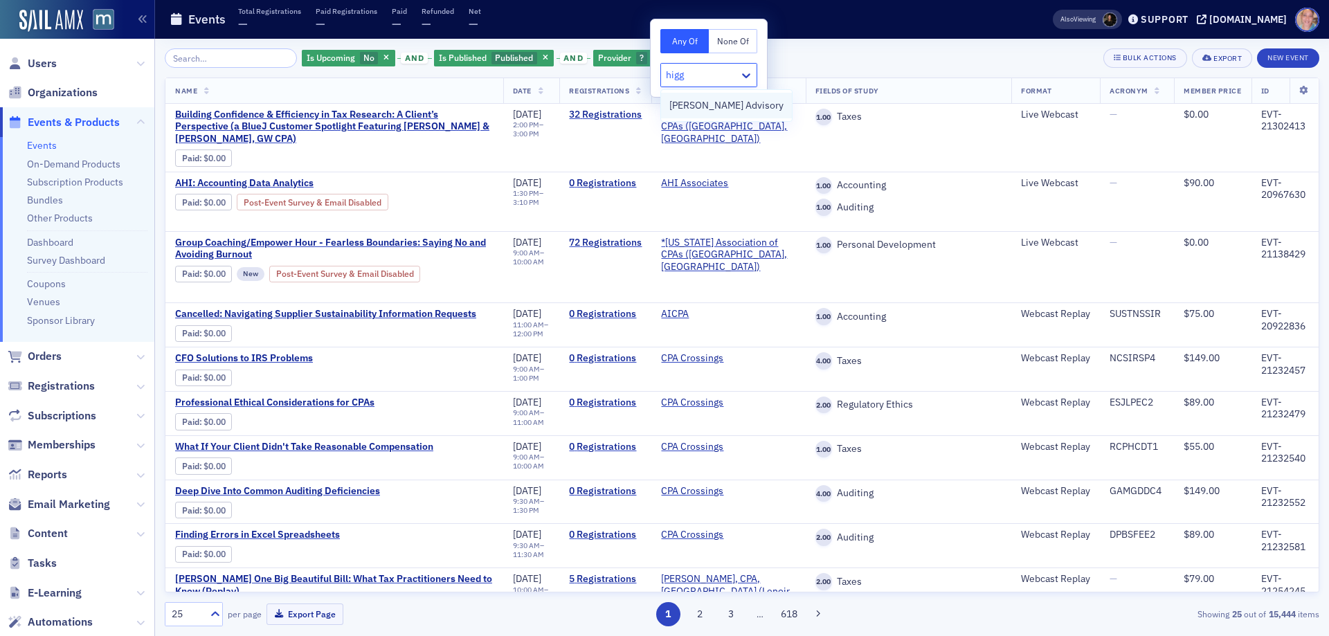
click at [682, 107] on span "[PERSON_NAME] Advisory" at bounding box center [726, 105] width 114 height 15
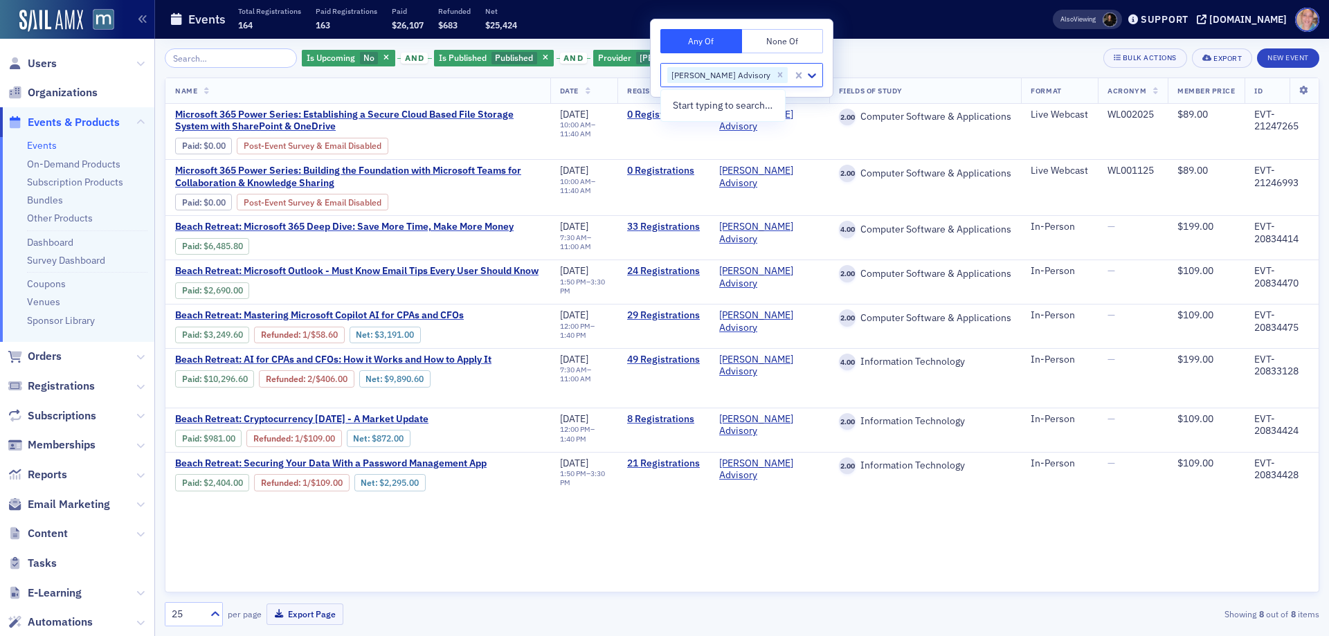
click at [867, 51] on div "Is Upcoming No and Is Published Published and Provider Higgins Advisory Add Fil…" at bounding box center [742, 57] width 1155 height 19
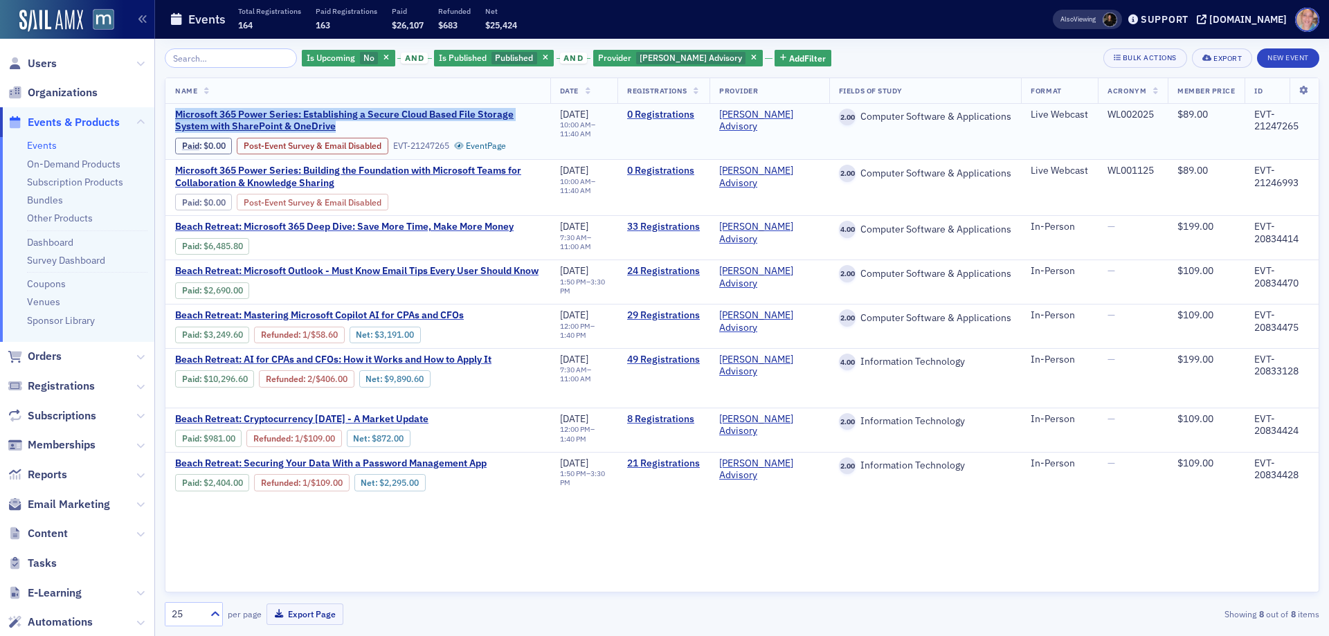
drag, startPoint x: 170, startPoint y: 114, endPoint x: 380, endPoint y: 127, distance: 210.1
click at [380, 127] on td "Microsoft 365 Power Series: Establishing a Secure Cloud Based File Storage Syst…" at bounding box center [357, 132] width 385 height 56
copy span "Microsoft 365 Power Series: Establishing a Secure Cloud Based File Storage Syst…"
click at [44, 64] on span "Users" at bounding box center [42, 63] width 29 height 15
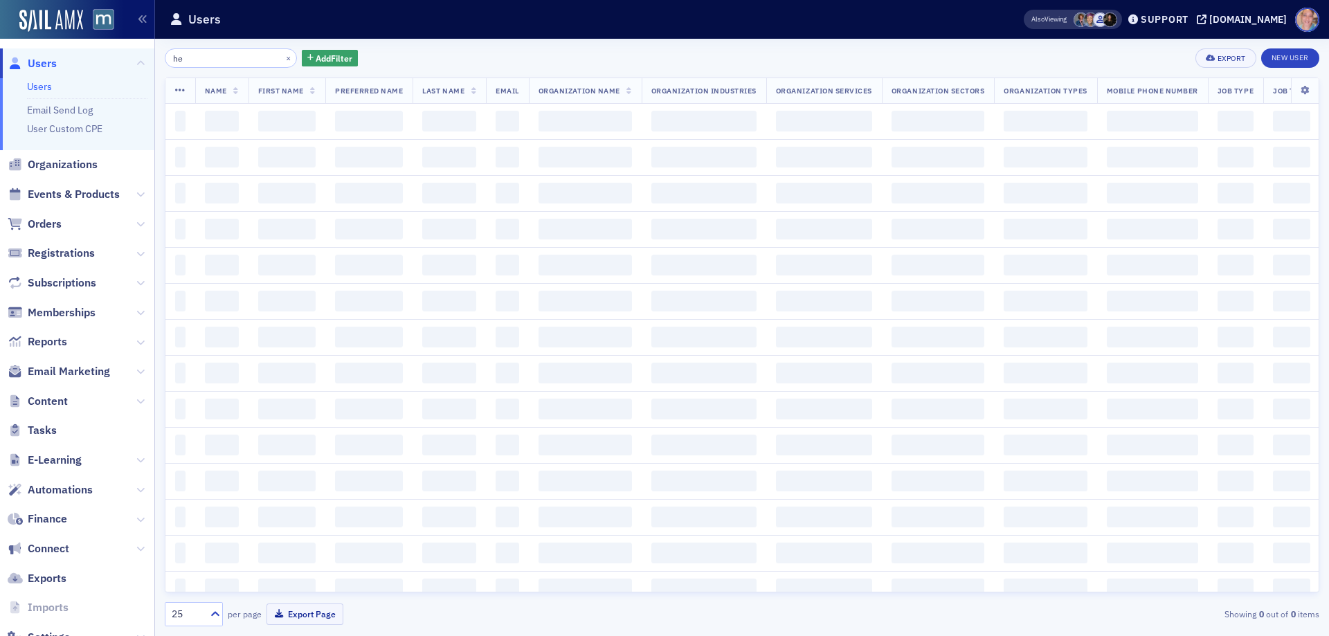
type input "h"
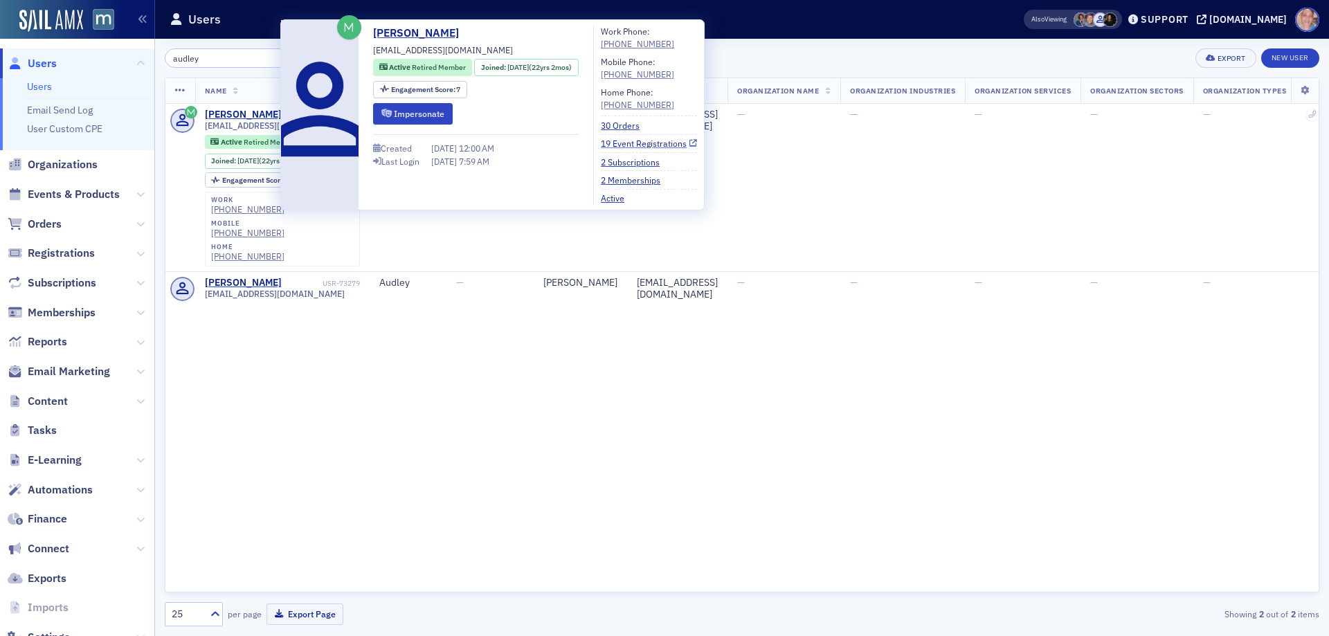
type input "audley"
click at [658, 145] on link "19 Event Registrations" at bounding box center [649, 143] width 96 height 12
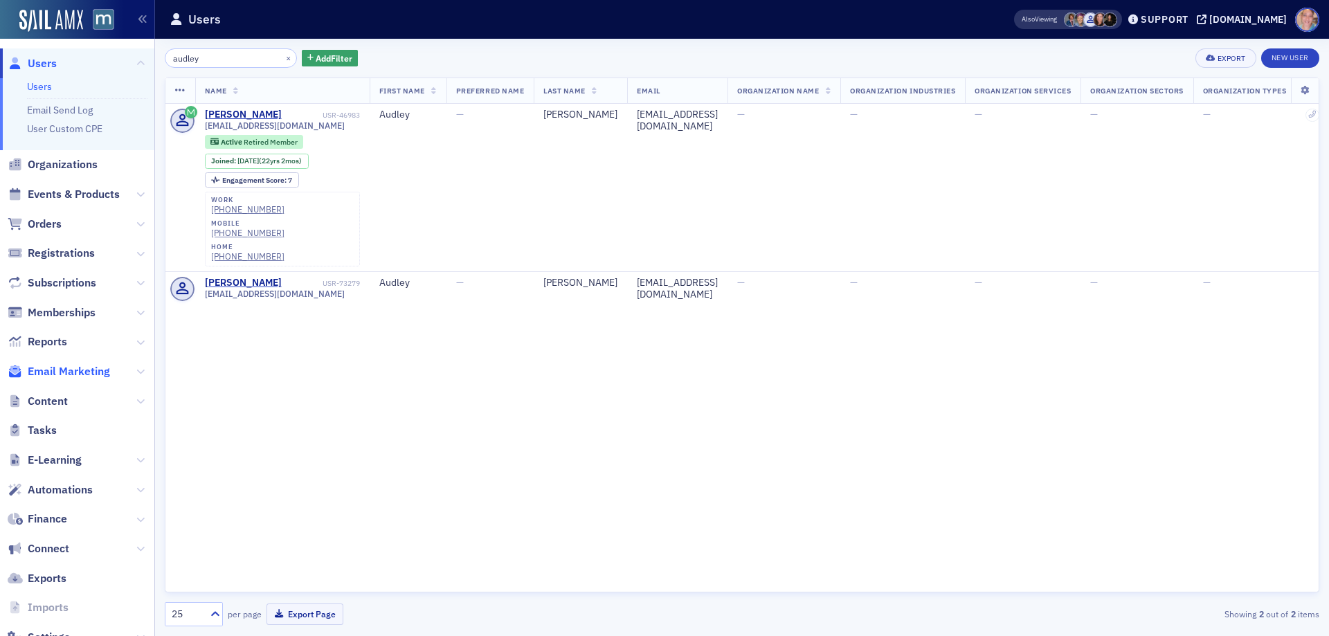
click at [60, 370] on span "Email Marketing" at bounding box center [69, 371] width 82 height 15
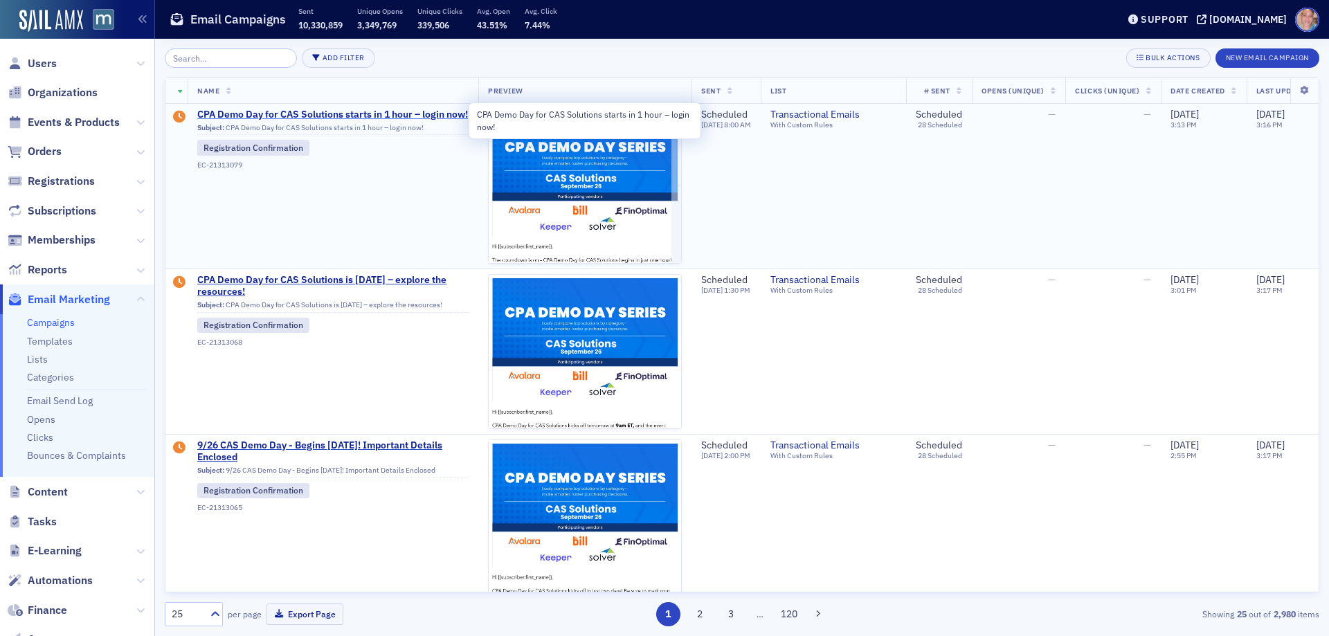
click at [209, 121] on span "CPA Demo Day for CAS Solutions starts in 1 hour – login now!" at bounding box center [332, 115] width 271 height 12
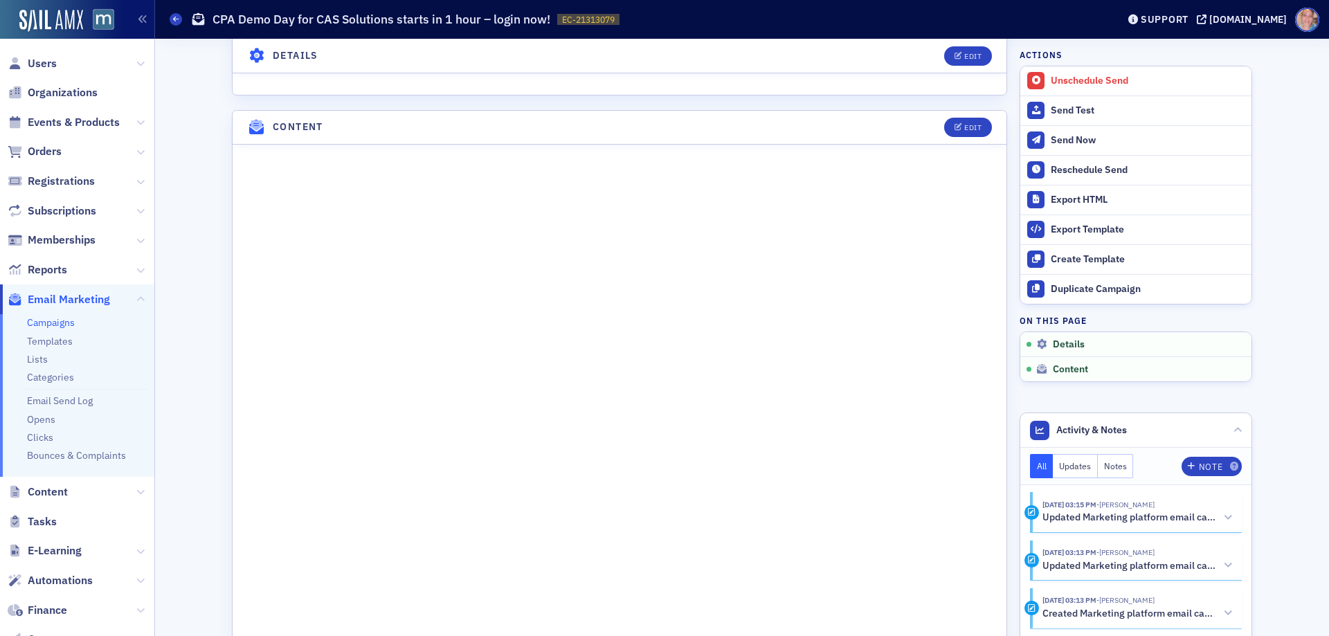
scroll to position [623, 0]
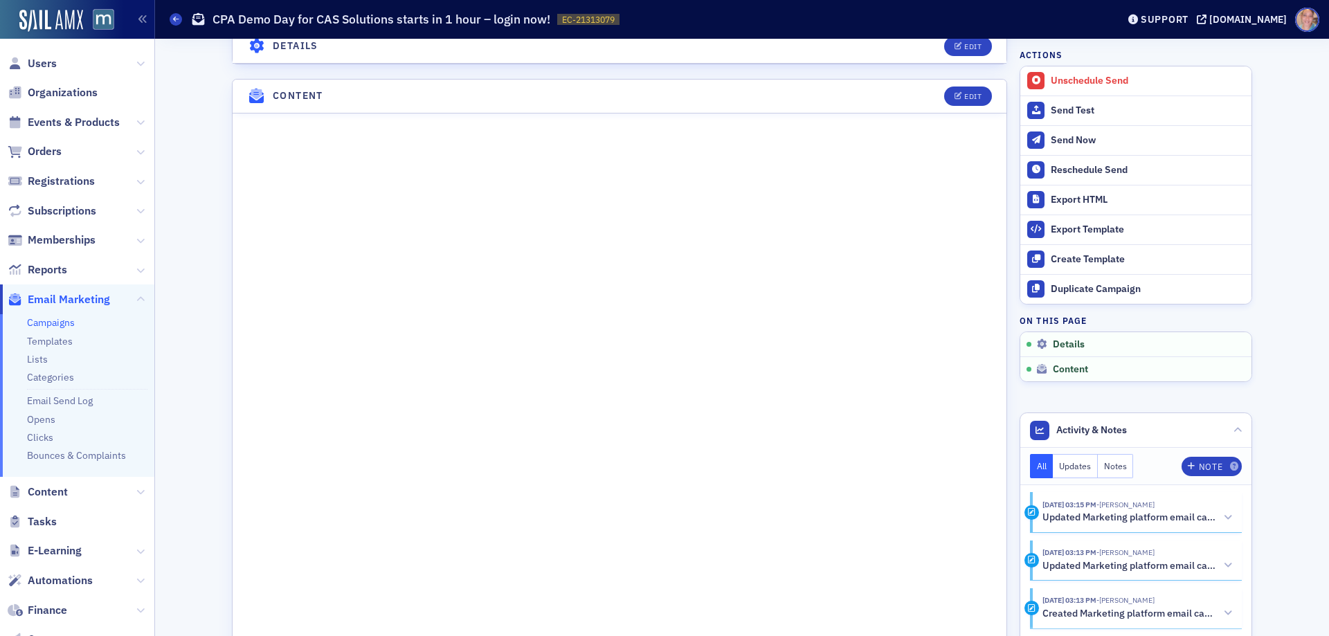
drag, startPoint x: 177, startPoint y: 17, endPoint x: 190, endPoint y: 2, distance: 20.1
click at [177, 17] on icon at bounding box center [176, 19] width 6 height 6
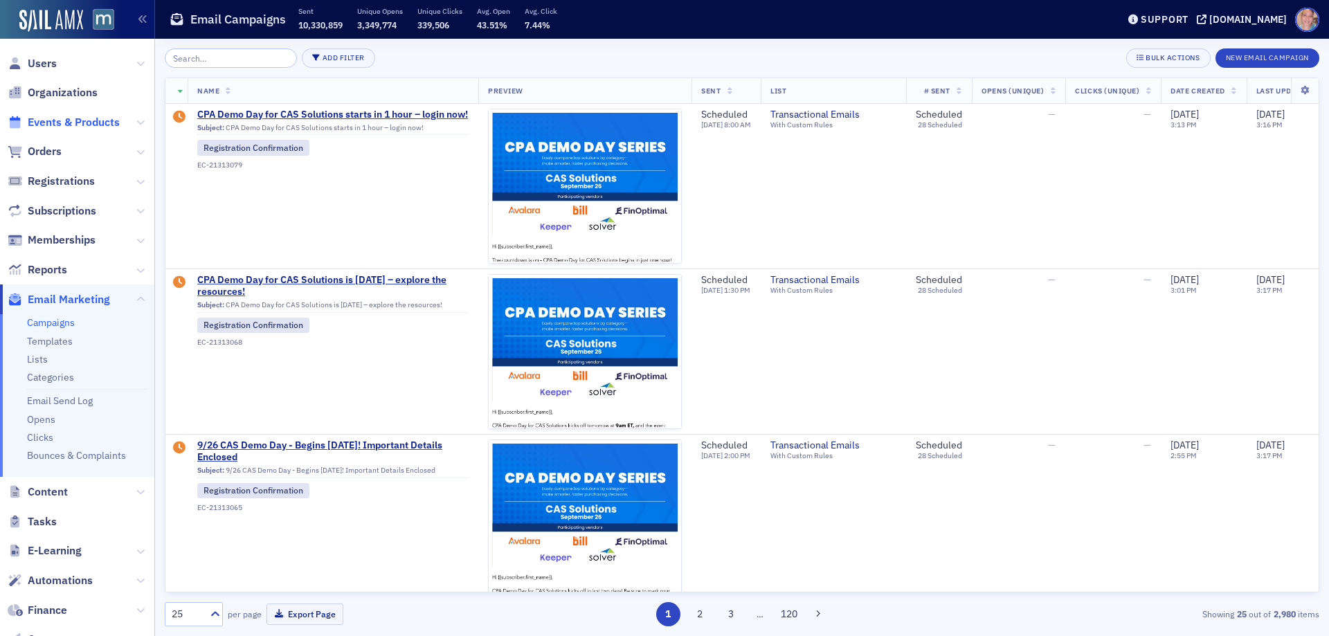
click at [67, 118] on span "Events & Products" at bounding box center [74, 122] width 92 height 15
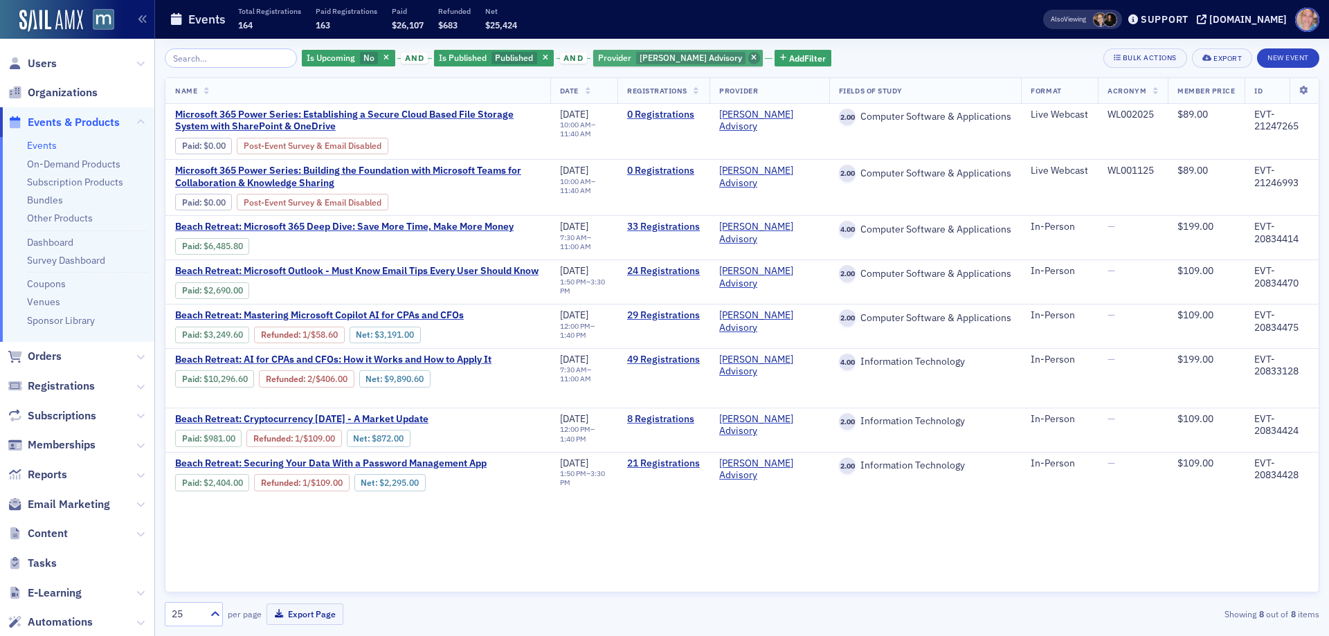
click at [748, 57] on span "button" at bounding box center [754, 58] width 12 height 12
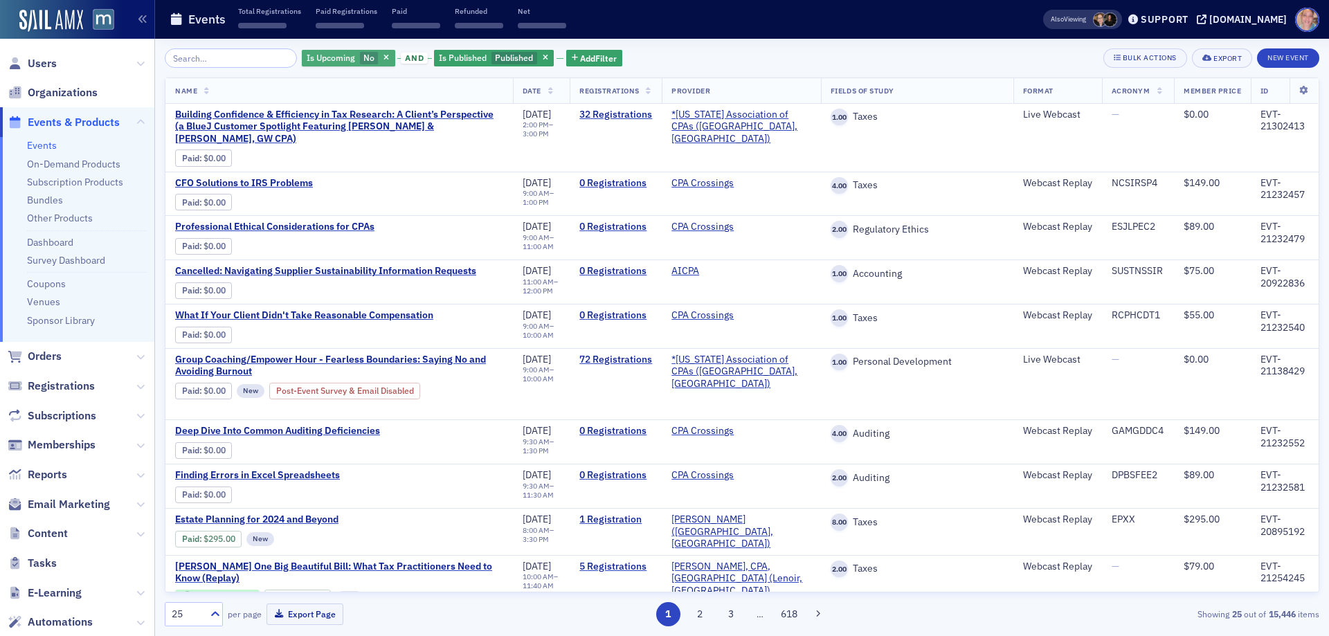
click at [360, 58] on span "No" at bounding box center [369, 58] width 19 height 13
click at [392, 60] on input "Yes" at bounding box center [396, 58] width 12 height 12
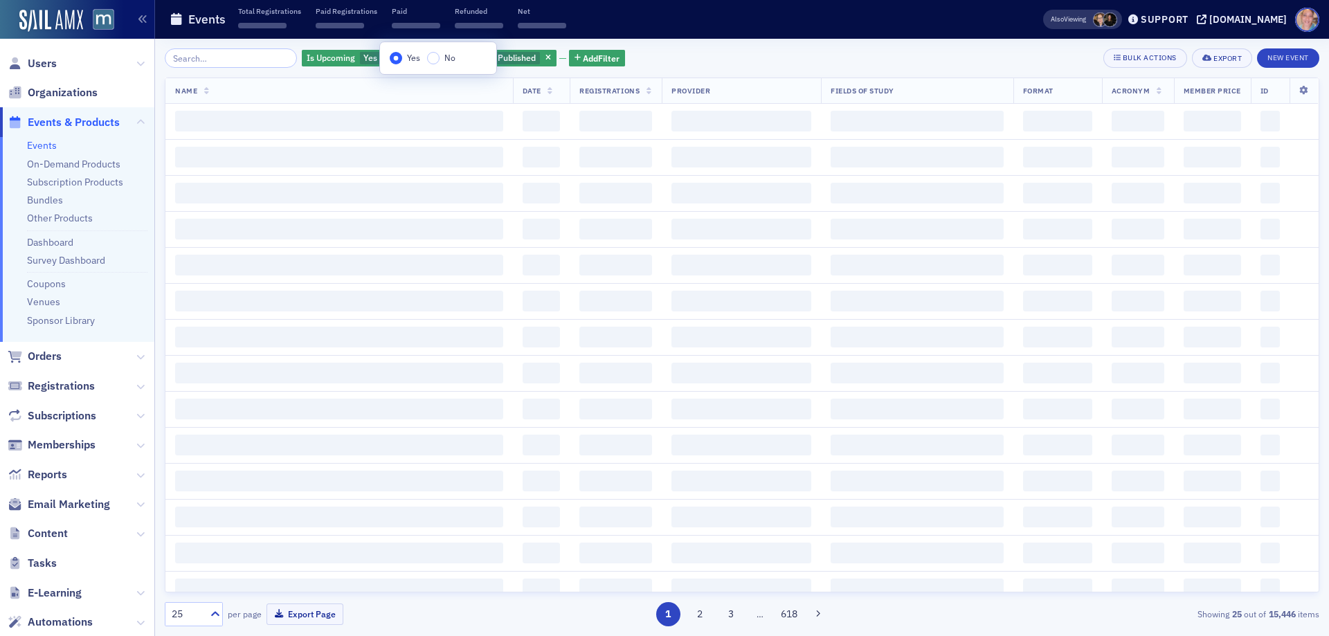
drag, startPoint x: 645, startPoint y: 59, endPoint x: 543, endPoint y: 66, distance: 102.0
click at [647, 57] on div "Is Upcoming Yes and Is Published Published Add Filter Bulk Actions Export New E…" at bounding box center [742, 57] width 1155 height 19
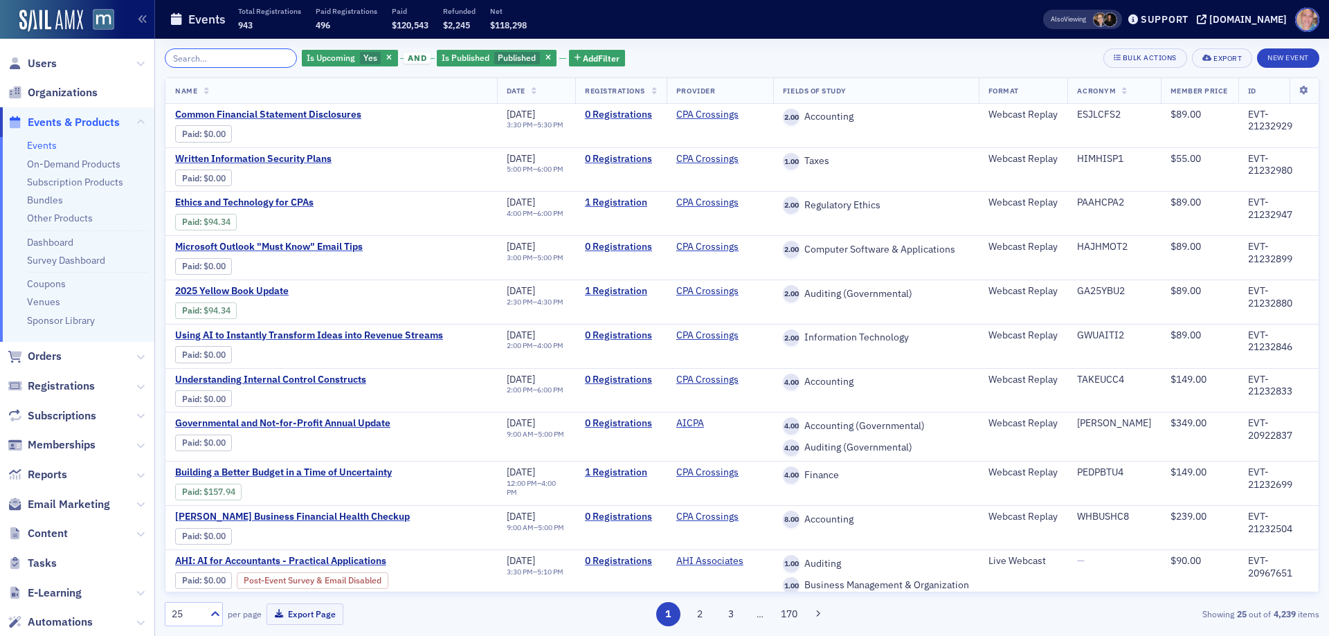
click at [219, 57] on input "search" at bounding box center [231, 57] width 132 height 19
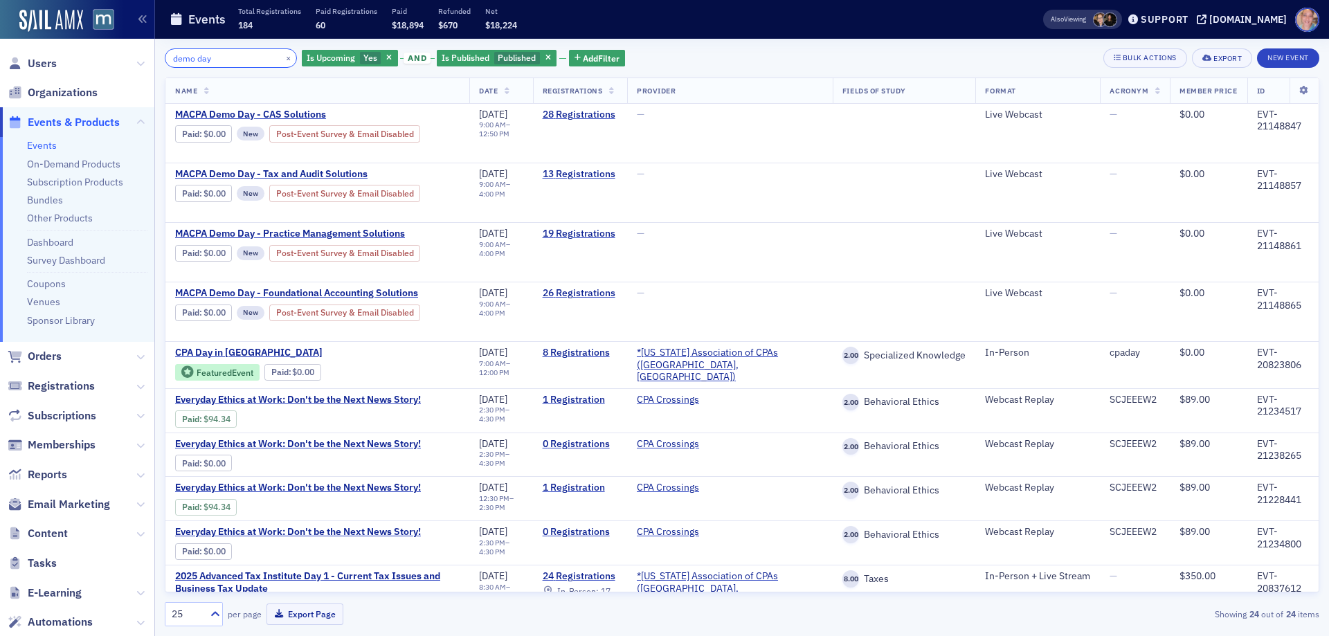
type input "demo day"
click at [1189, 15] on div "Support" at bounding box center [1165, 19] width 48 height 12
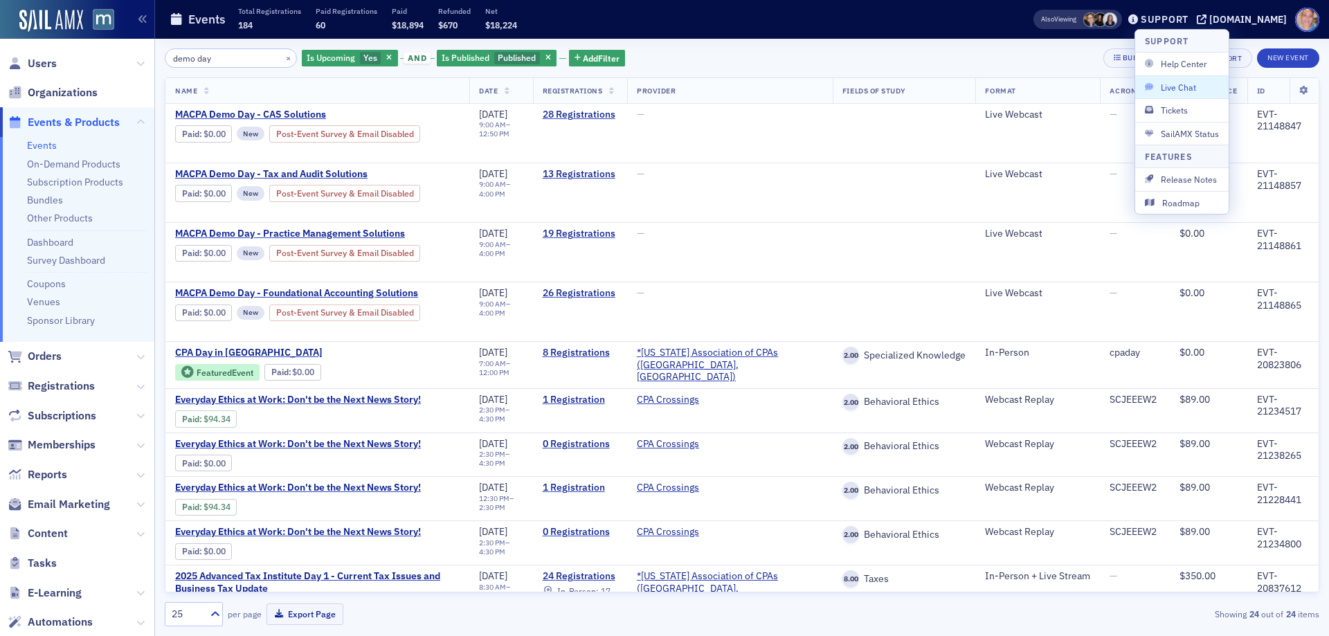
click at [1174, 88] on span "Live Chat" at bounding box center [1182, 87] width 74 height 12
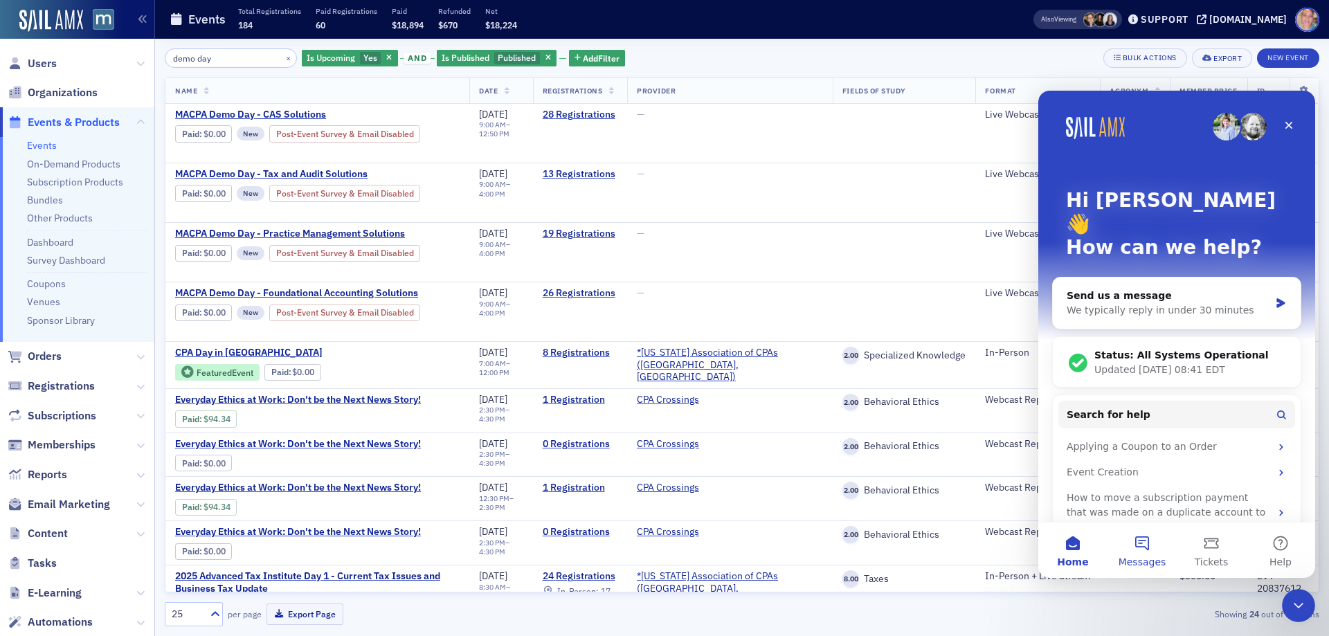
click at [1145, 542] on button "Messages" at bounding box center [1142, 550] width 69 height 55
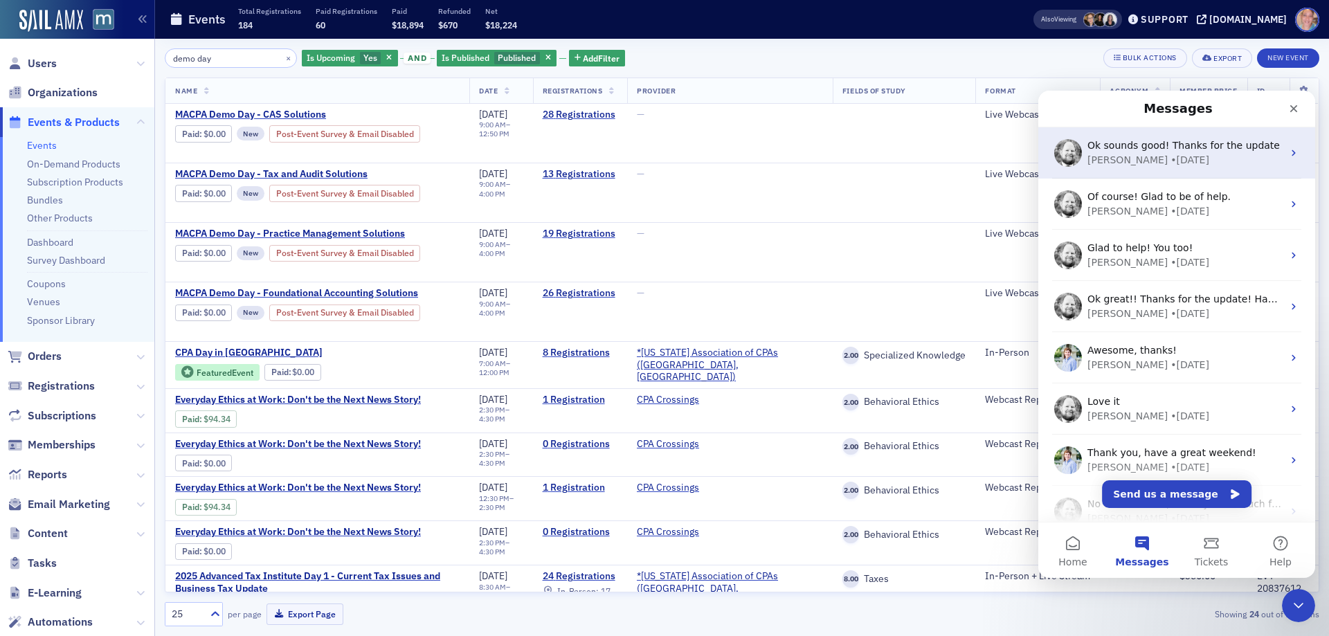
click at [1142, 147] on span "Ok sounds good! Thanks for the update" at bounding box center [1183, 145] width 192 height 11
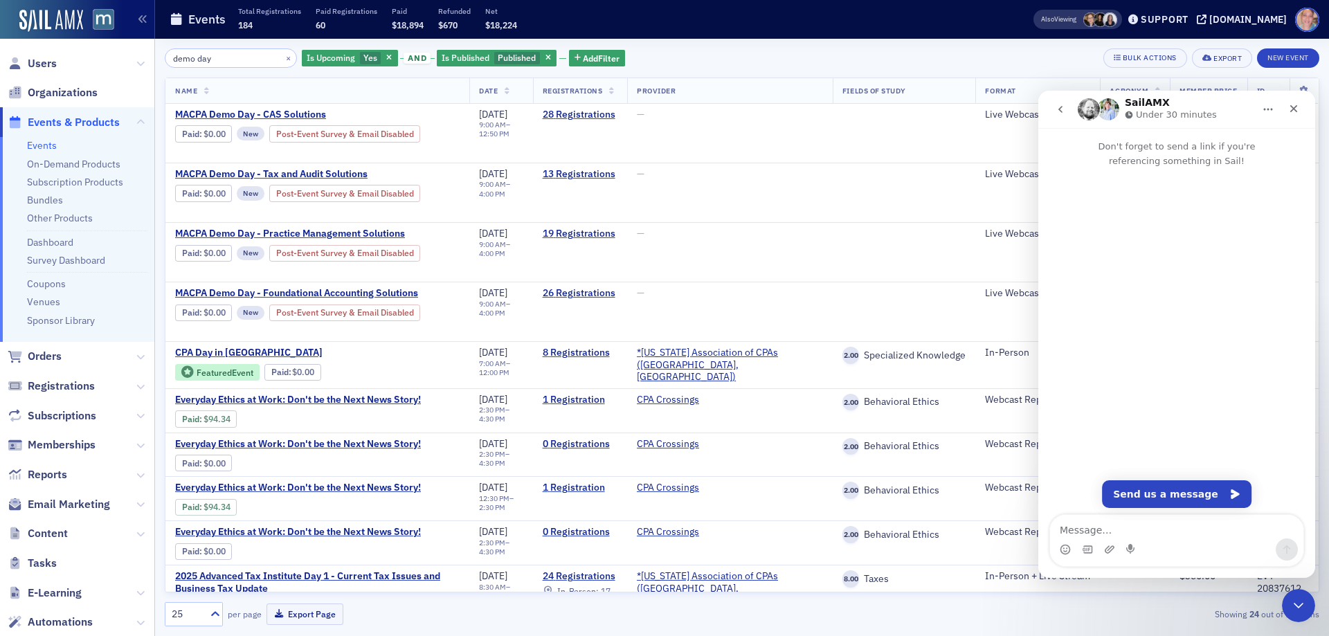
click at [1058, 111] on icon "go back" at bounding box center [1060, 109] width 11 height 11
click at [1065, 109] on icon "go back" at bounding box center [1060, 109] width 11 height 11
click at [1067, 109] on button "go back" at bounding box center [1060, 109] width 26 height 26
click at [1299, 109] on icon "Close" at bounding box center [1293, 108] width 11 height 11
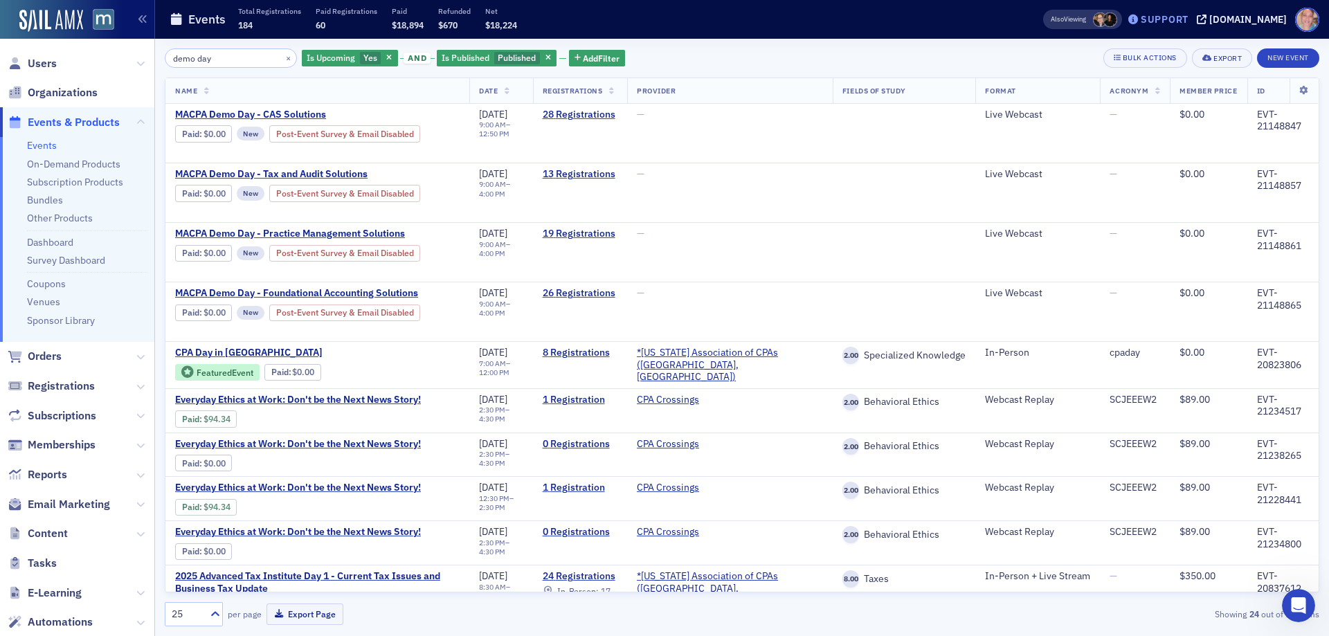
click at [1182, 16] on div "Support" at bounding box center [1165, 19] width 48 height 12
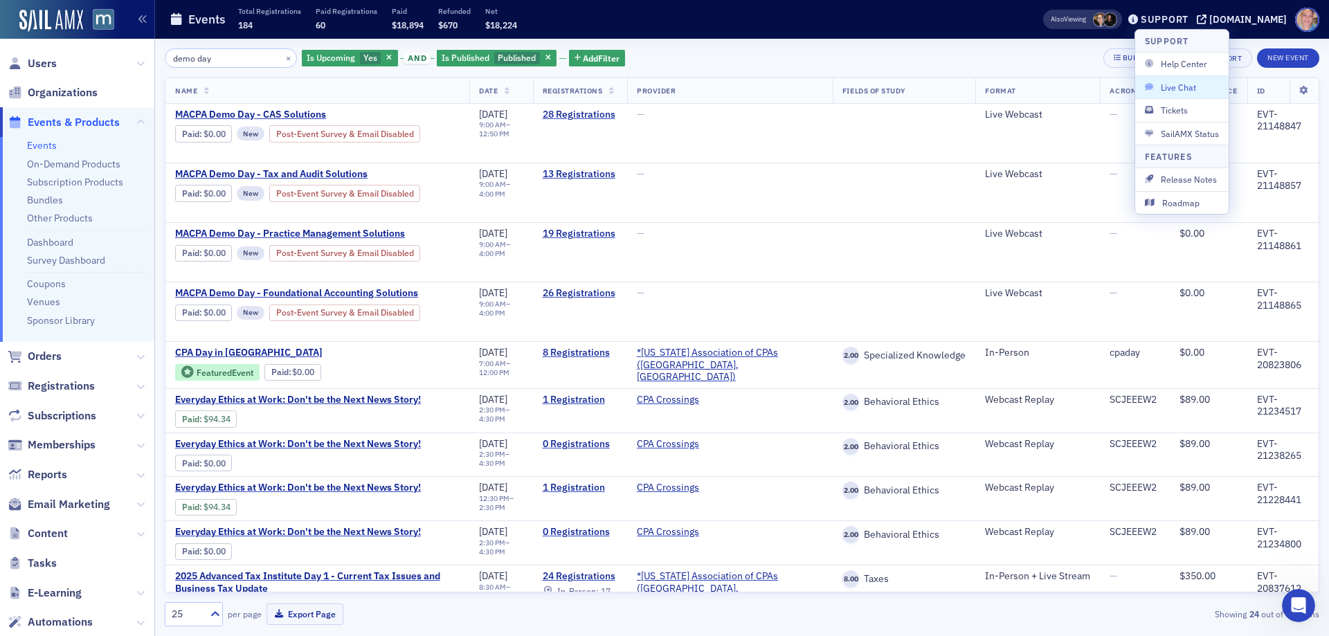
click at [1182, 94] on button "Live Chat" at bounding box center [1181, 86] width 93 height 23
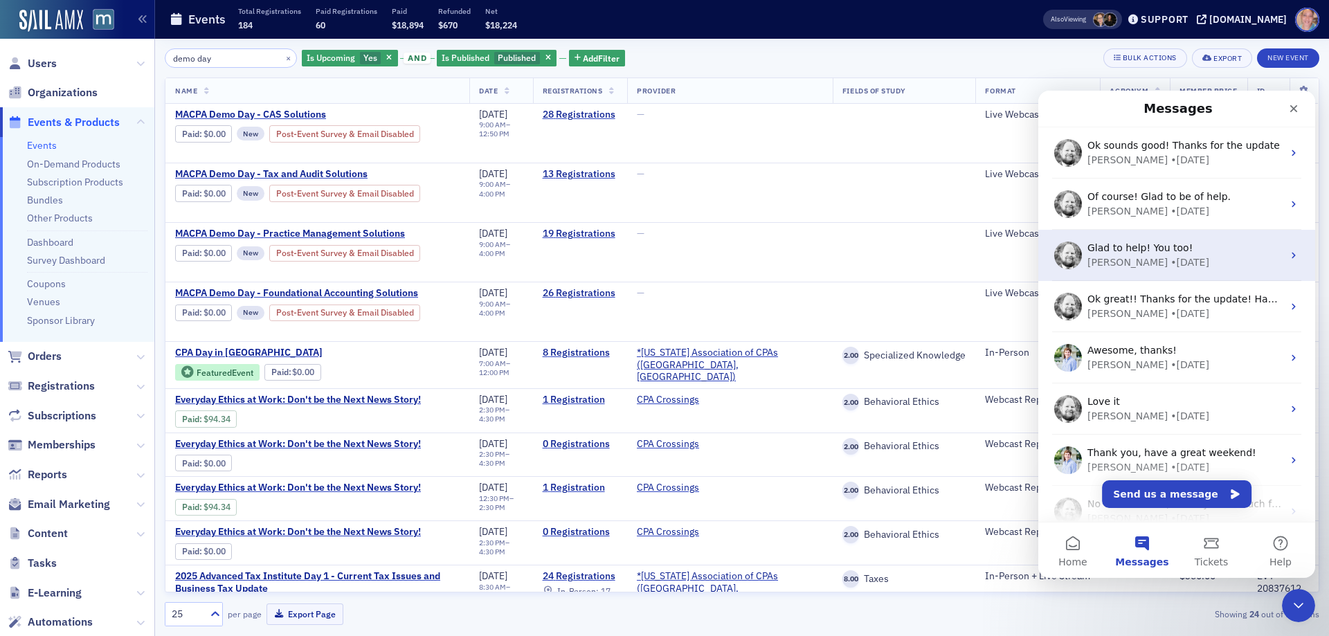
click at [1138, 253] on span "Glad to help! You too!" at bounding box center [1139, 247] width 105 height 11
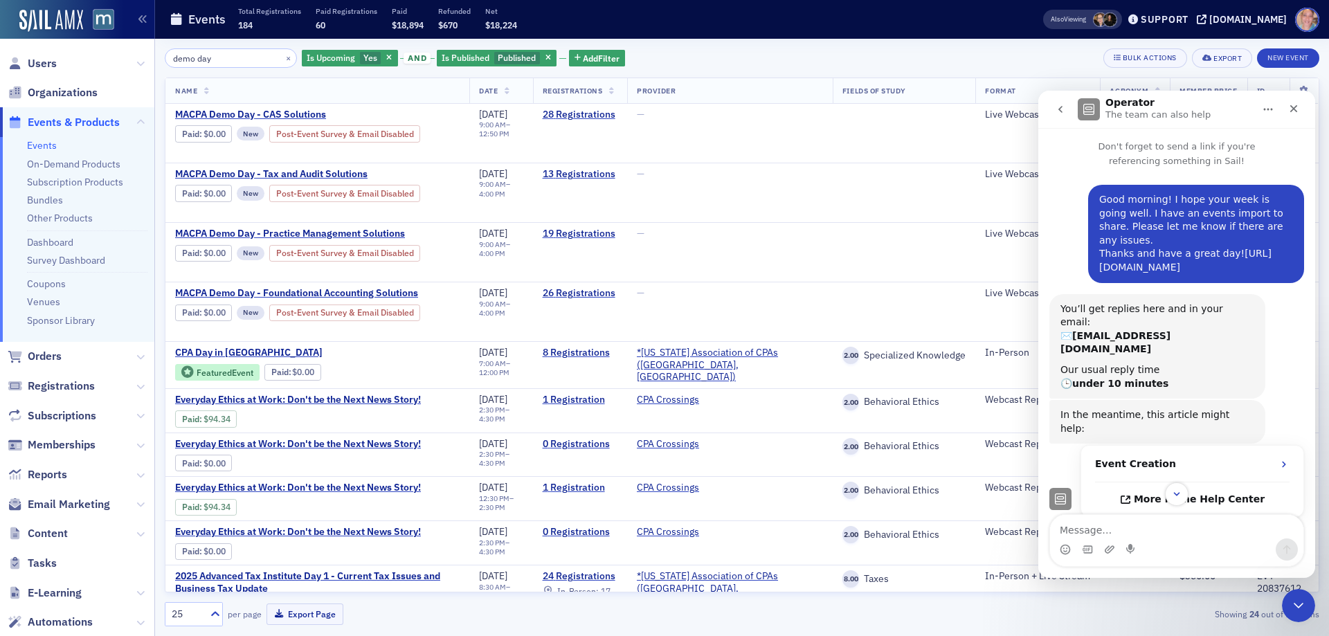
click at [1139, 261] on link "https://docs.google.com/spreadsheets/d/1rEvTRj5wMTeQihiMrKLk0TEsmbnItE9mRPxkLo2…" at bounding box center [1185, 260] width 172 height 25
click at [1063, 107] on icon "go back" at bounding box center [1060, 109] width 11 height 11
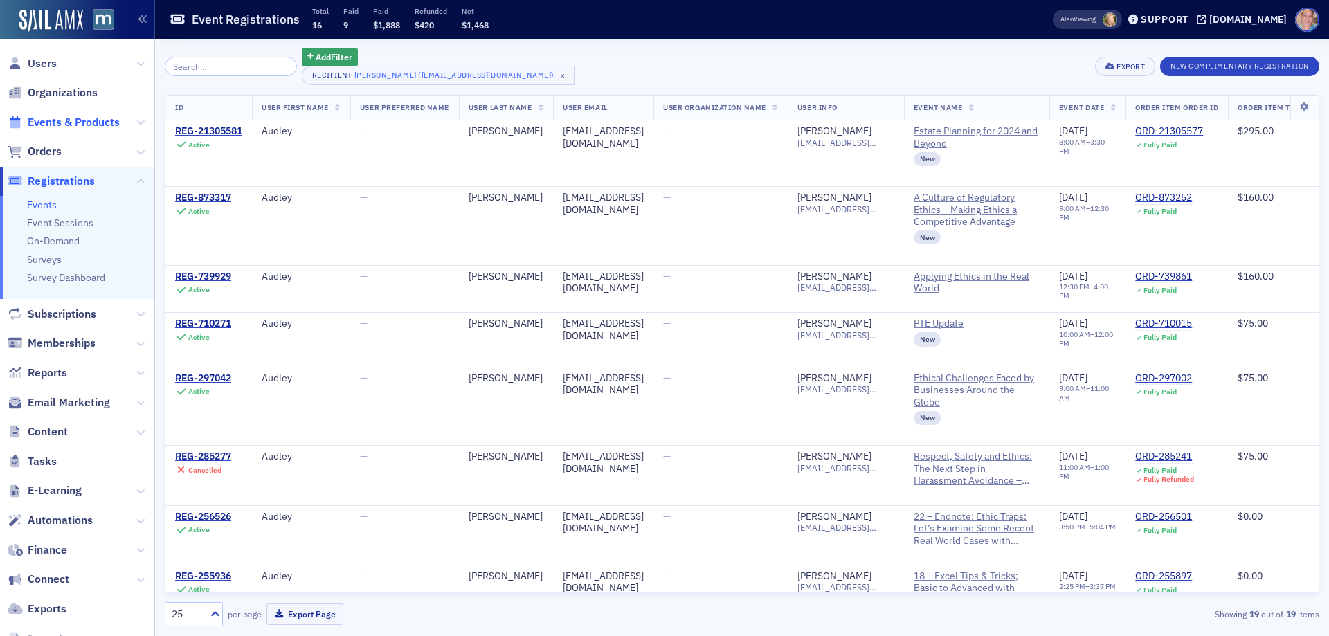
click at [61, 123] on span "Events & Products" at bounding box center [74, 122] width 92 height 15
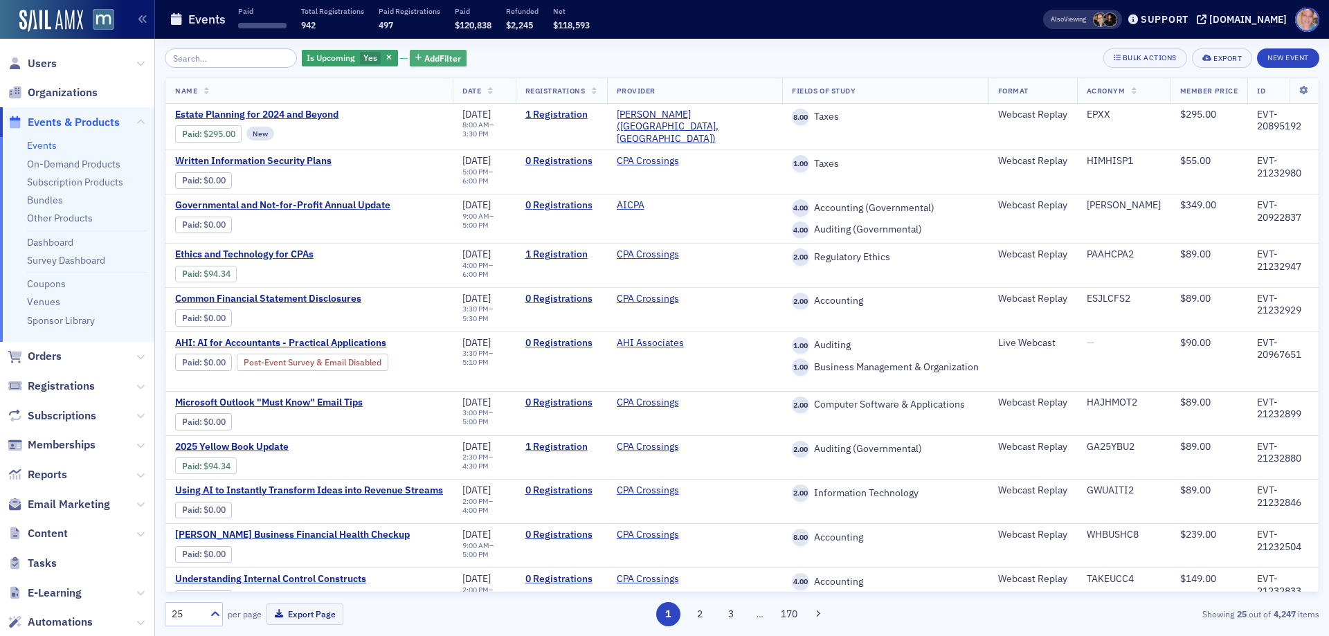
click at [436, 61] on span "Add Filter" at bounding box center [442, 58] width 37 height 12
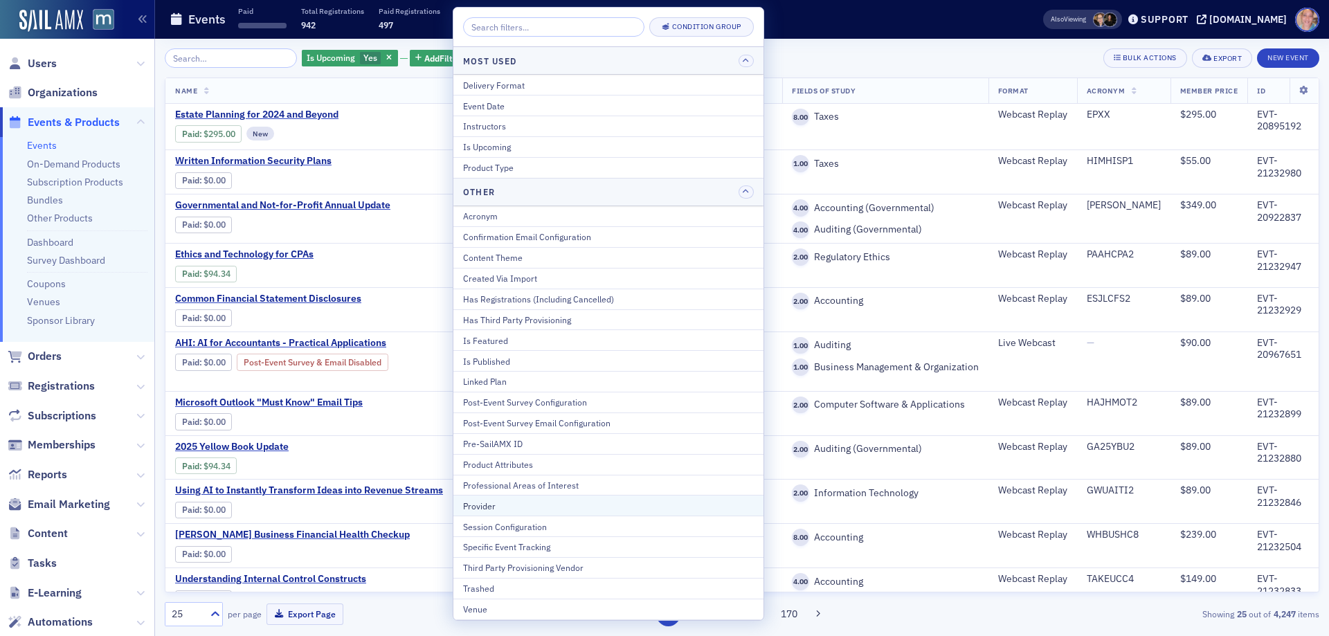
click at [547, 501] on div "Provider" at bounding box center [608, 506] width 291 height 12
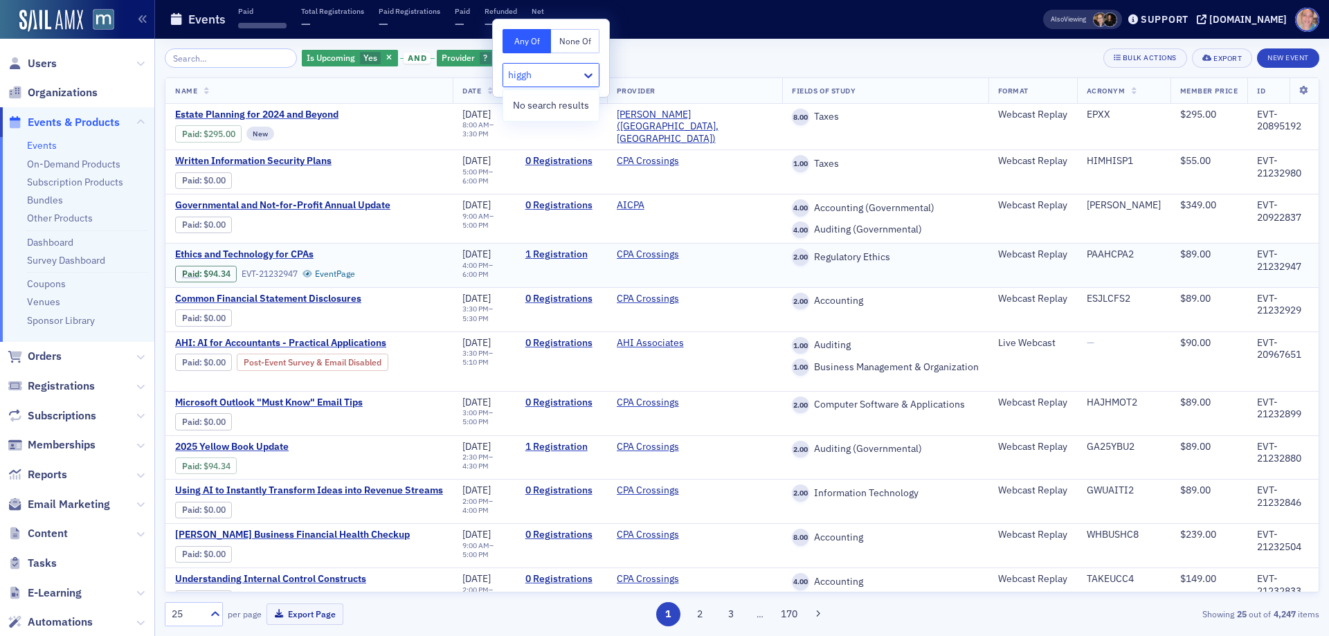
type input "higg"
click at [554, 105] on span "[PERSON_NAME] Advisory" at bounding box center [569, 105] width 114 height 15
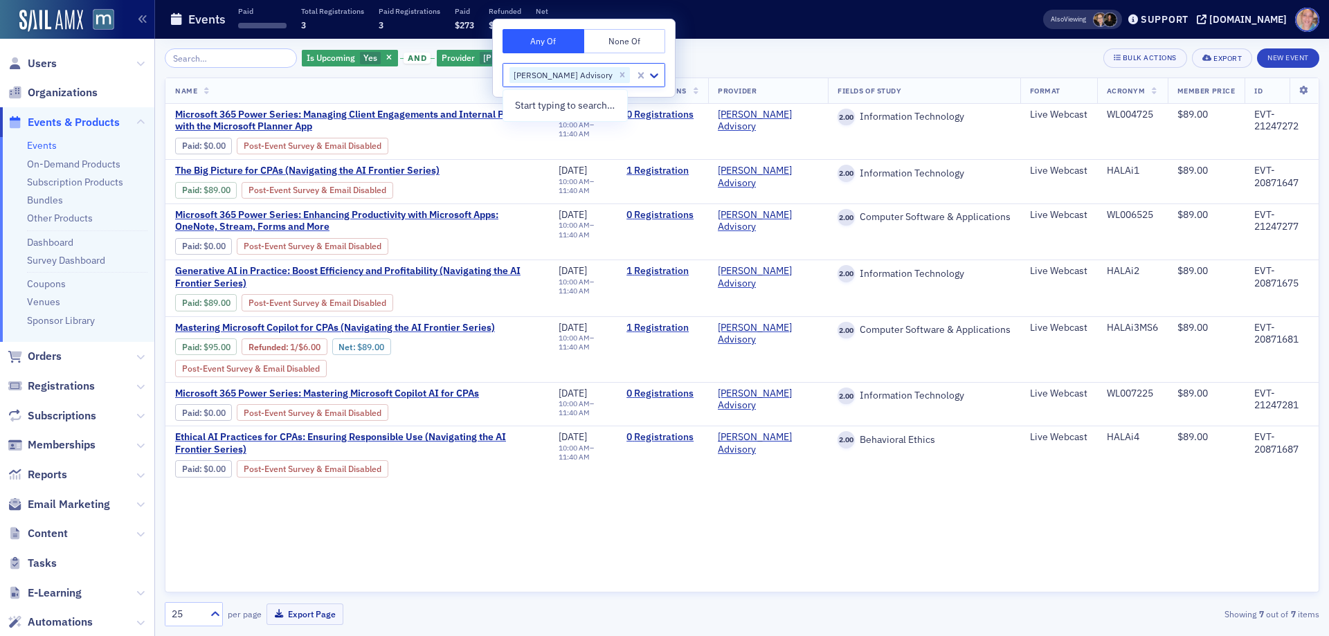
click at [716, 57] on div "Is Upcoming Yes and Provider [PERSON_NAME] Advisory Add Filter Bulk Actions Exp…" at bounding box center [742, 57] width 1155 height 19
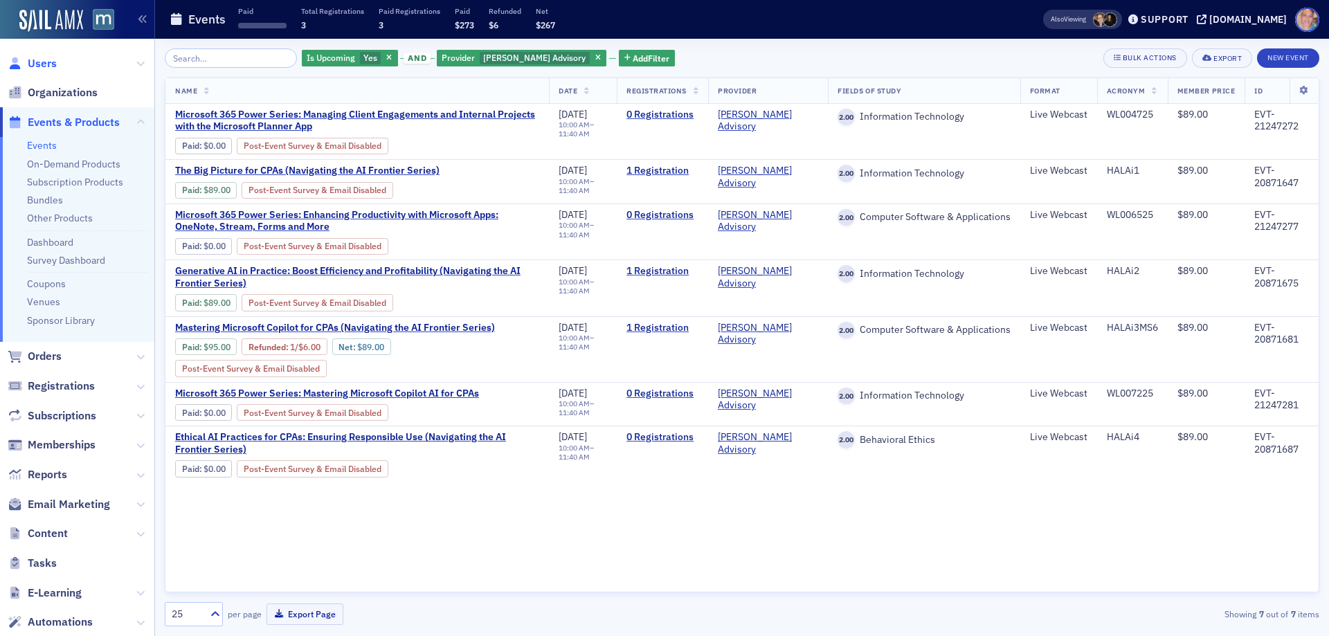
click at [33, 58] on span "Users" at bounding box center [42, 63] width 29 height 15
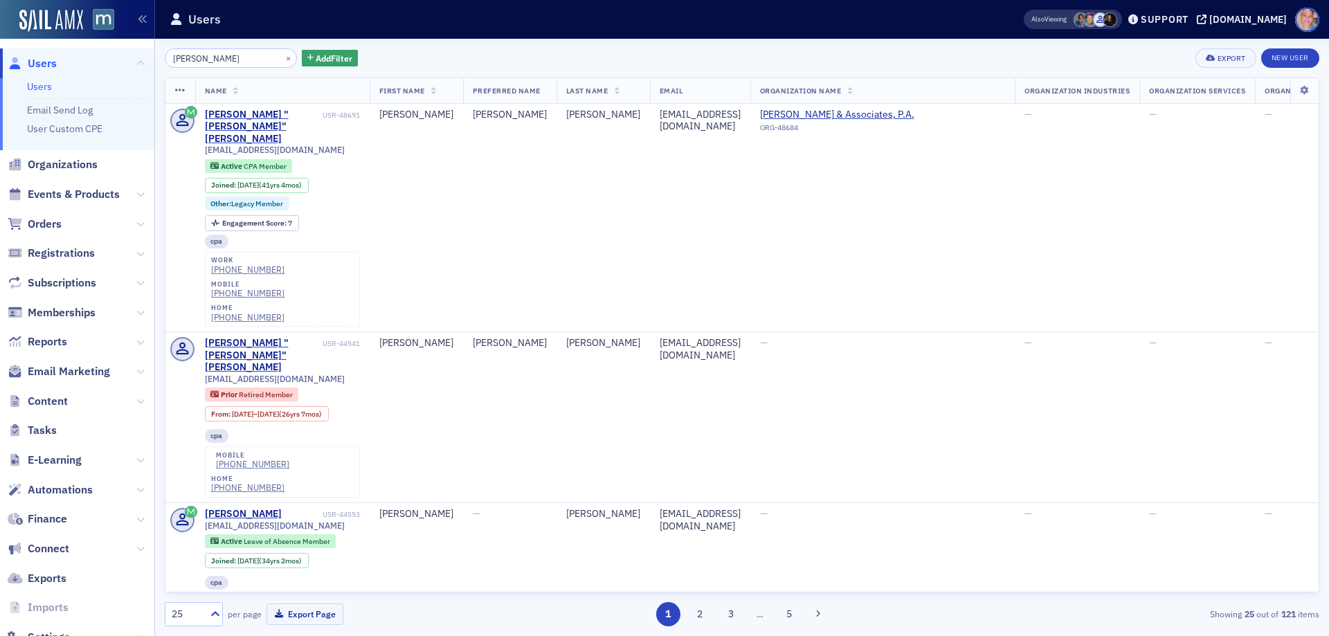
type input "[PERSON_NAME]"
click at [282, 59] on button "×" at bounding box center [288, 57] width 12 height 12
click at [202, 57] on input "search" at bounding box center [231, 57] width 132 height 19
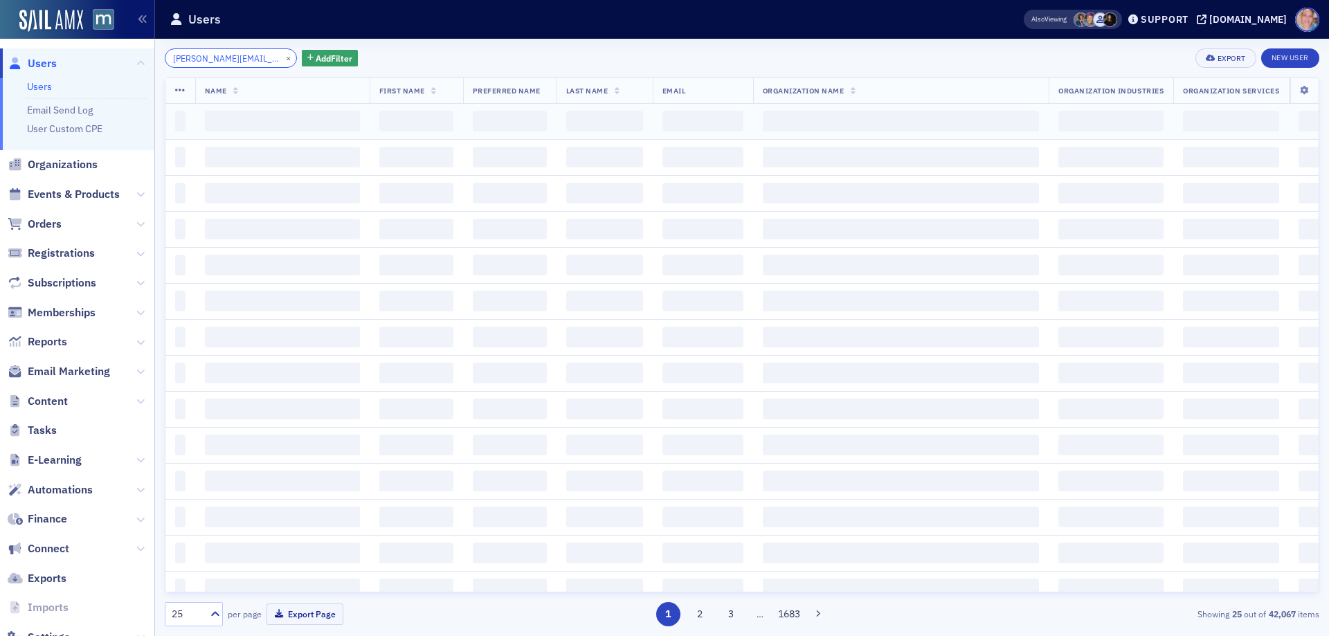
scroll to position [0, 33]
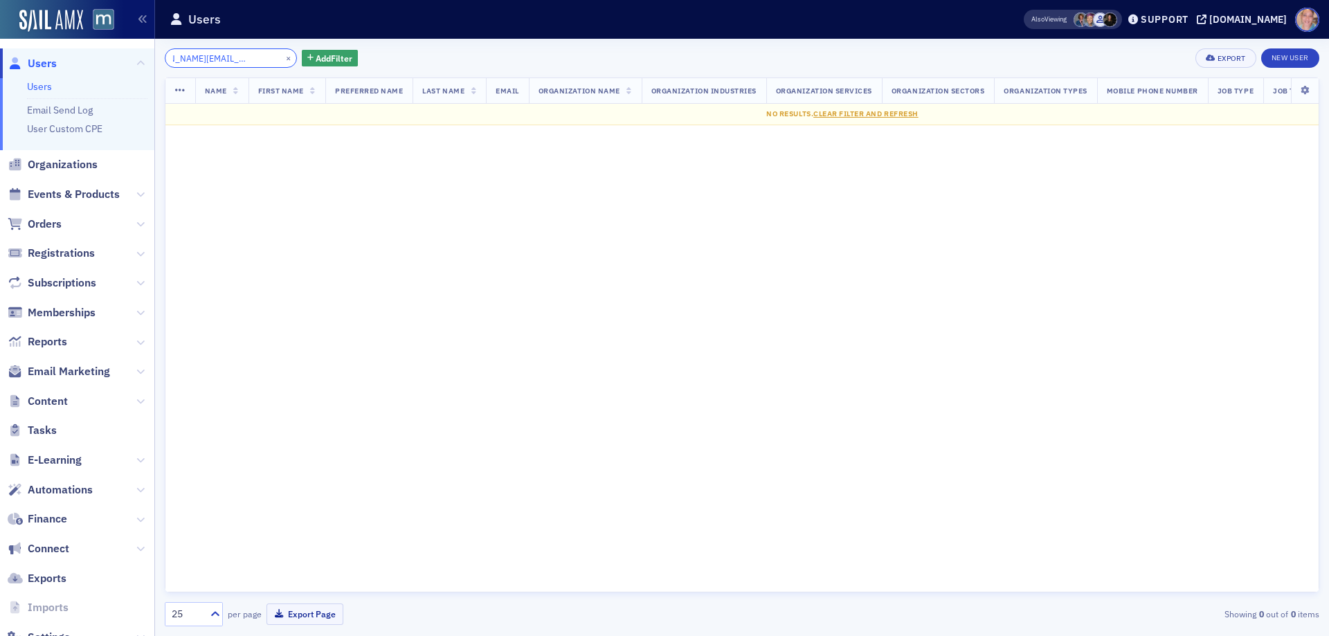
type input "[PERSON_NAME][EMAIL_ADDRESS][DOMAIN_NAME]"
click at [282, 57] on button "×" at bounding box center [288, 57] width 12 height 12
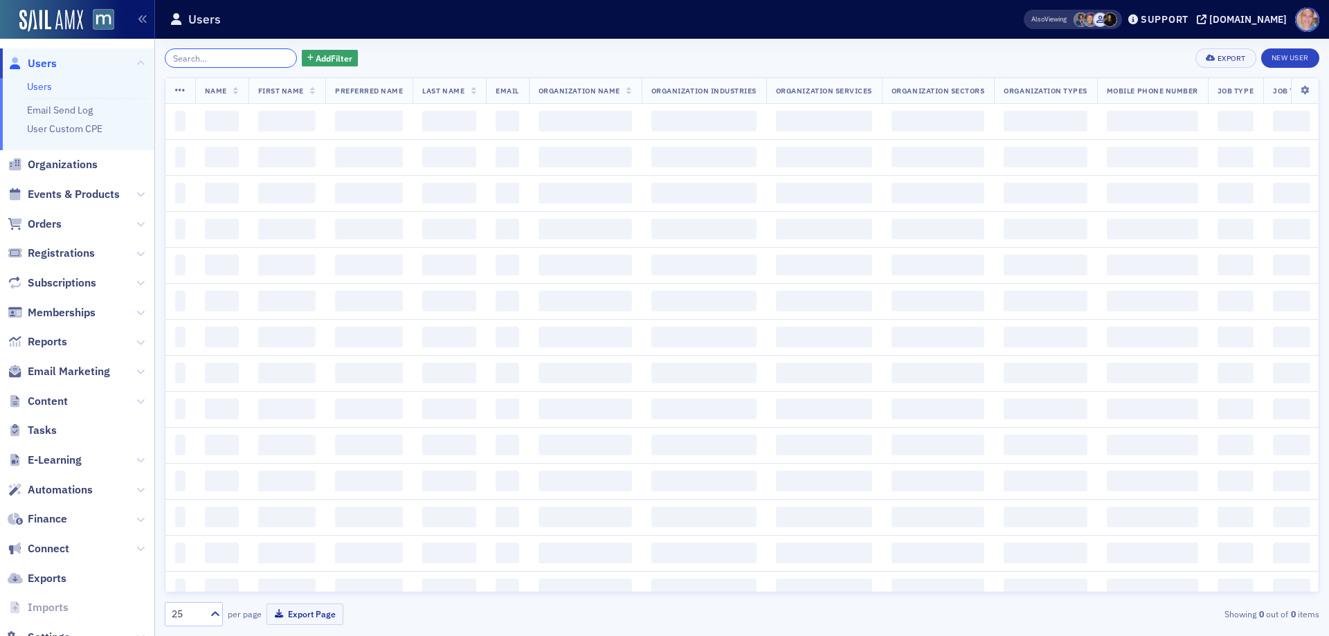
click at [206, 57] on input "search" at bounding box center [231, 57] width 132 height 19
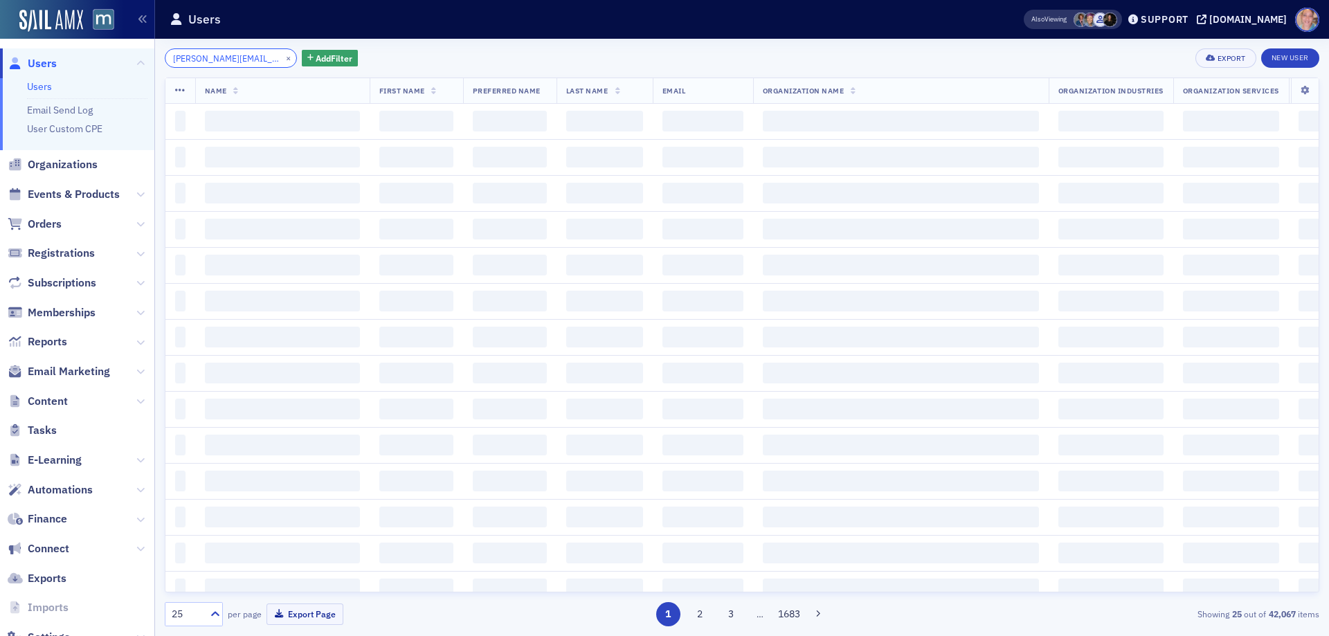
scroll to position [0, 18]
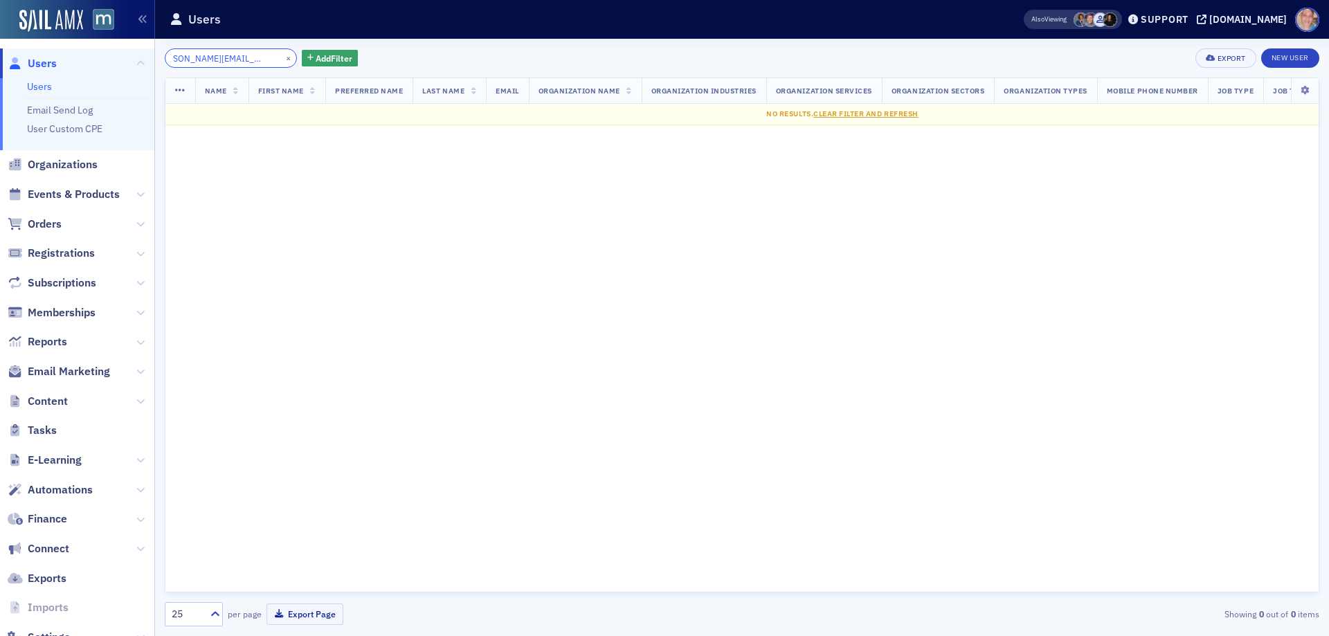
type input "[PERSON_NAME][EMAIL_ADDRESS][PERSON_NAME][DOMAIN_NAME]"
click at [282, 58] on button "×" at bounding box center [288, 57] width 12 height 12
click at [215, 53] on input "search" at bounding box center [231, 57] width 132 height 19
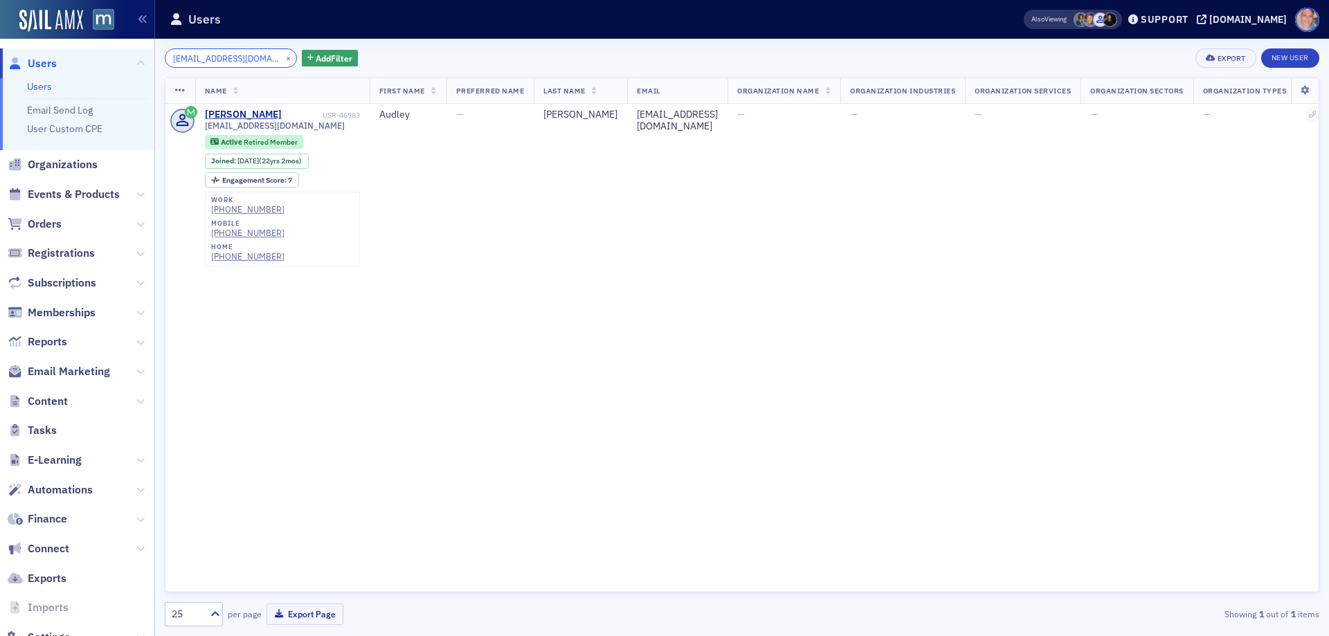
type input "[EMAIL_ADDRESS][DOMAIN_NAME]"
click at [282, 60] on button "×" at bounding box center [288, 57] width 12 height 12
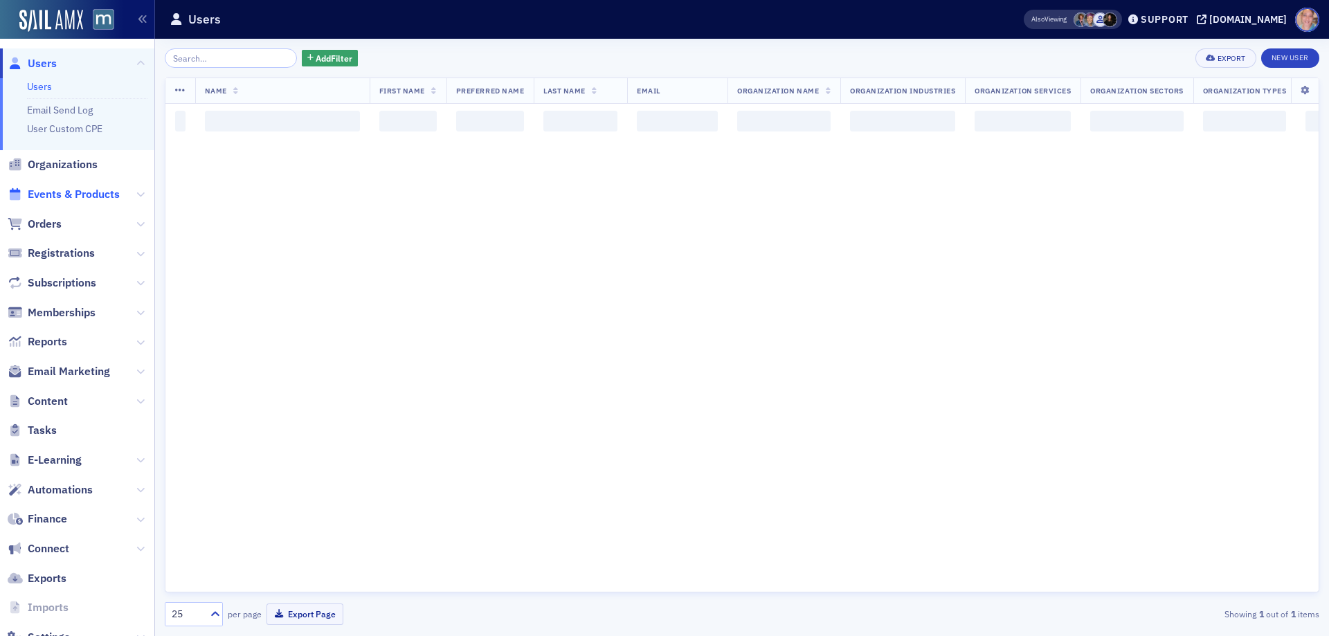
click at [54, 196] on span "Events & Products" at bounding box center [74, 194] width 92 height 15
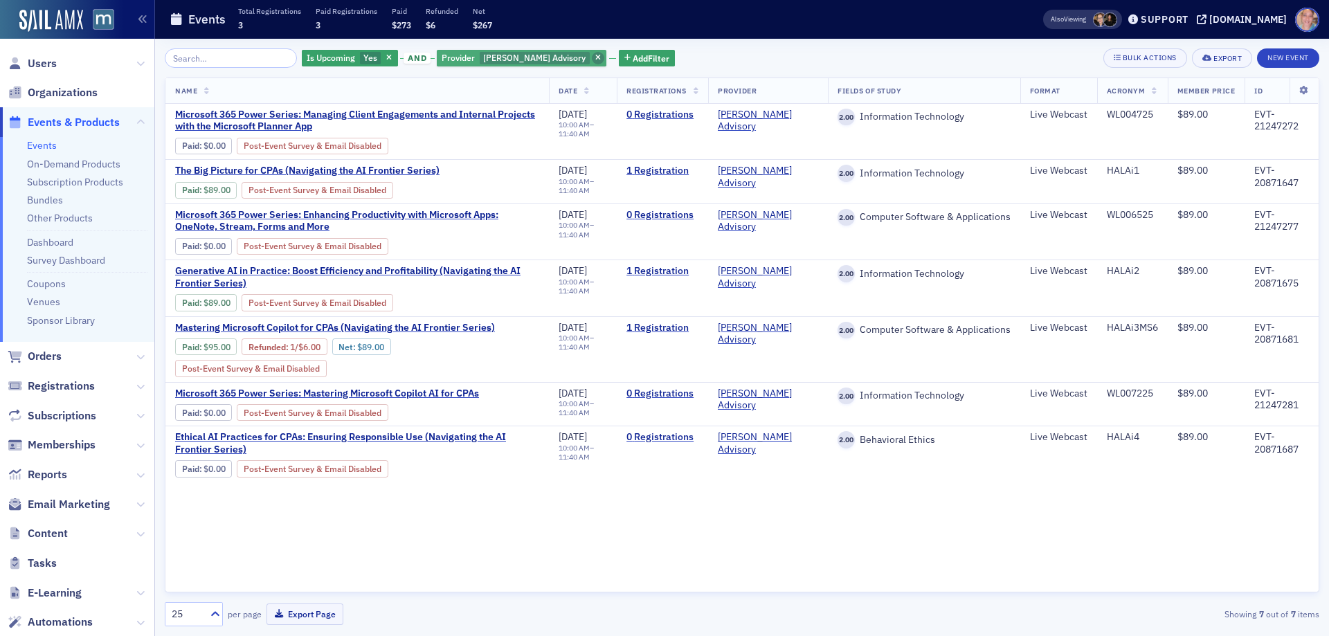
click at [595, 58] on icon "button" at bounding box center [598, 59] width 6 height 8
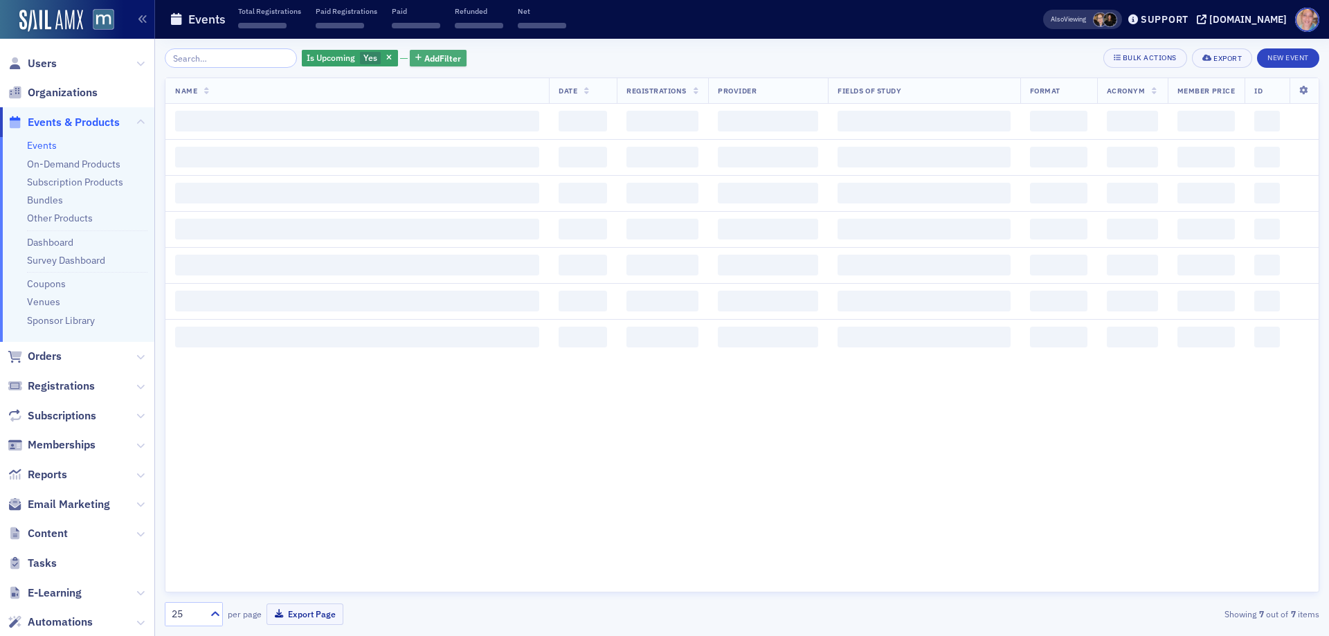
click at [433, 62] on span "Add Filter" at bounding box center [442, 58] width 37 height 12
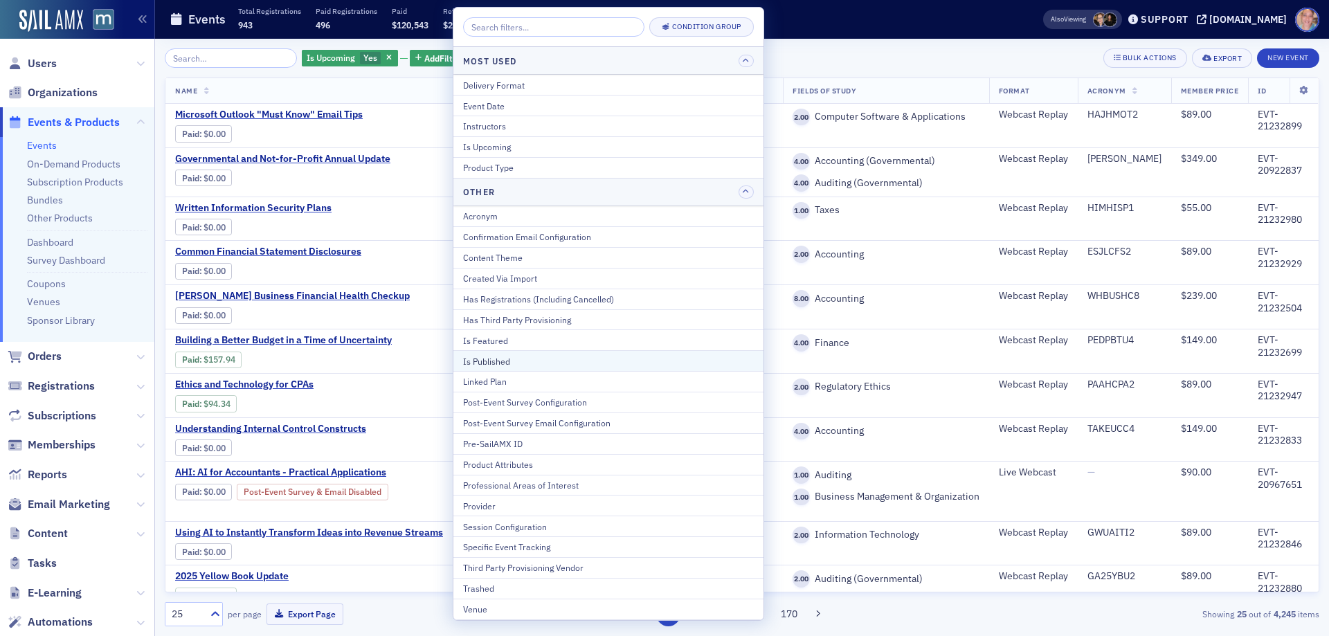
click at [512, 365] on div "Is Published" at bounding box center [608, 361] width 291 height 12
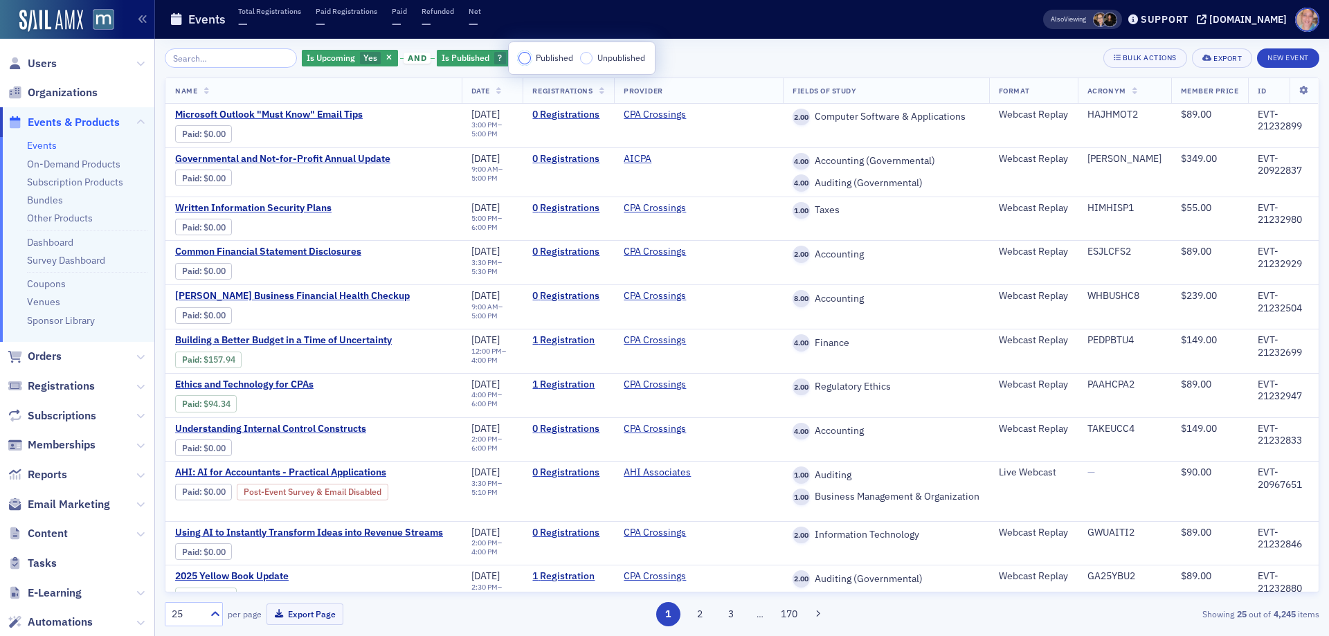
click at [527, 62] on input "Published" at bounding box center [524, 58] width 12 height 12
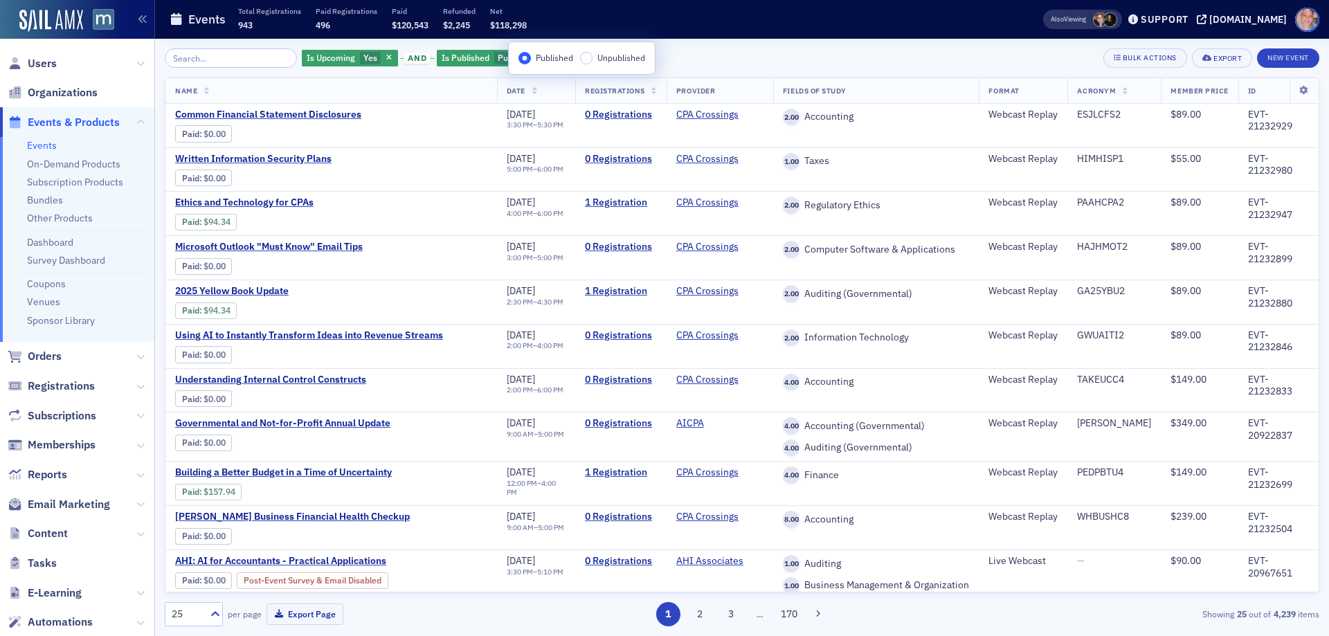
click at [665, 60] on div "Is Upcoming Yes and Is Published Published Add Filter Bulk Actions Export New E…" at bounding box center [742, 57] width 1155 height 19
click at [590, 60] on span "Add Filter" at bounding box center [601, 58] width 37 height 12
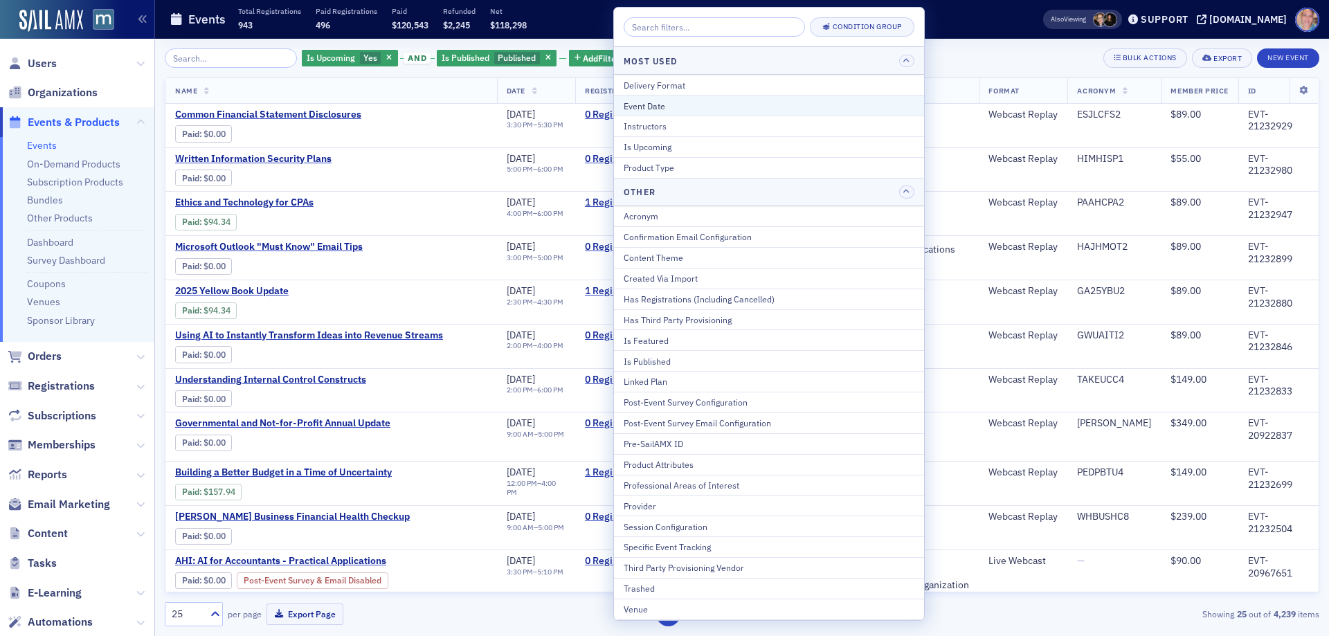
click at [697, 100] on div "Event Date" at bounding box center [769, 106] width 291 height 12
select select "8"
select select "2025"
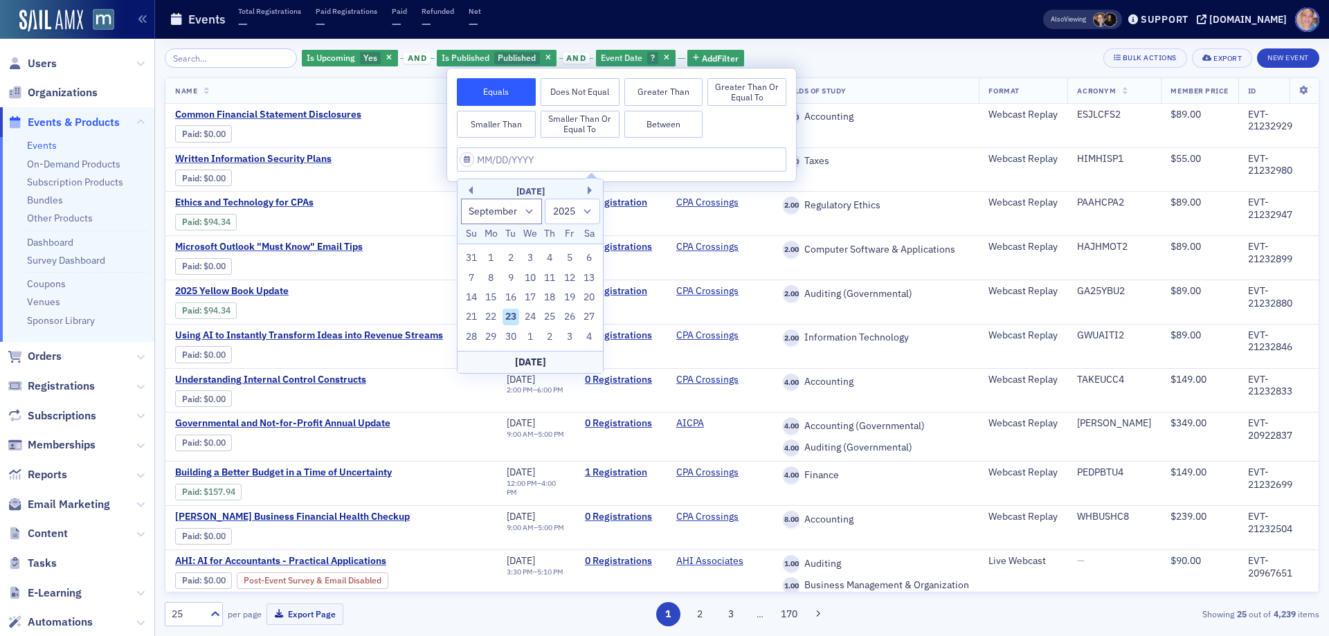
click at [687, 124] on button "Between" at bounding box center [663, 125] width 79 height 28
select select "8"
select select "2025"
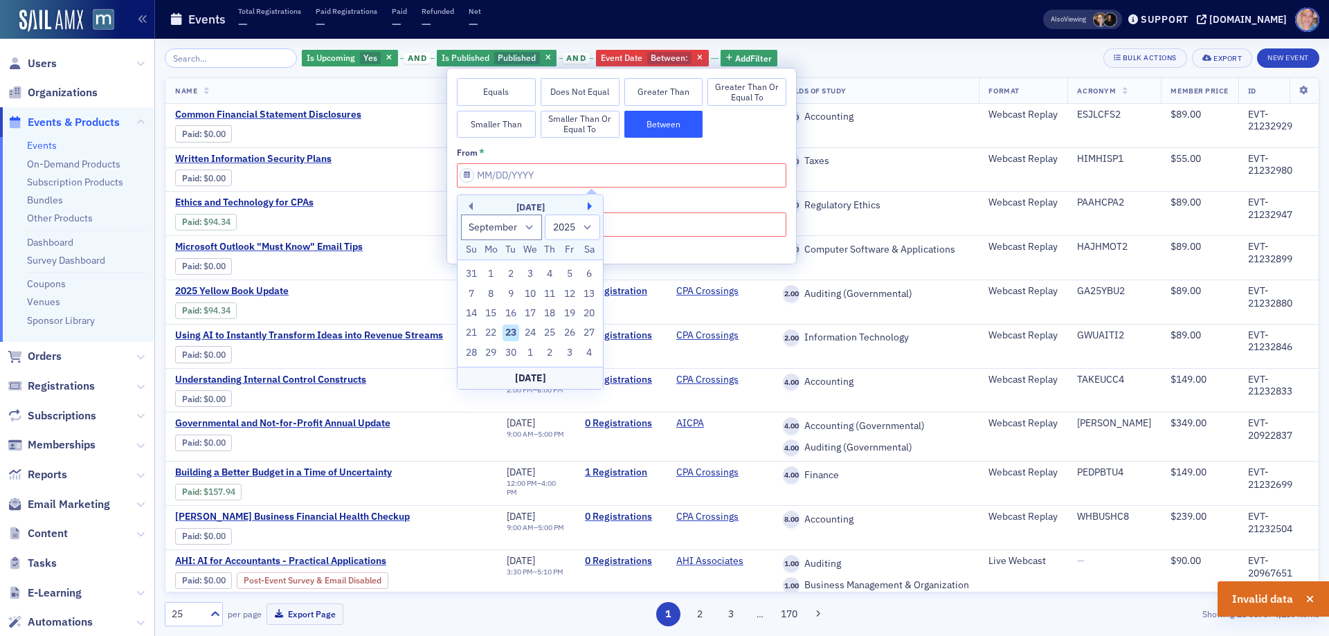
click at [591, 208] on button "Next Month" at bounding box center [592, 206] width 8 height 8
select select "10"
click at [491, 330] on div "17" at bounding box center [490, 333] width 17 height 17
type input "[DATE]"
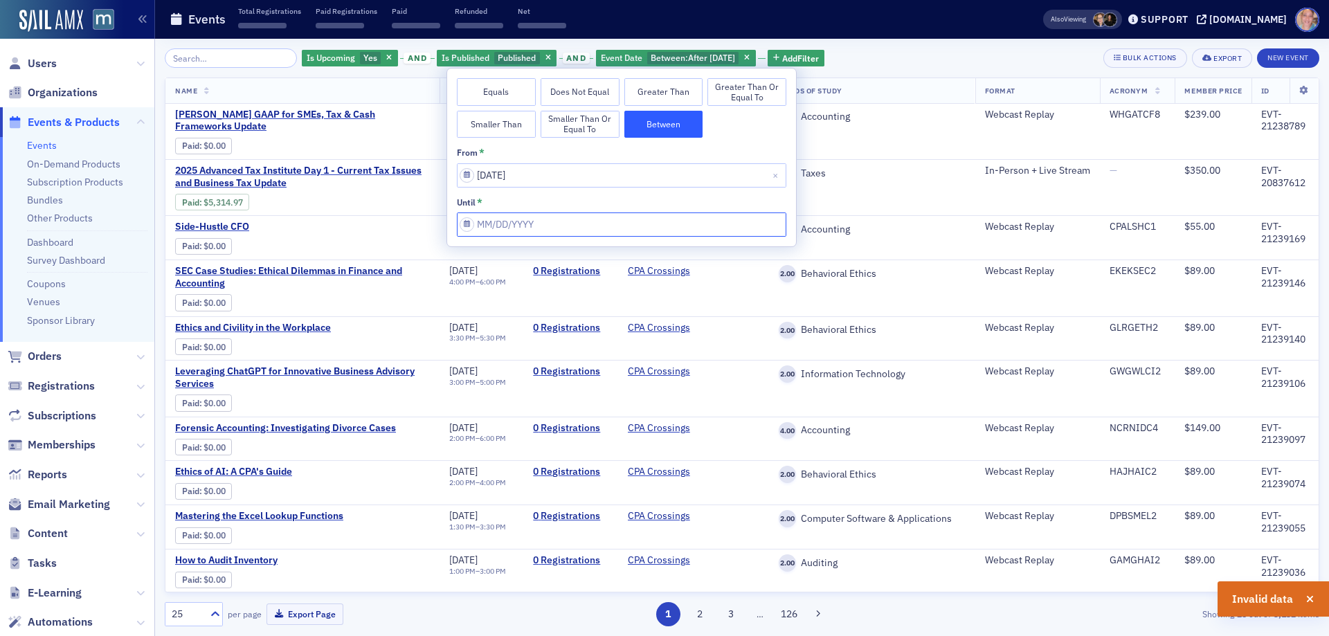
click at [536, 227] on input "from *" at bounding box center [622, 225] width 330 height 24
select select "10"
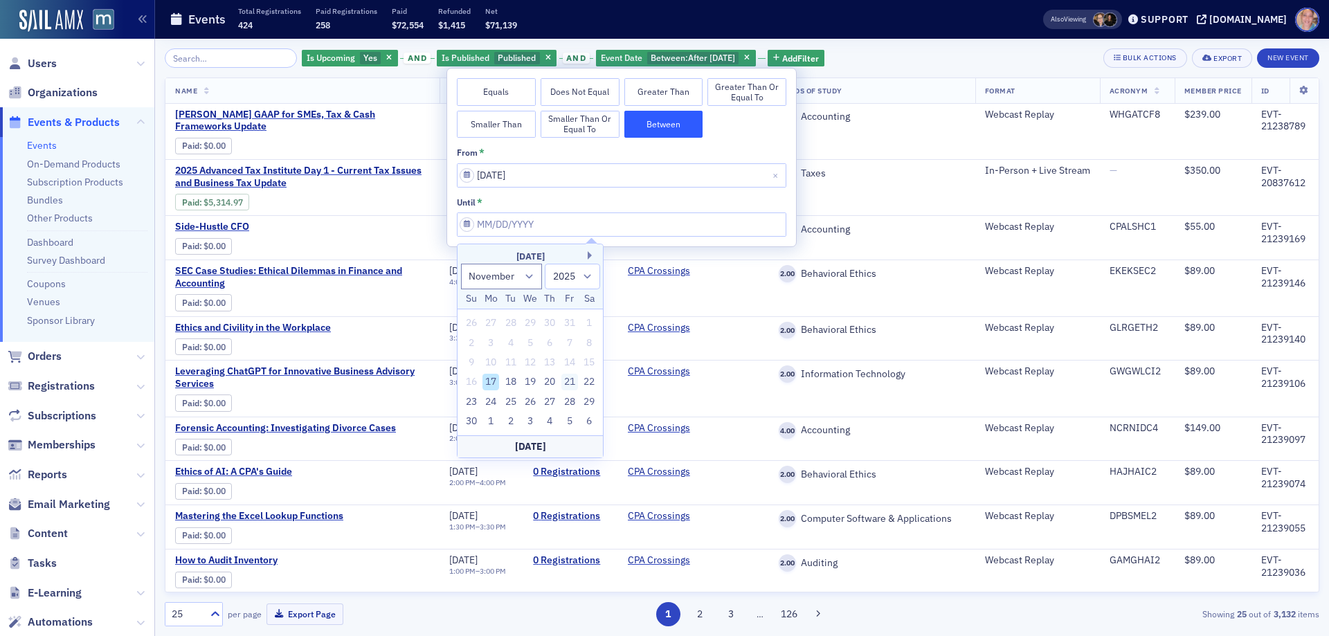
click at [575, 381] on div "21" at bounding box center [569, 382] width 17 height 17
type input "[DATE]"
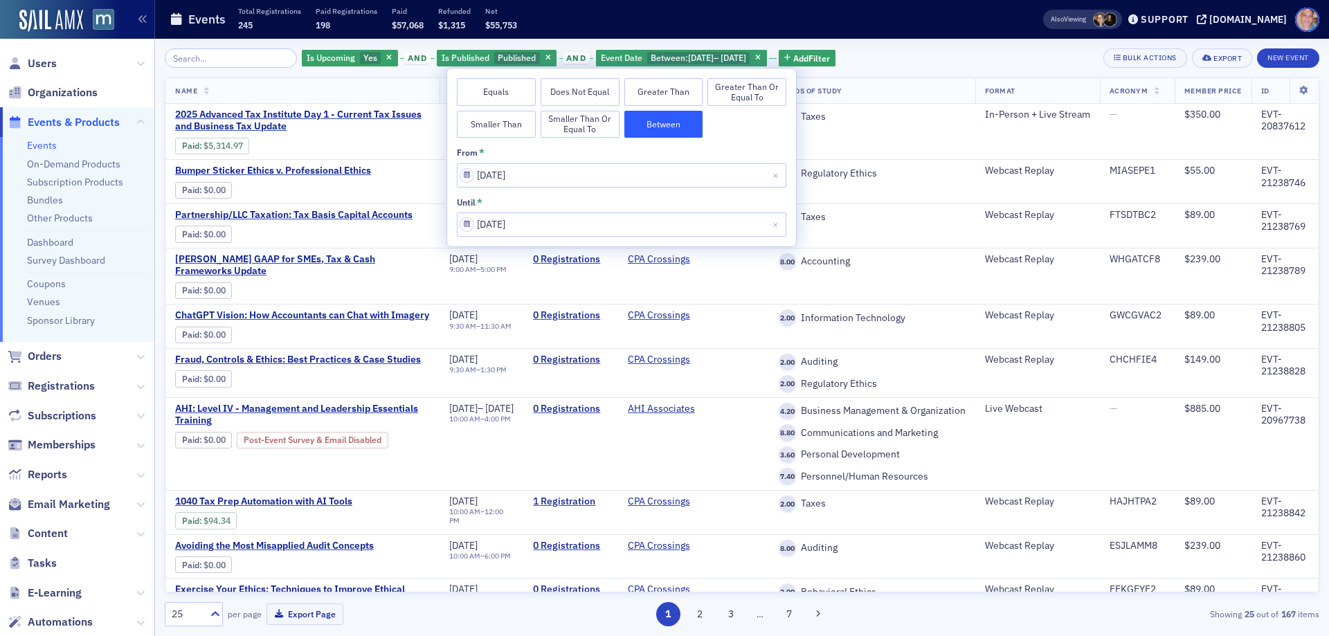
click at [937, 62] on div "Is Upcoming Yes and Is Published Published and Event Date Between : [DATE] – [D…" at bounding box center [742, 57] width 1155 height 19
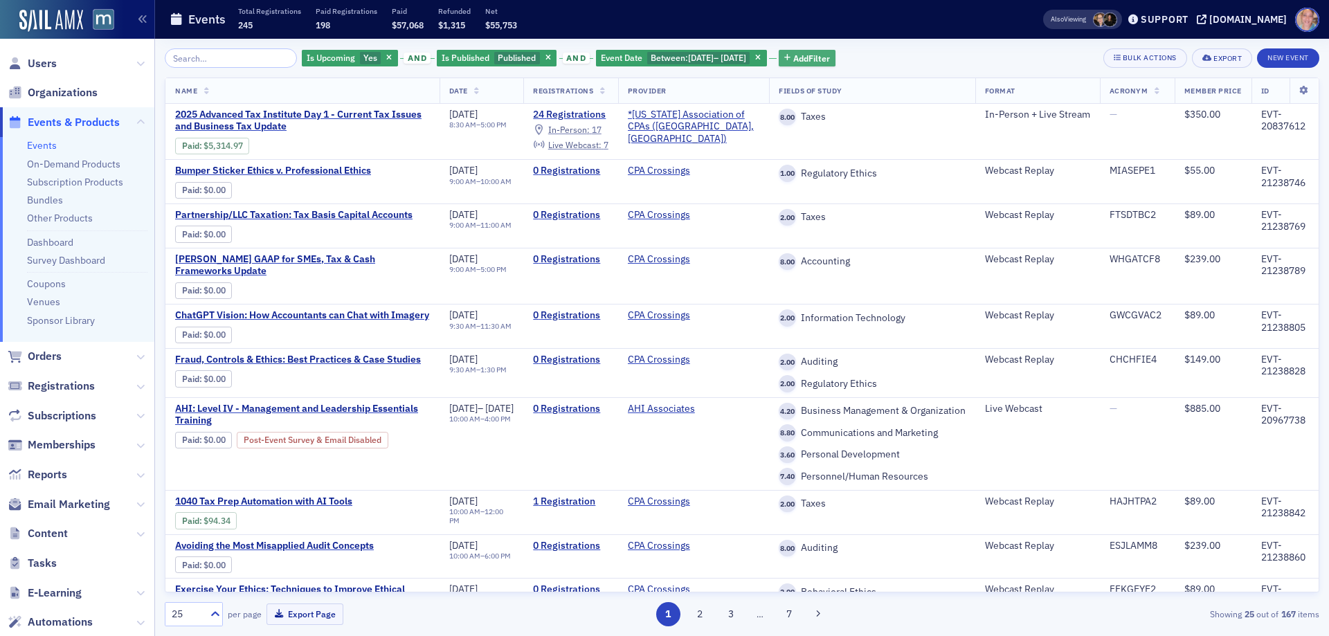
click at [829, 58] on span "Add Filter" at bounding box center [811, 58] width 37 height 12
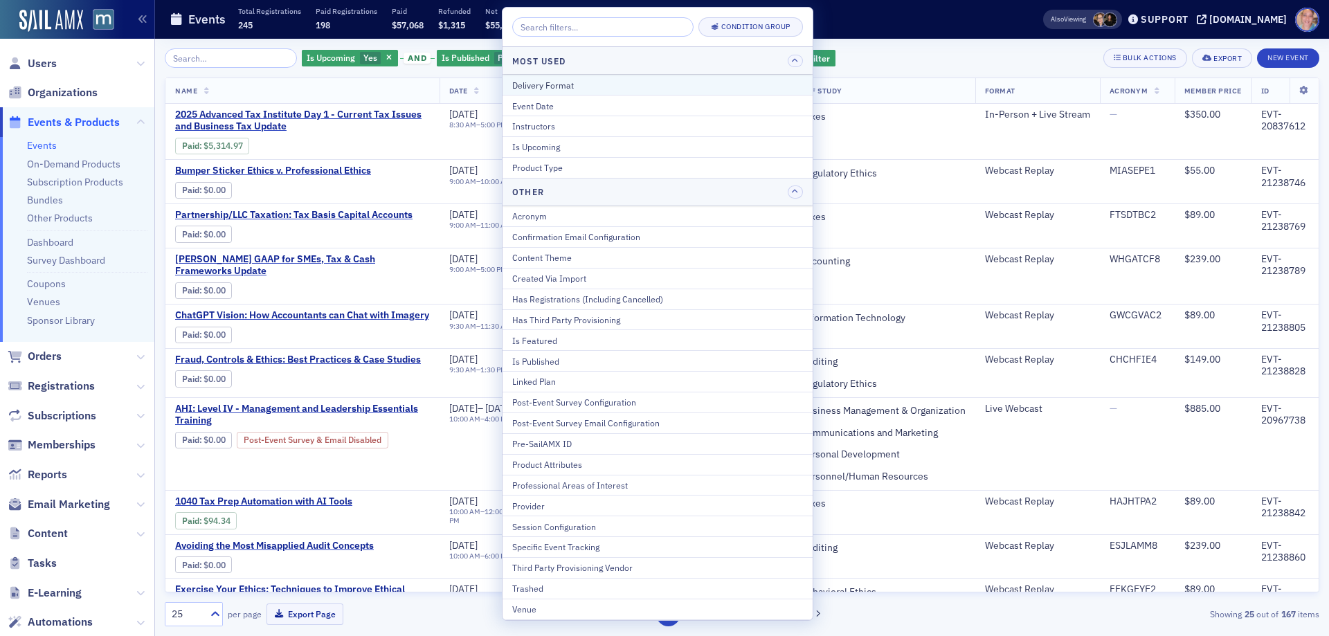
click at [601, 82] on div "Delivery Format" at bounding box center [657, 85] width 291 height 12
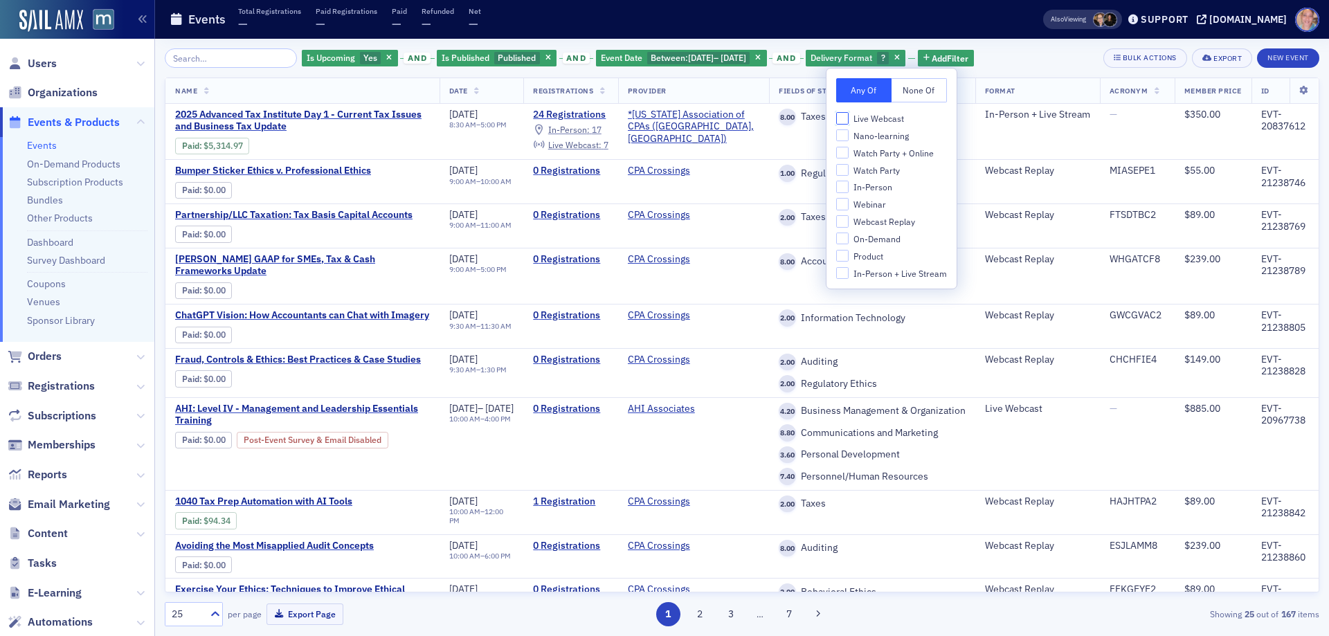
click at [842, 123] on input "Live Webcast" at bounding box center [842, 118] width 12 height 12
checkbox input "true"
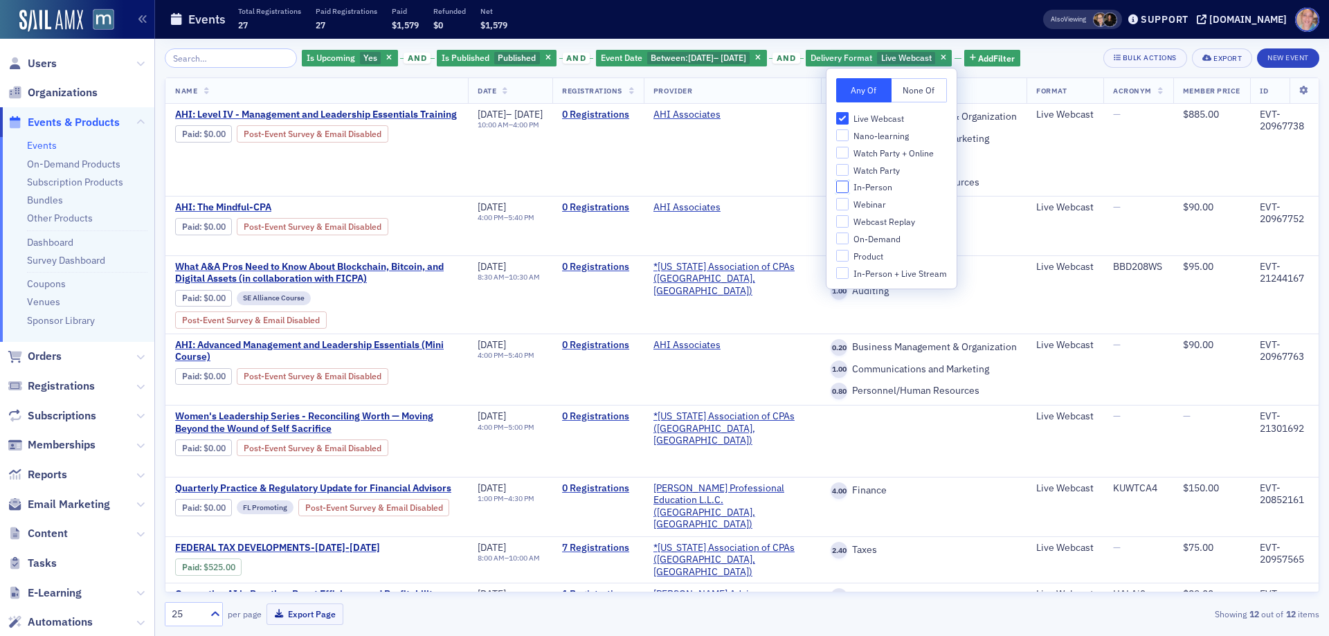
click at [841, 187] on input "In-Person" at bounding box center [842, 187] width 12 height 12
checkbox input "true"
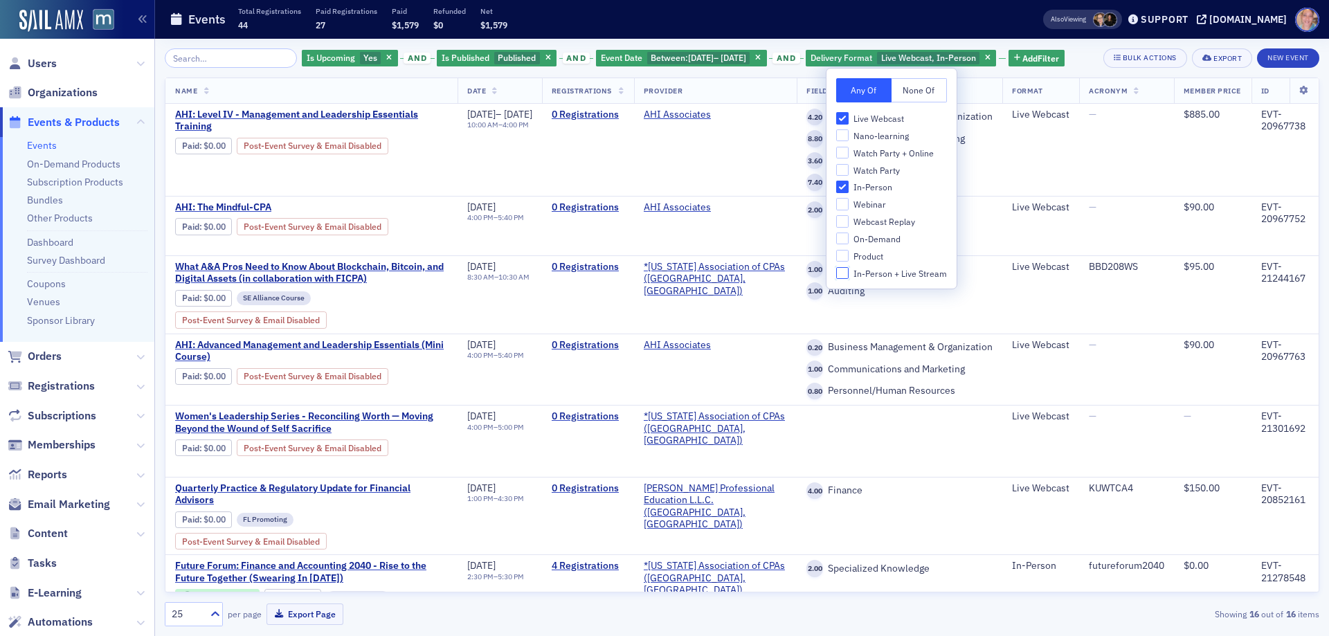
click at [840, 273] on input "In-Person + Live Stream" at bounding box center [842, 273] width 12 height 12
checkbox input "true"
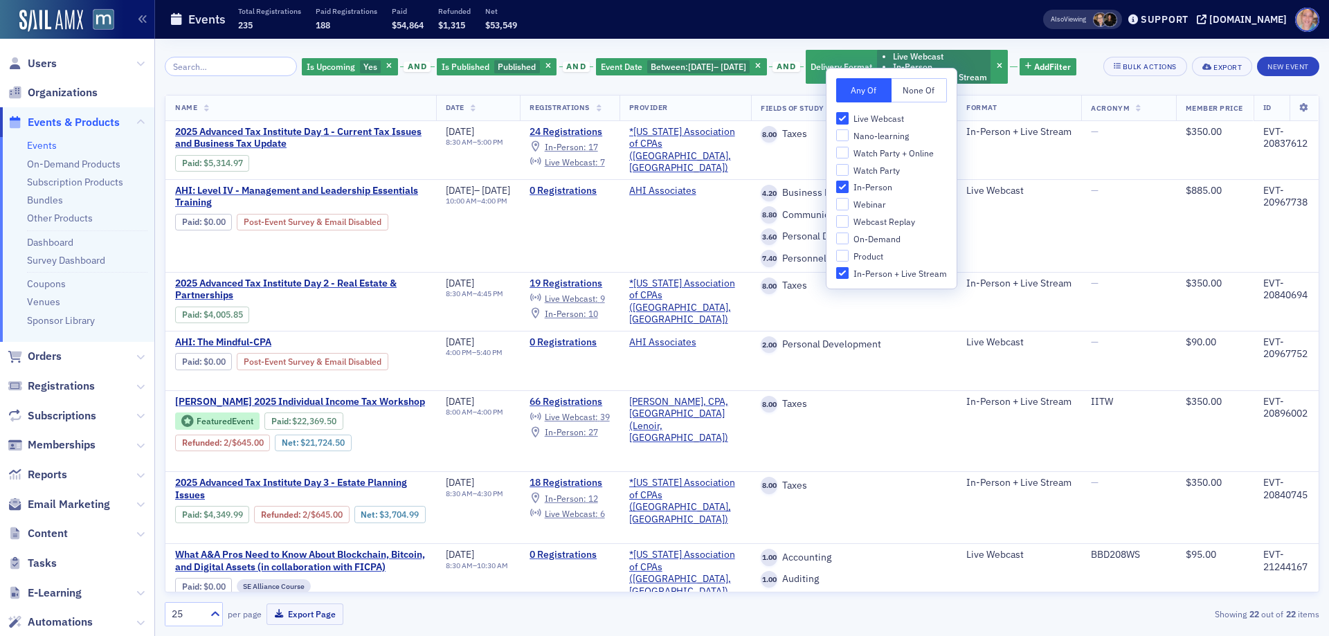
click at [1074, 66] on div "Is Upcoming Yes and Is Published Published and Event Date Between : [DATE] – [D…" at bounding box center [689, 66] width 775 height 37
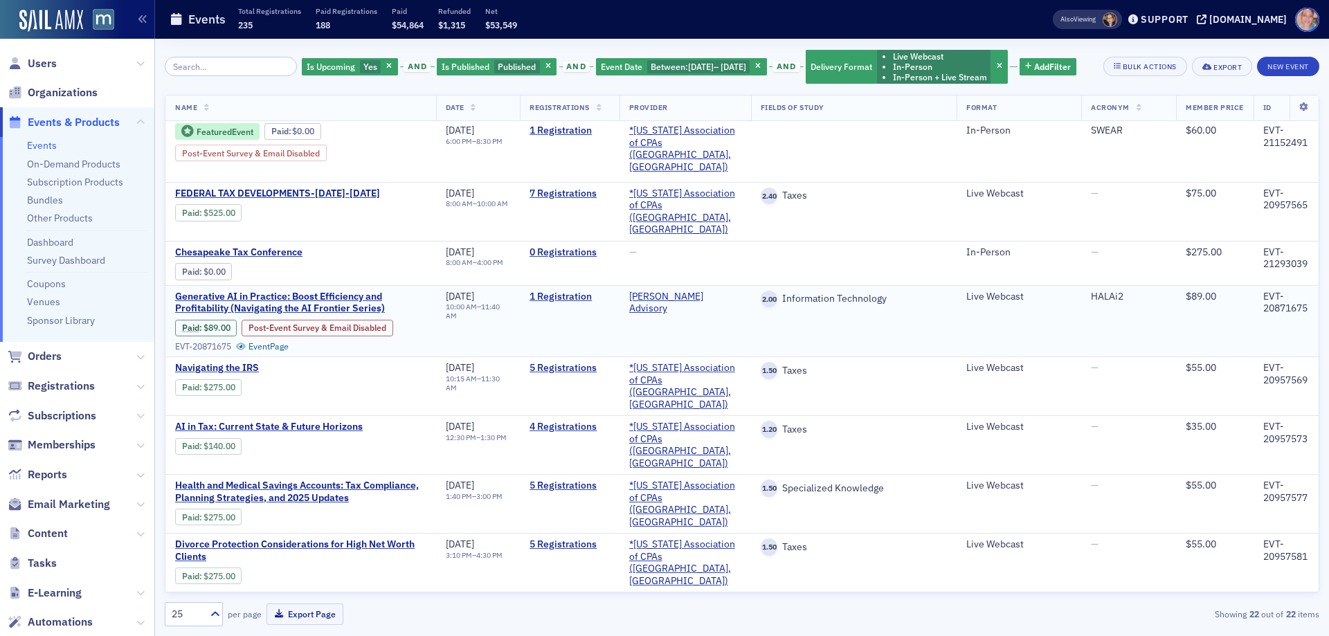
scroll to position [1102, 0]
click at [707, 64] on span "[DATE]" at bounding box center [701, 66] width 26 height 11
select select "10"
select select "2025"
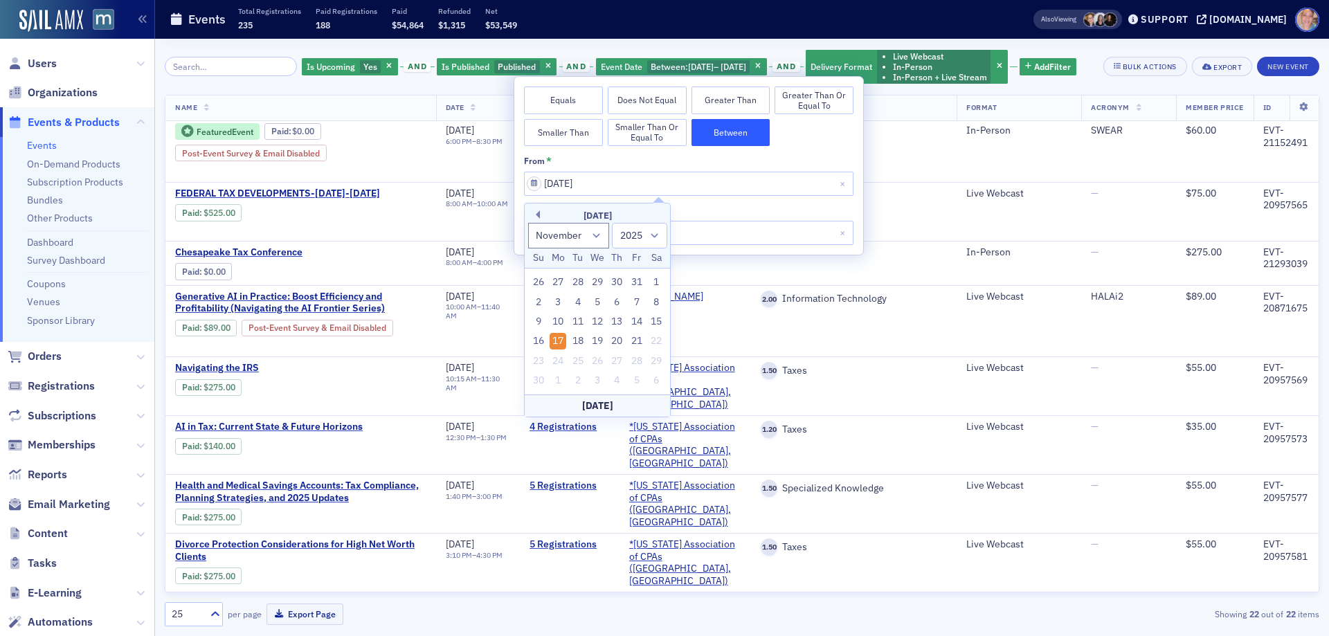
drag, startPoint x: 651, startPoint y: 280, endPoint x: 617, endPoint y: 217, distance: 71.2
click at [651, 279] on div "1" at bounding box center [656, 282] width 17 height 17
type input "[DATE]"
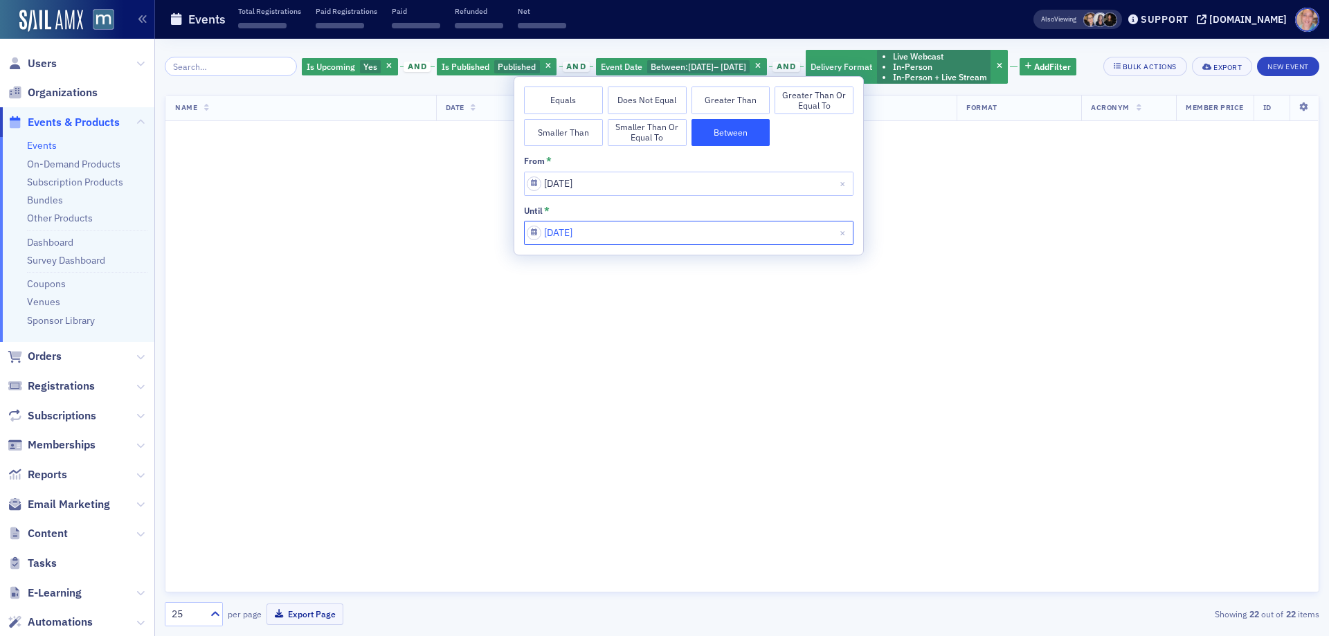
click at [640, 224] on input "[DATE]" at bounding box center [689, 233] width 330 height 24
select select "10"
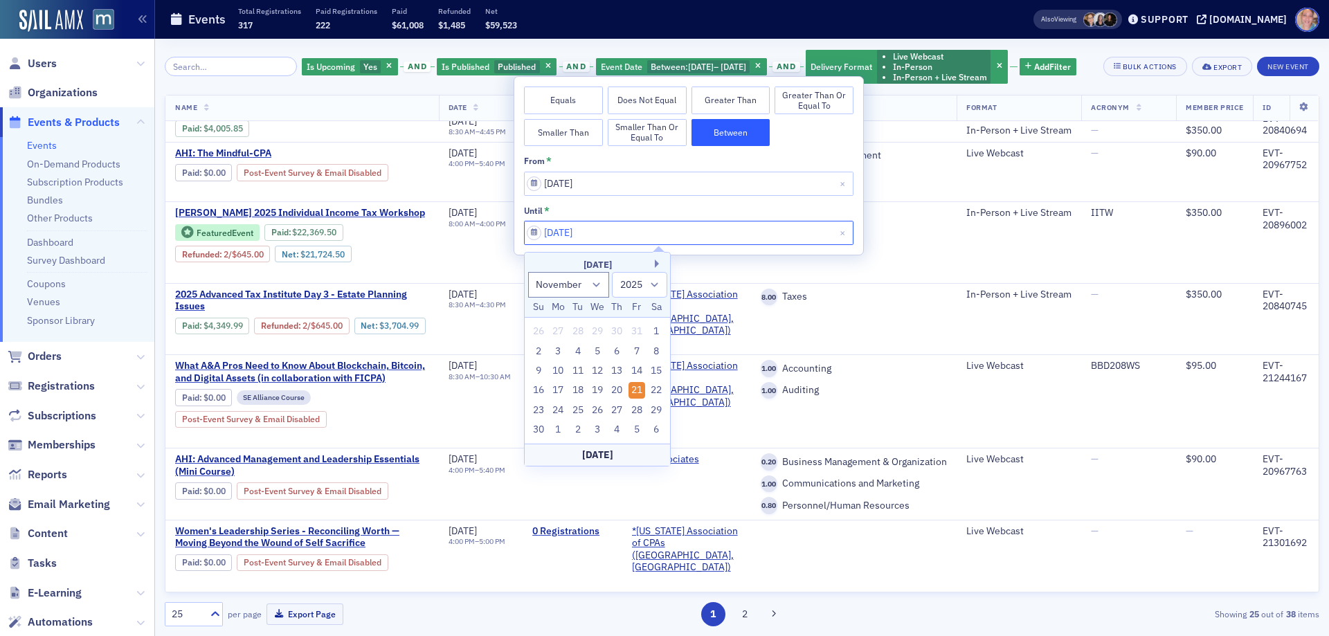
scroll to position [1303, 0]
click at [535, 428] on div "30" at bounding box center [538, 430] width 17 height 17
type input "[DATE]"
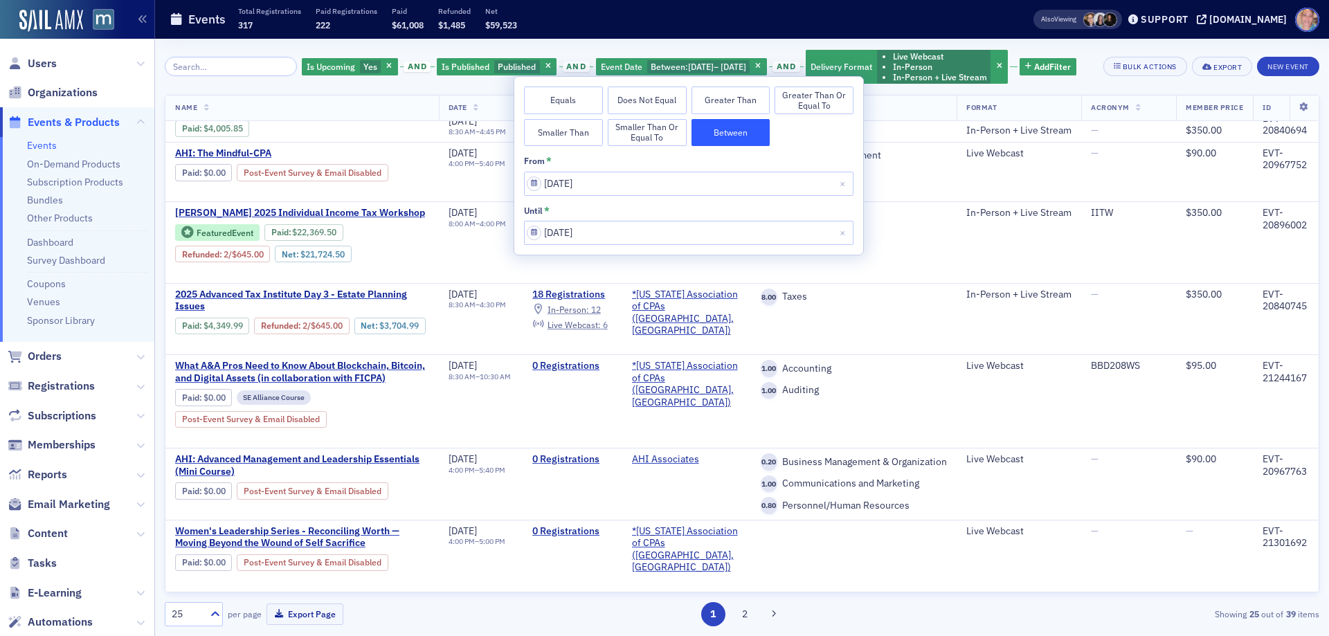
scroll to position [1303, 0]
click at [1026, 109] on div "Is Upcoming Yes and Is Published Published and Event Date Between : [DATE] – [D…" at bounding box center [742, 337] width 1155 height 578
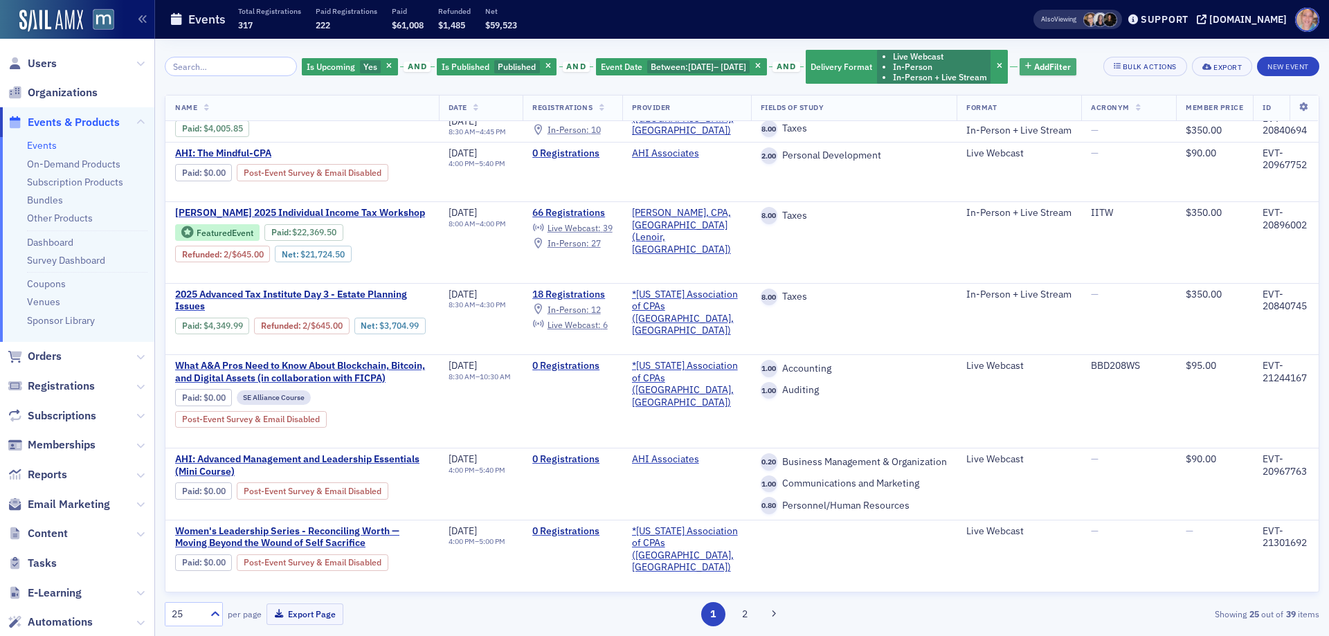
click at [1034, 73] on span "Add Filter" at bounding box center [1052, 66] width 37 height 12
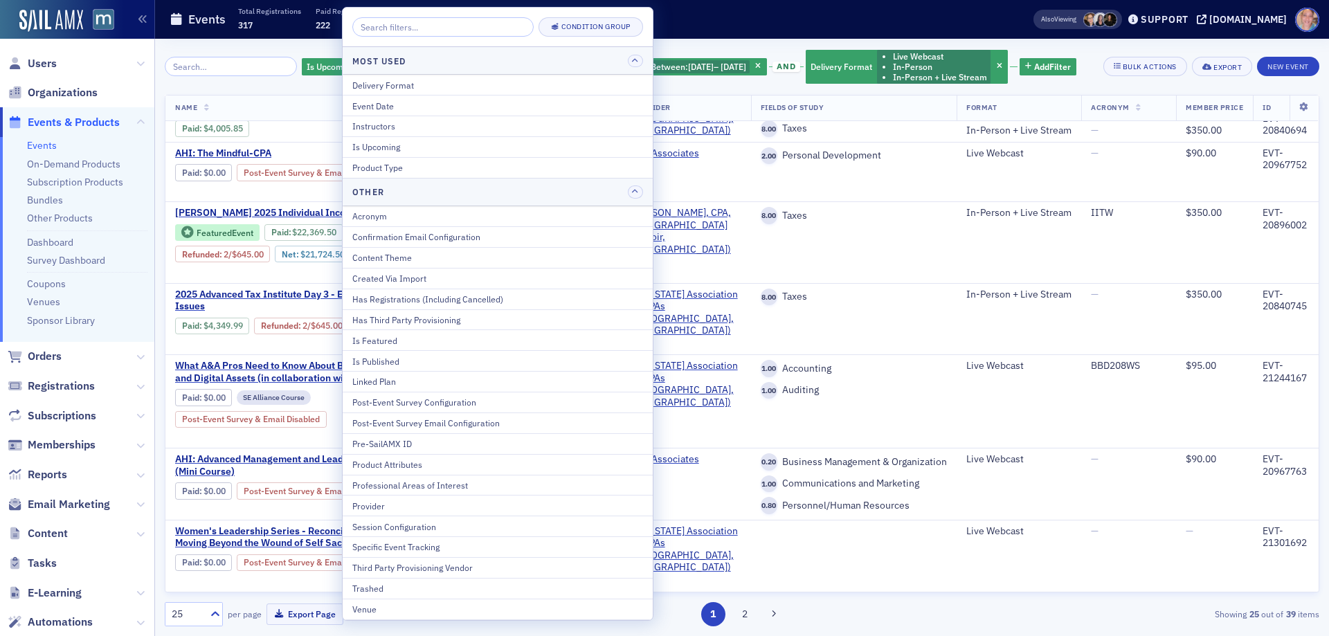
click at [741, 85] on div "Is Upcoming Yes and Is Published Published and Event Date Between : [DATE] – [D…" at bounding box center [689, 66] width 775 height 37
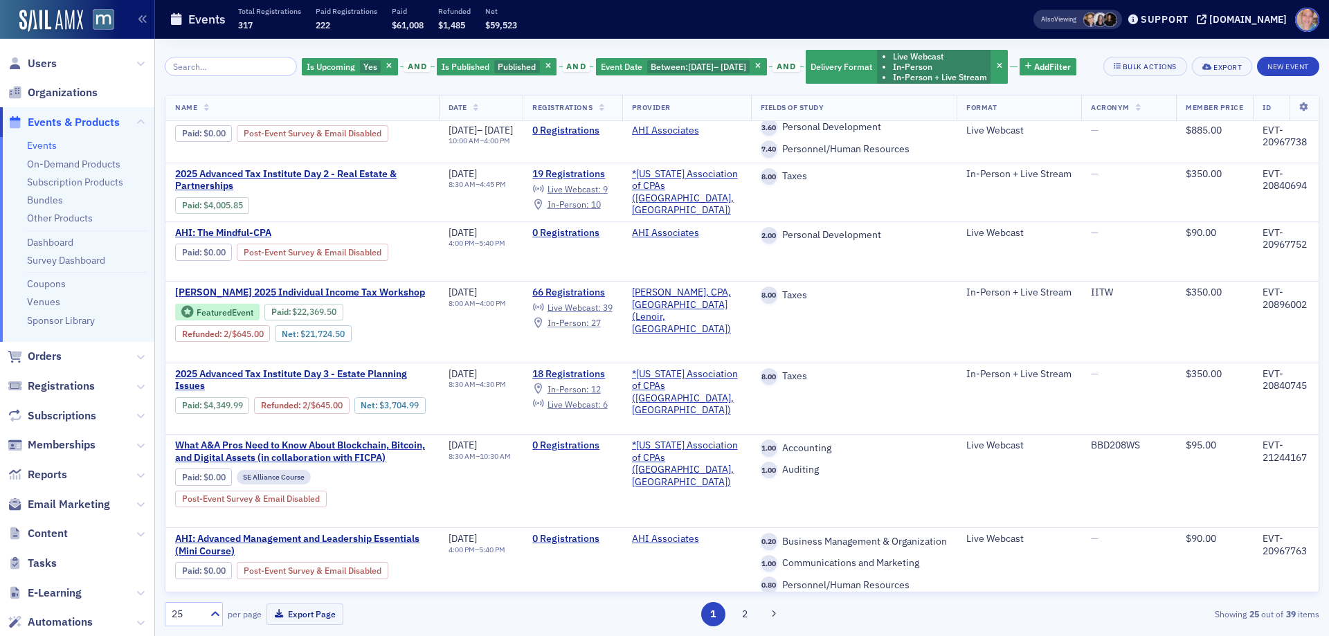
scroll to position [1095, 0]
click at [212, 616] on icon at bounding box center [215, 614] width 14 height 14
drag, startPoint x: 190, startPoint y: 509, endPoint x: 203, endPoint y: 496, distance: 18.6
click at [190, 508] on div "50" at bounding box center [194, 503] width 40 height 15
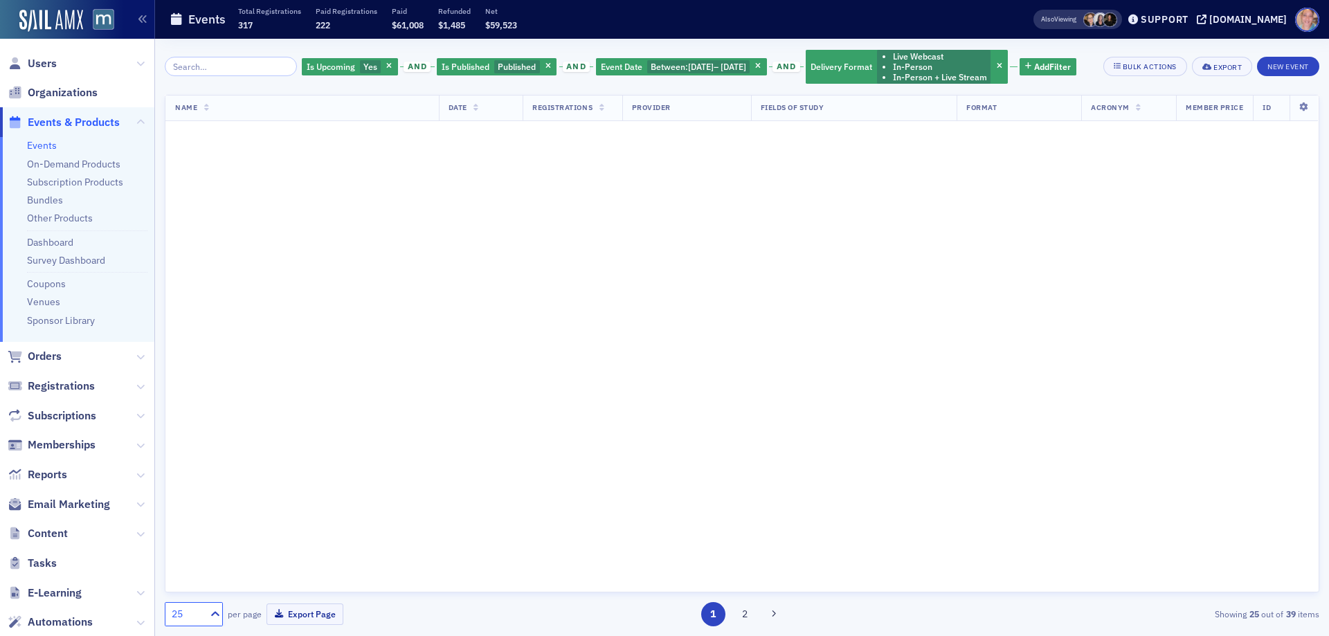
scroll to position [0, 0]
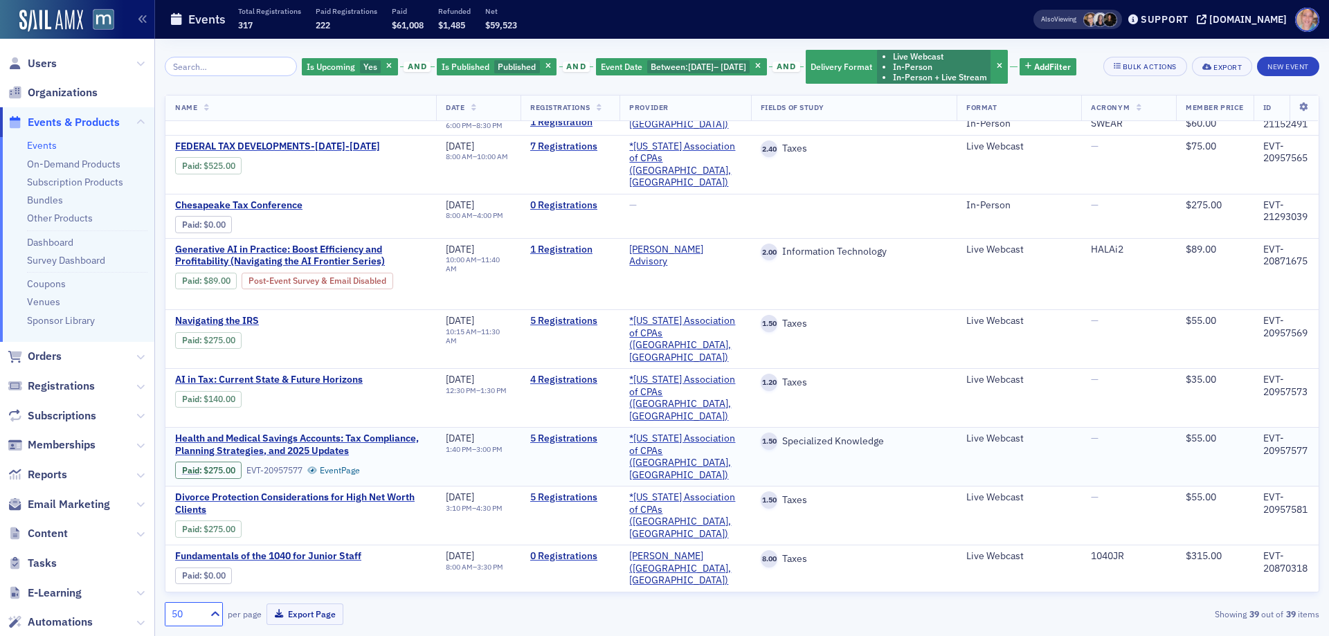
scroll to position [2205, 0]
